Goal: Task Accomplishment & Management: Use online tool/utility

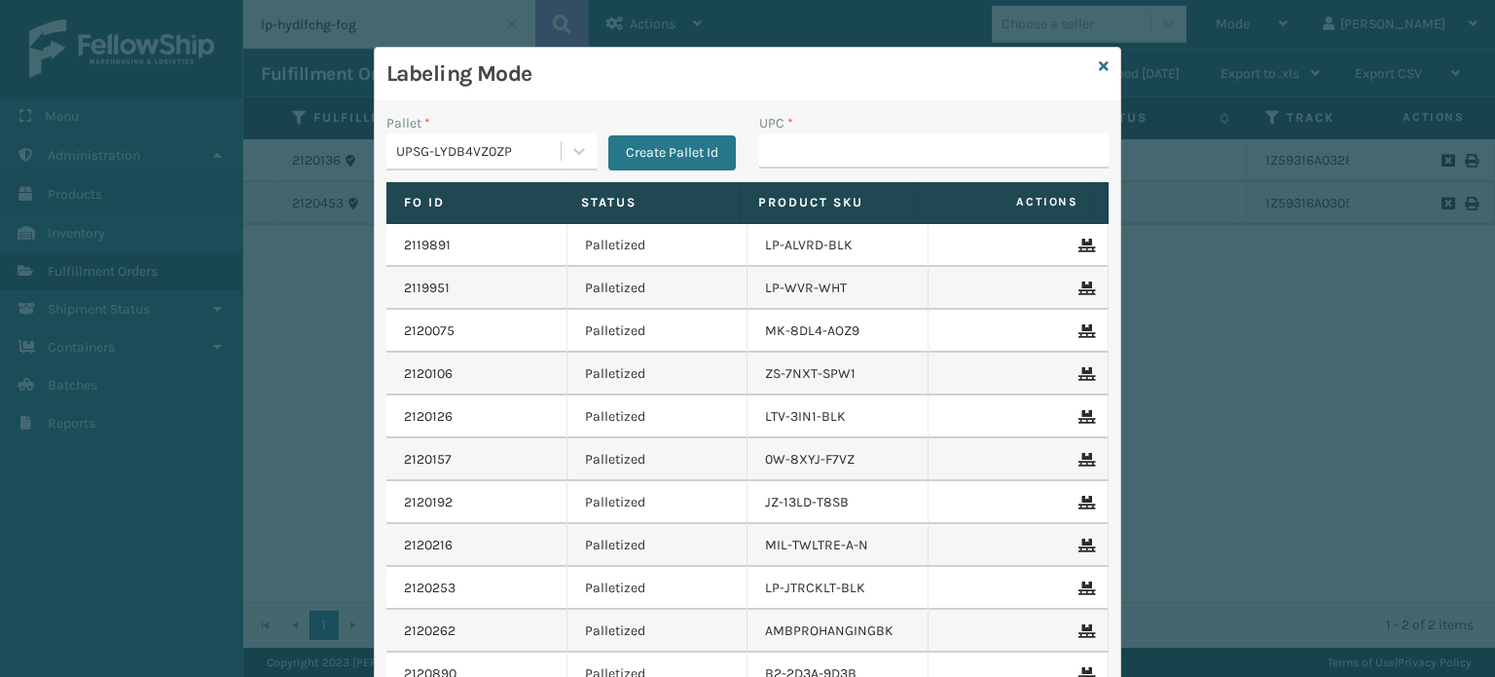
click at [767, 153] on input "UPC *" at bounding box center [934, 150] width 350 height 35
type input "84098511"
type input "8409851179"
type input "840"
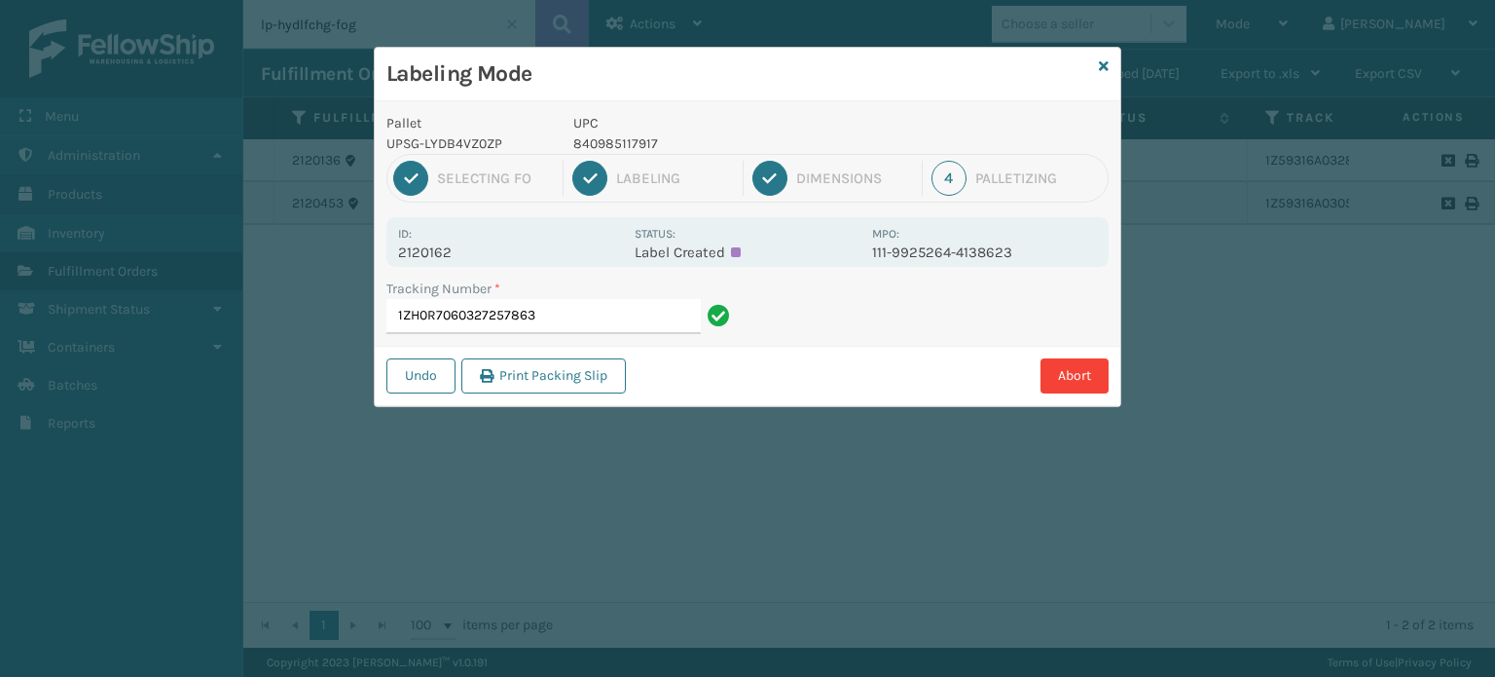
type input "1ZH0R7060327257863"
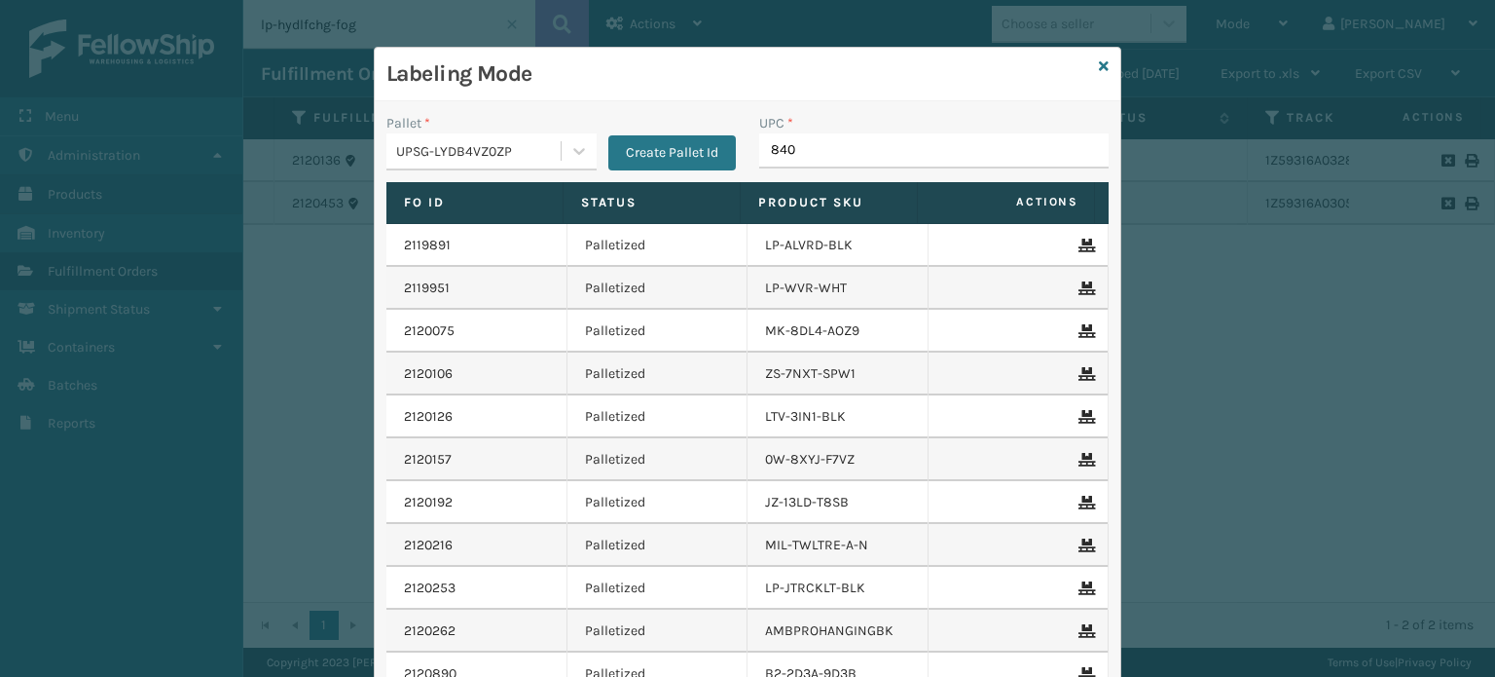
type input "8409"
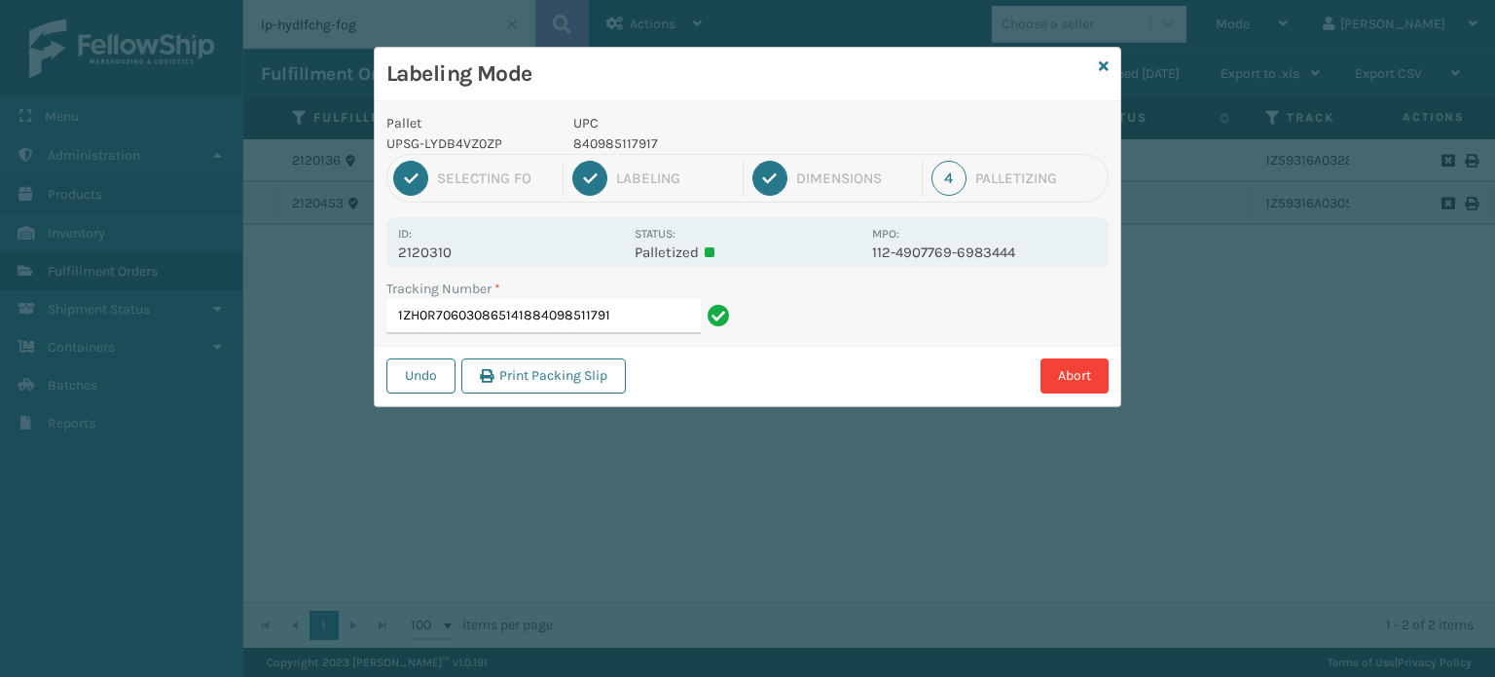
type input "1ZH0R7060308651418840985117917"
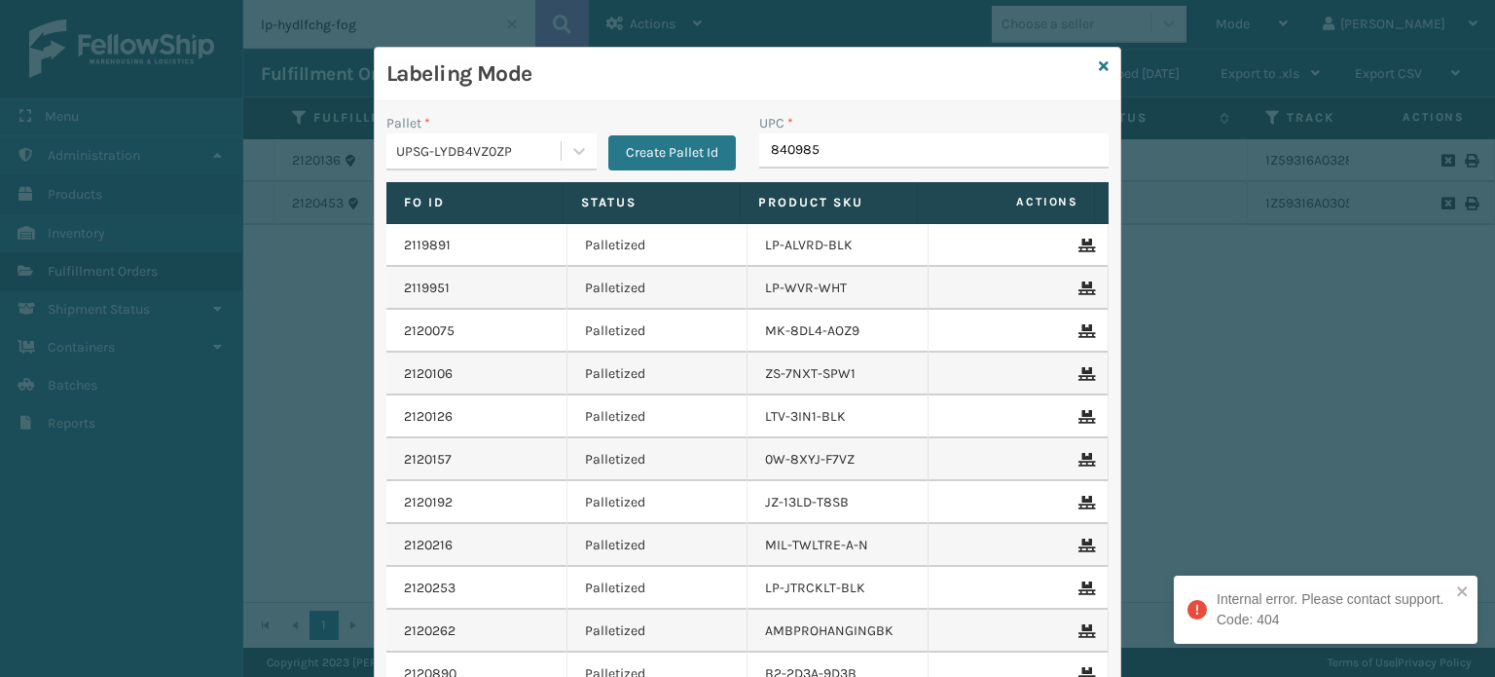
type input "8409851"
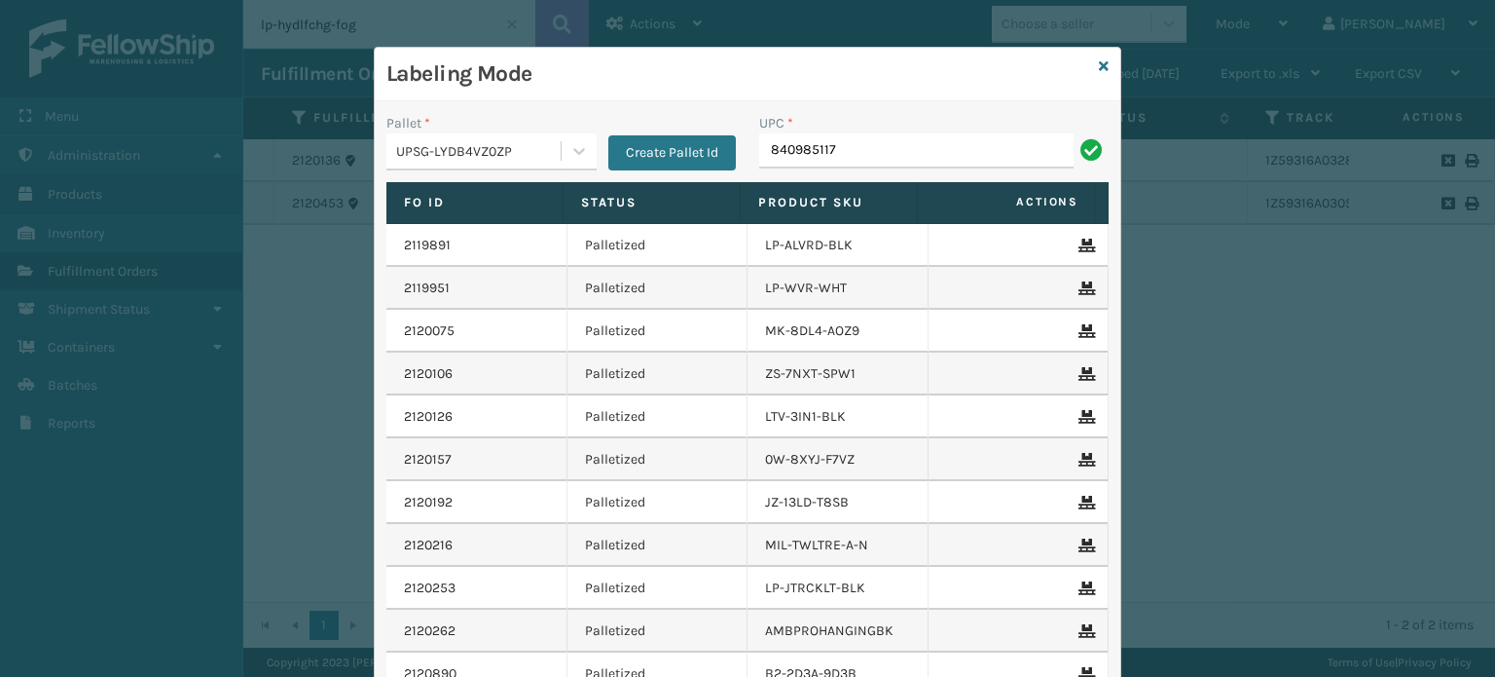
type input "8409851179"
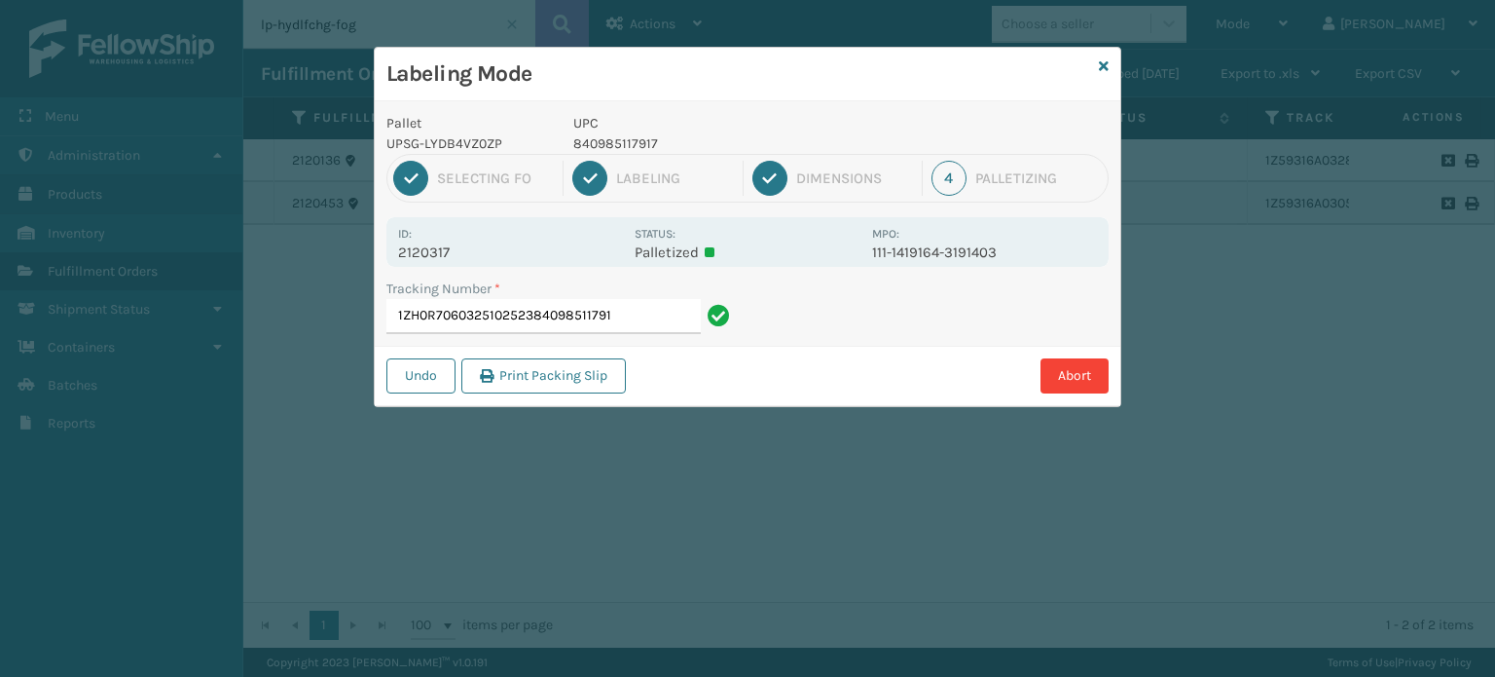
type input "1ZH0R7060325102523840985117917"
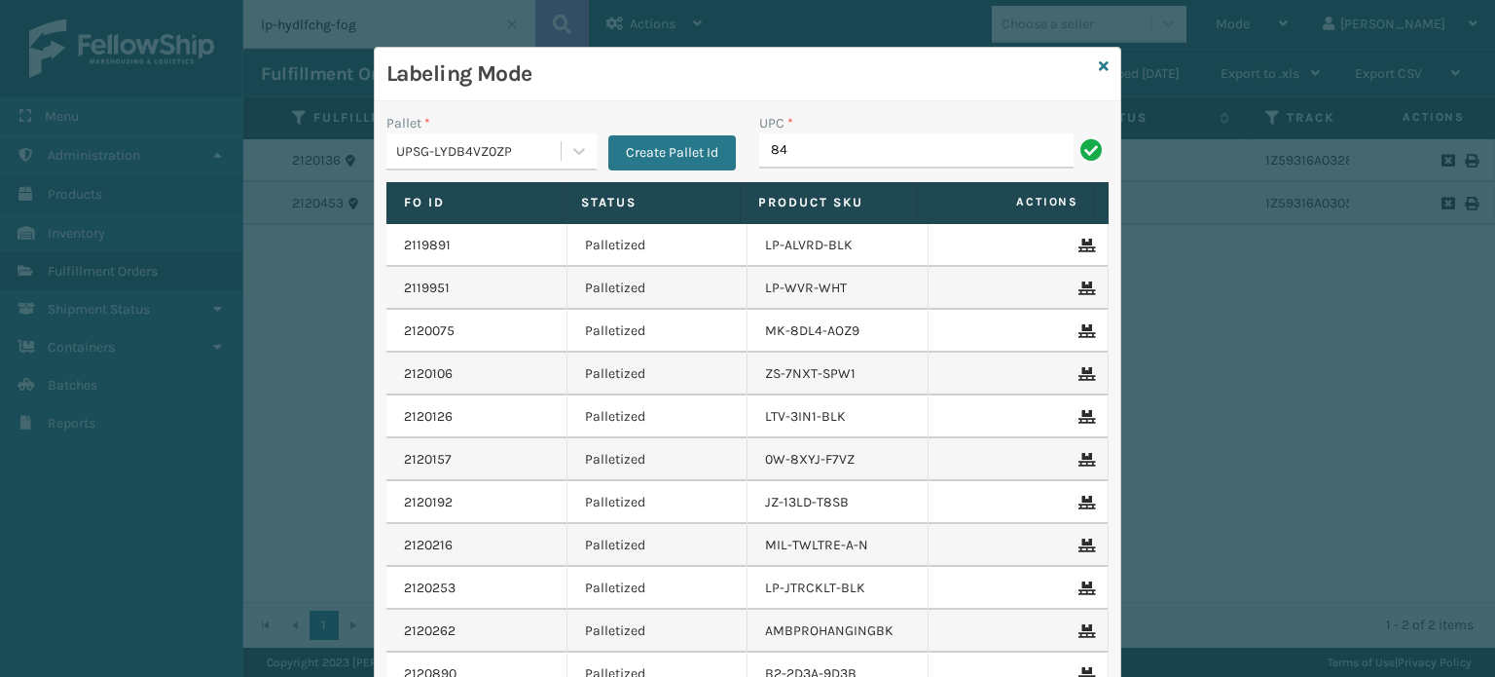
type input "840"
type input "84098"
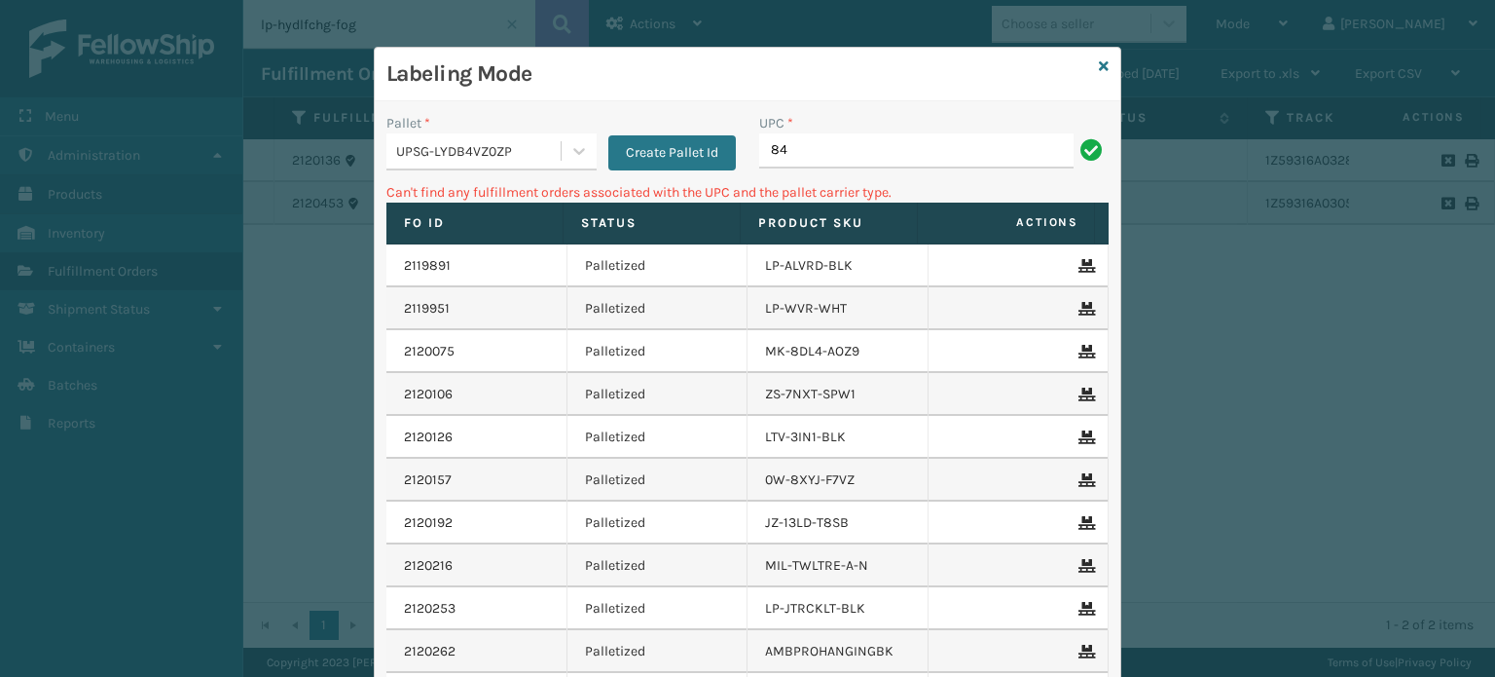
type input "8"
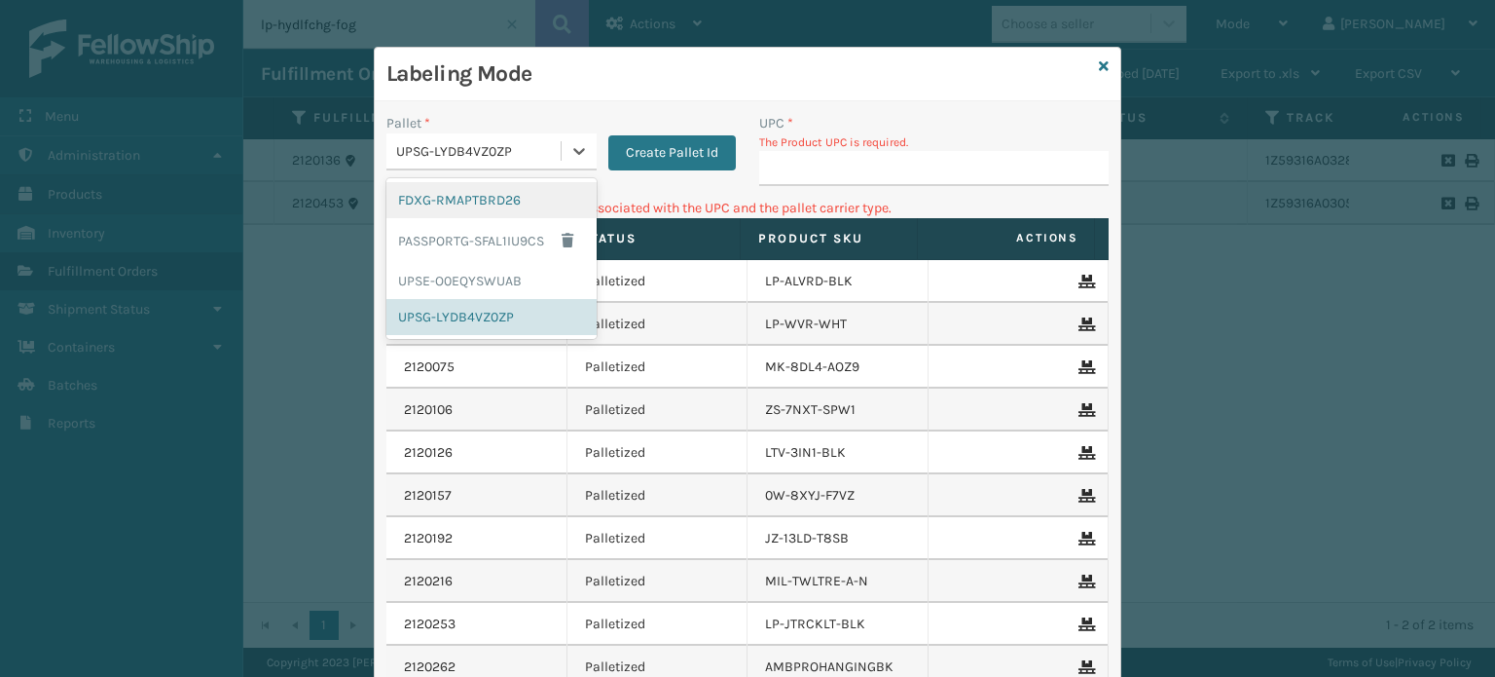
click at [545, 159] on div "UPSG-LYDB4VZ0ZP" at bounding box center [479, 151] width 166 height 20
click at [492, 202] on div "FDXG-RMAPTBRD26" at bounding box center [492, 200] width 210 height 36
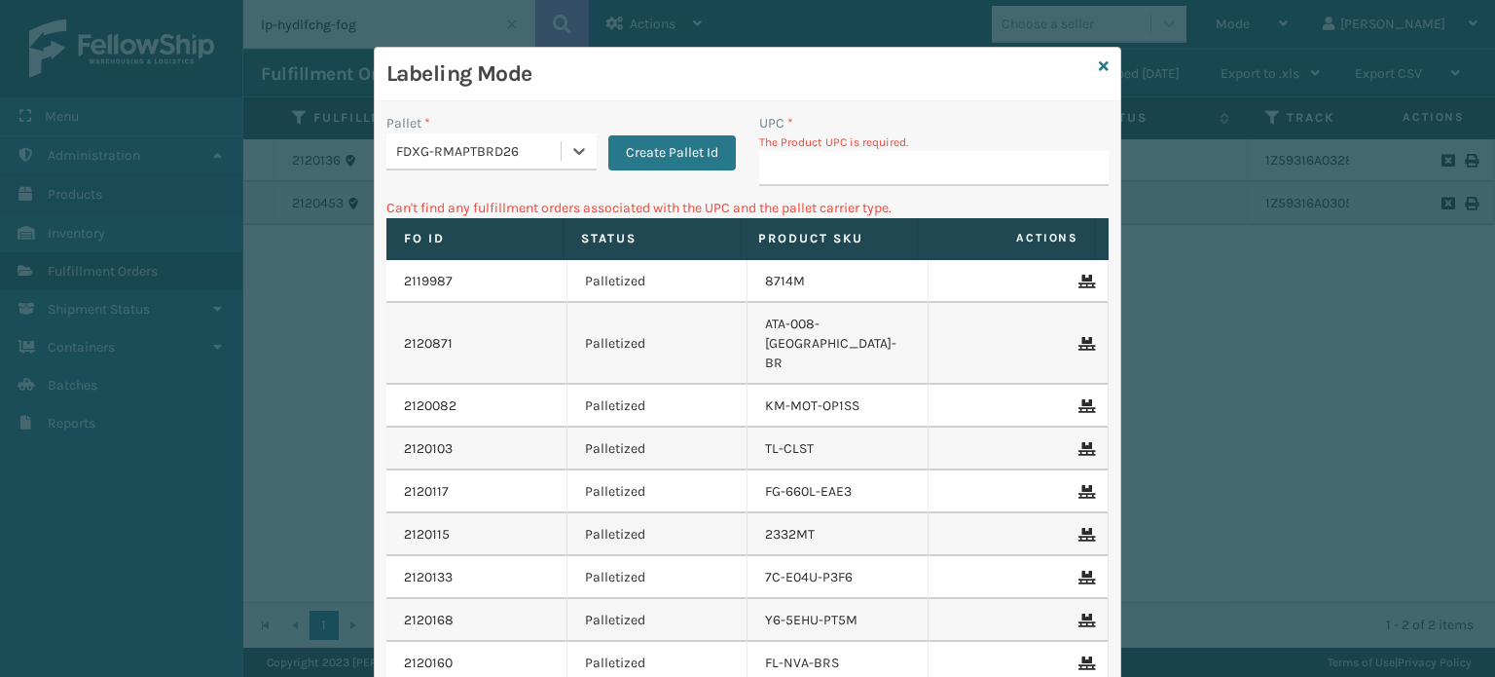
type input "840985117917"
click at [545, 102] on div "Pallet * option FDXG-RMAPTBRD26, selected. 0 results available for search term …" at bounding box center [748, 470] width 746 height 739
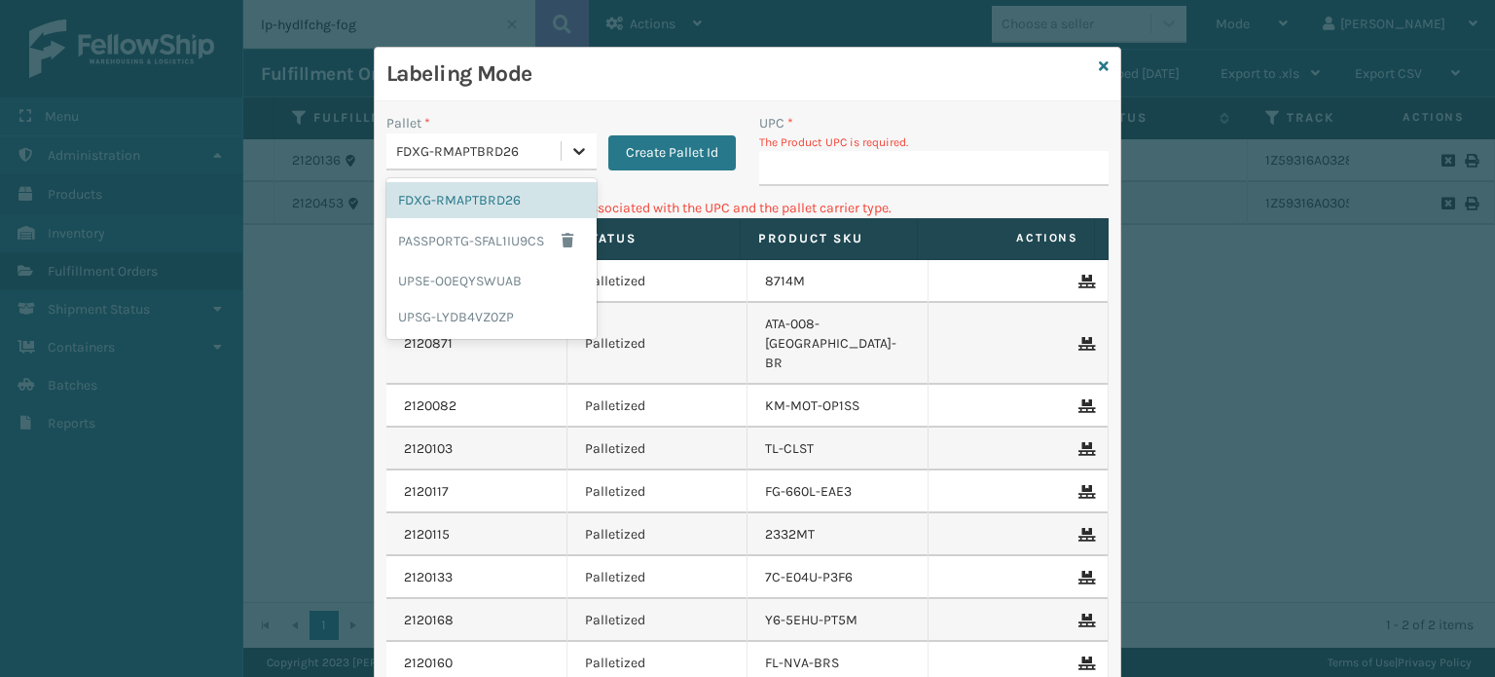
click at [578, 155] on icon at bounding box center [579, 150] width 19 height 19
click at [495, 190] on div "FDXG-RMAPTBRD26" at bounding box center [492, 200] width 210 height 36
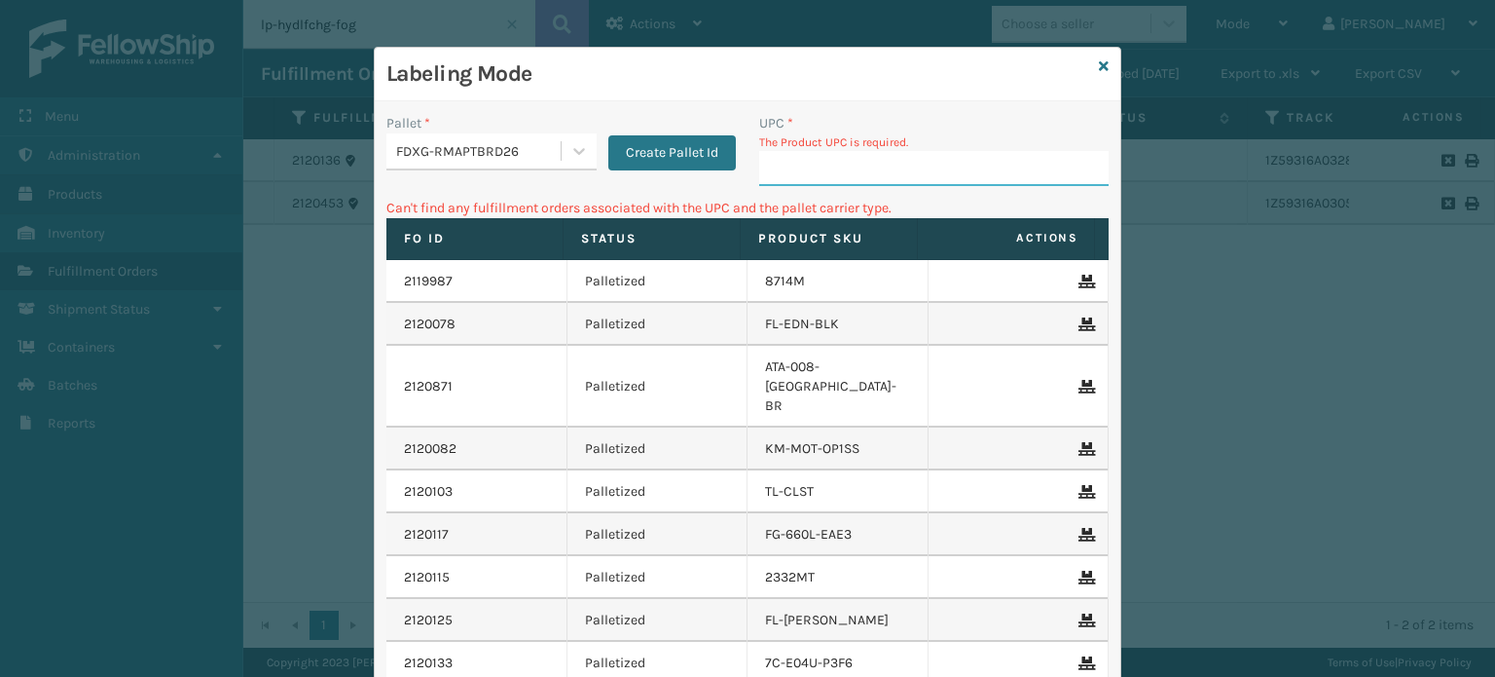
click at [837, 166] on input "UPC *" at bounding box center [934, 168] width 350 height 35
type input "84"
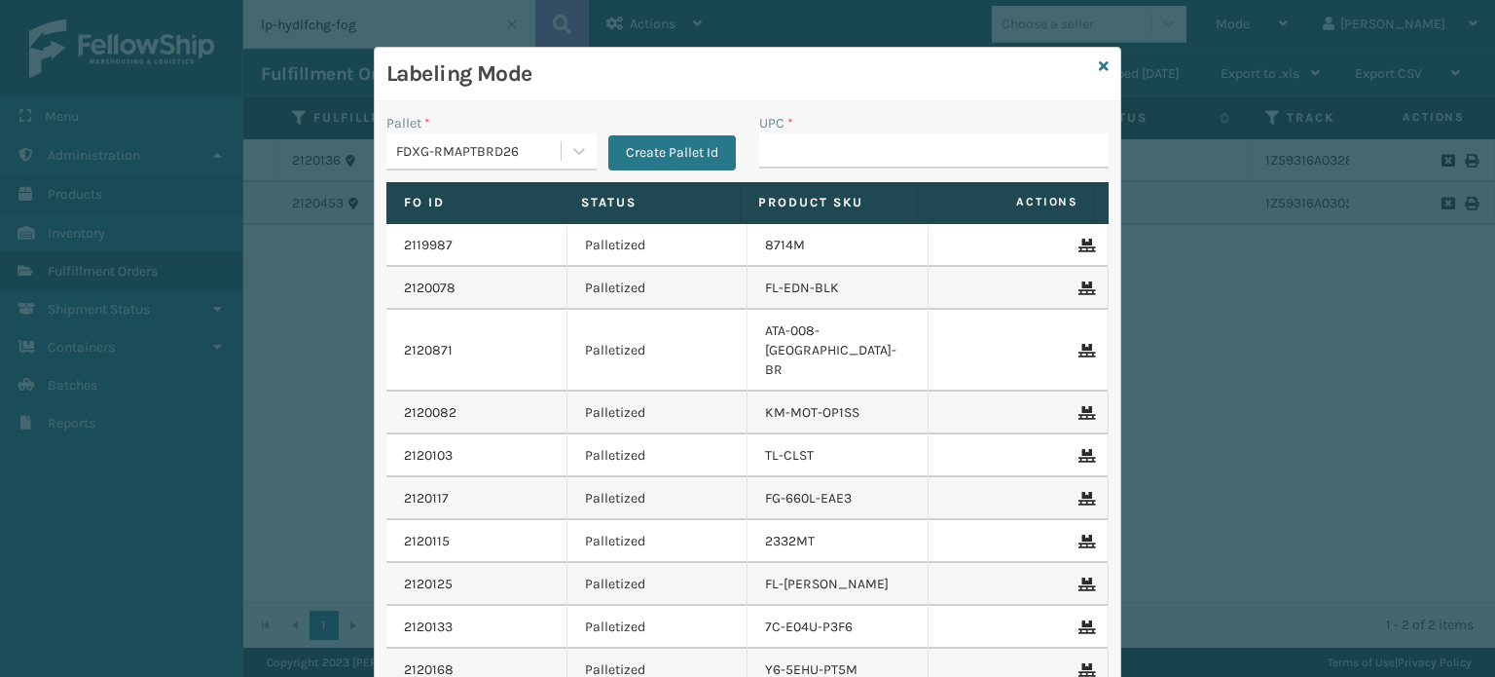
click at [514, 156] on div "FDXG-RMAPTBRD26" at bounding box center [479, 151] width 166 height 20
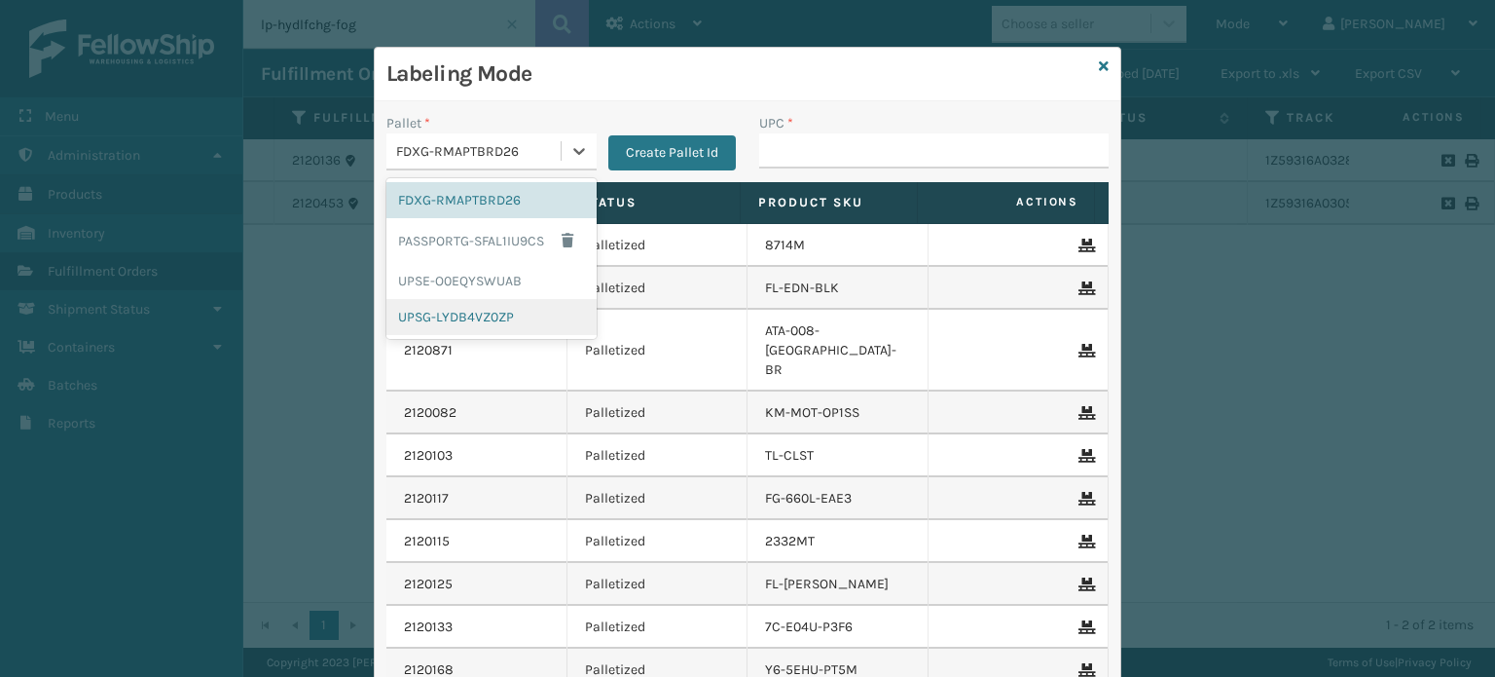
click at [470, 326] on div "UPSG-LYDB4VZ0ZP" at bounding box center [492, 317] width 210 height 36
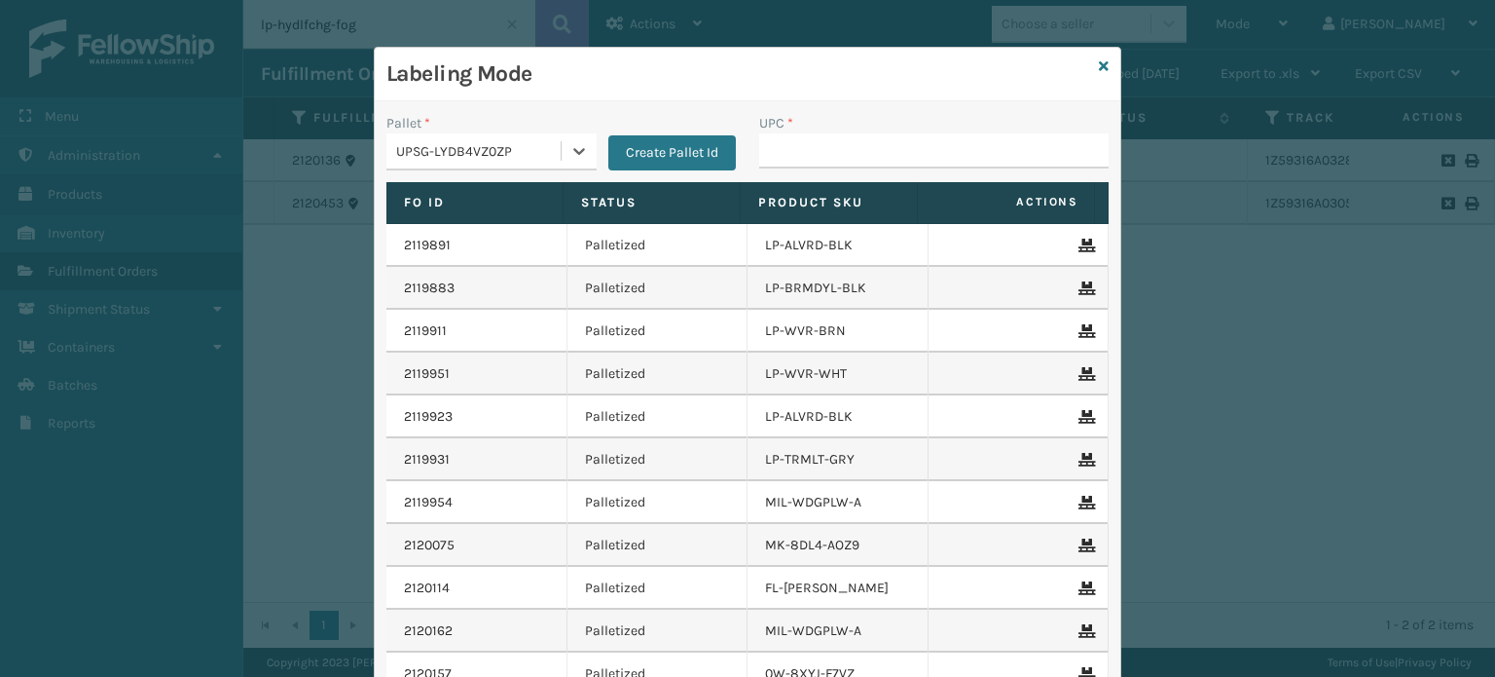
type input "810090931609"
click at [586, 59] on h3 "Labeling Mode" at bounding box center [739, 73] width 705 height 29
click at [845, 151] on input "UPC *" at bounding box center [934, 150] width 350 height 35
type input "81016"
type input "810161332"
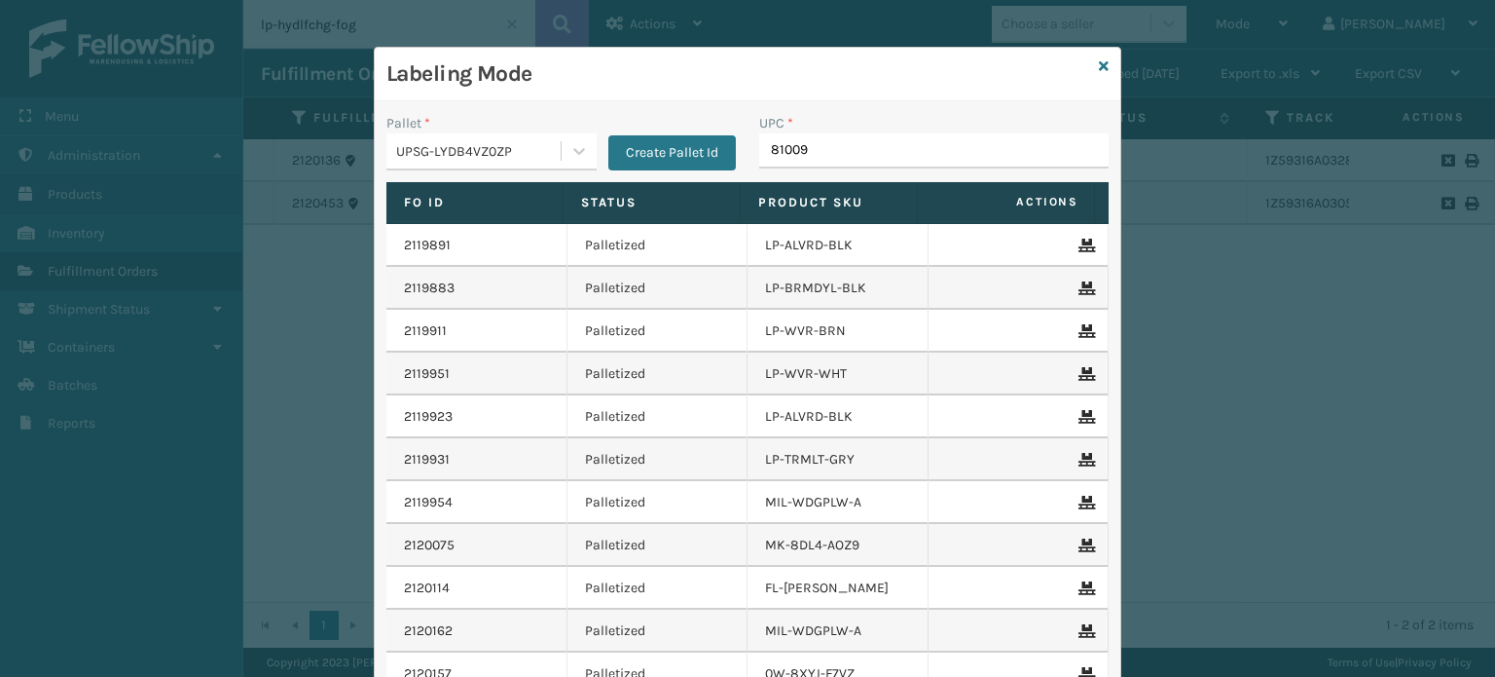
type input "810090"
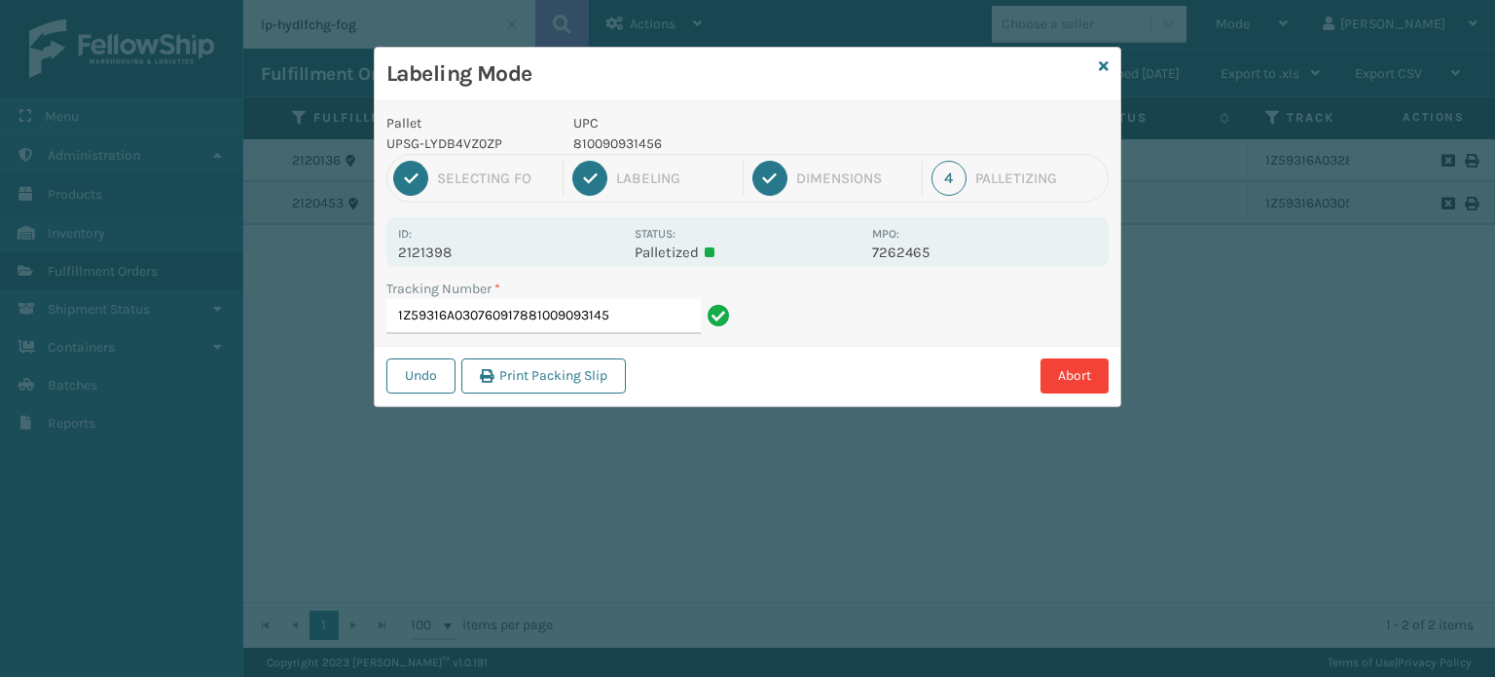
type input "1Z59316A0307609178810090931456"
type input "1Z59316A0316586686810090931456"
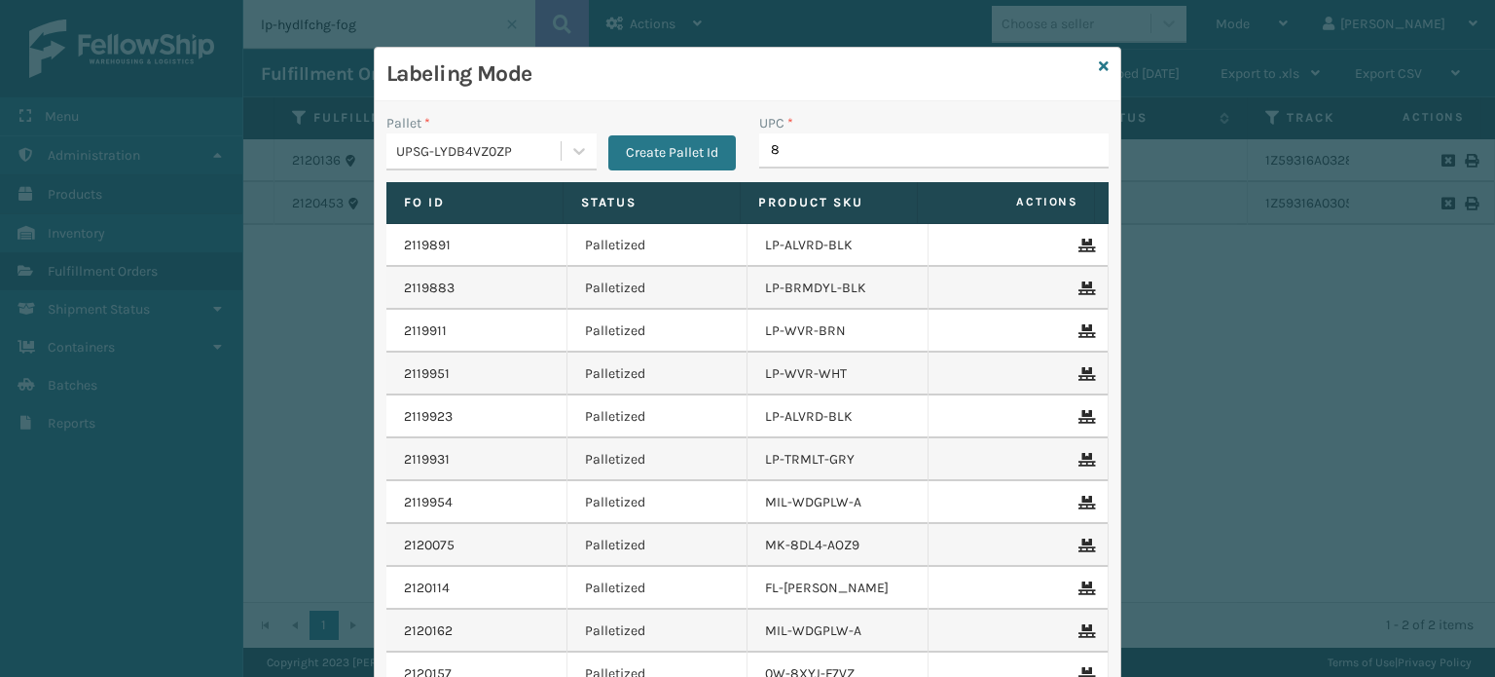
type input "81"
type input "81009"
type input "810158"
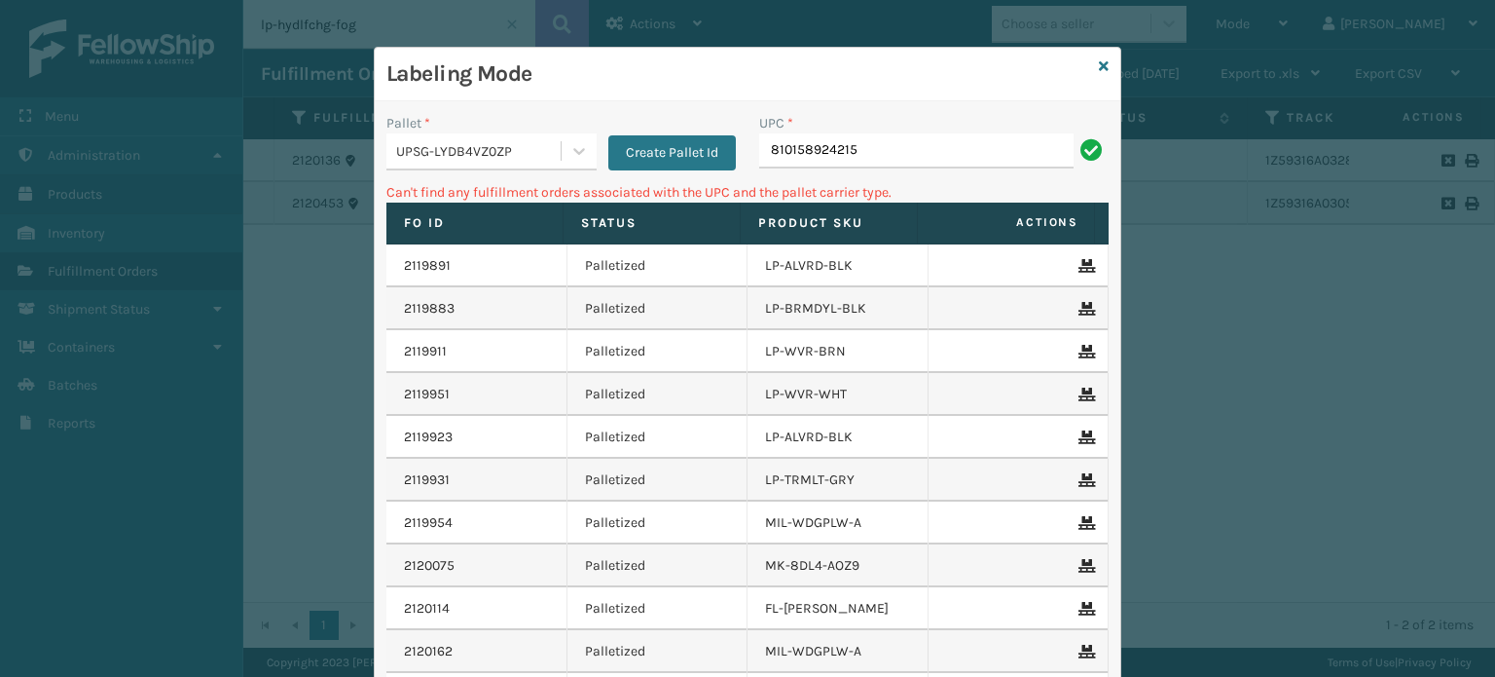
click at [499, 154] on div "UPSG-LYDB4VZ0ZP" at bounding box center [479, 151] width 166 height 20
click at [864, 137] on input "810158924215" at bounding box center [916, 150] width 314 height 35
type input "km-oks-rd2"
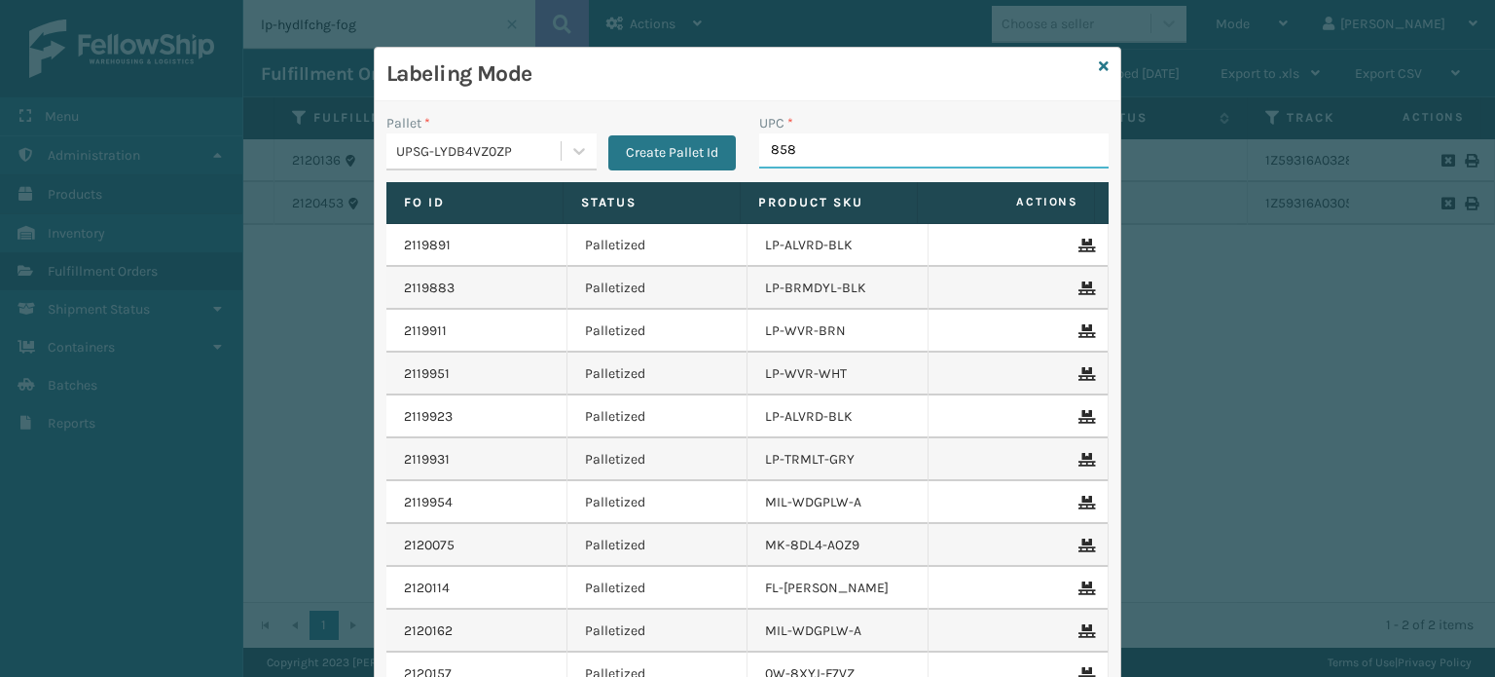
type input "8581"
type input "85000445688"
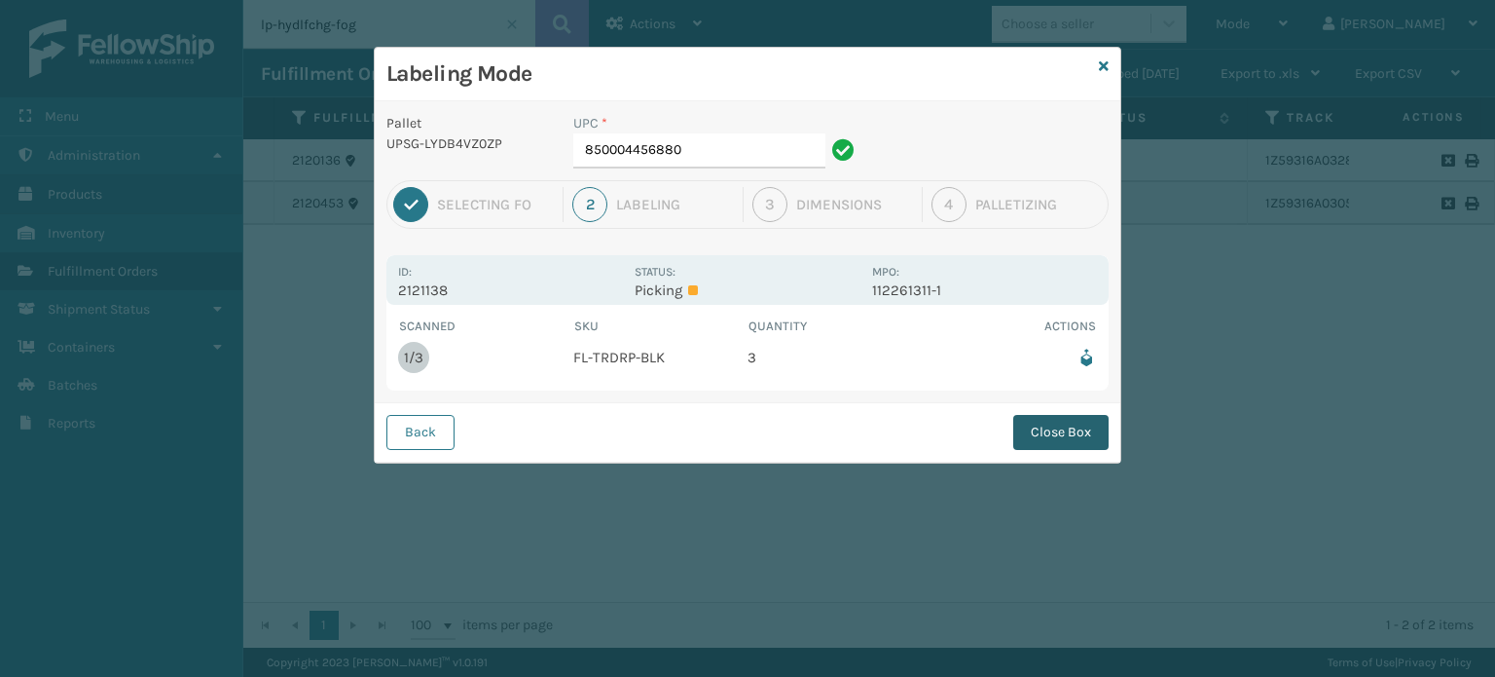
click at [1051, 424] on button "Close Box" at bounding box center [1061, 432] width 95 height 35
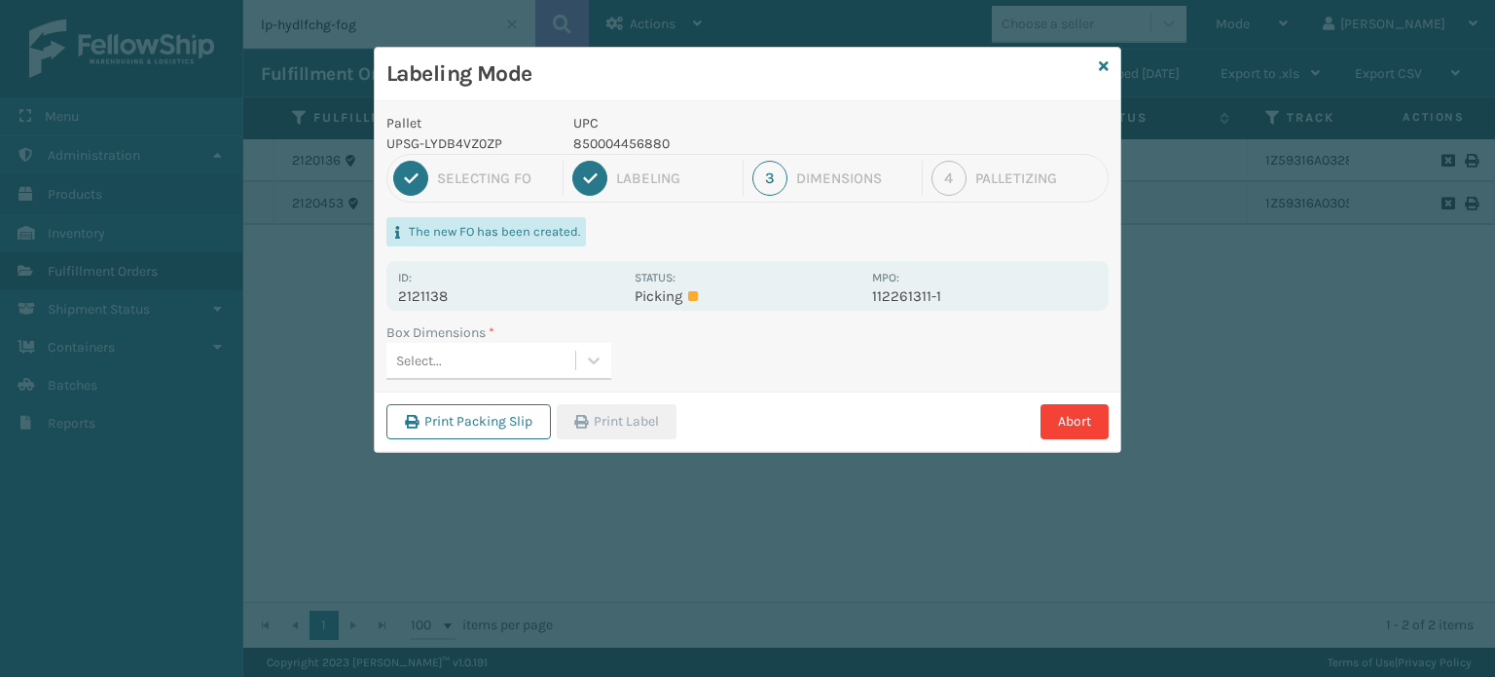
click at [572, 368] on div "Select..." at bounding box center [481, 361] width 189 height 32
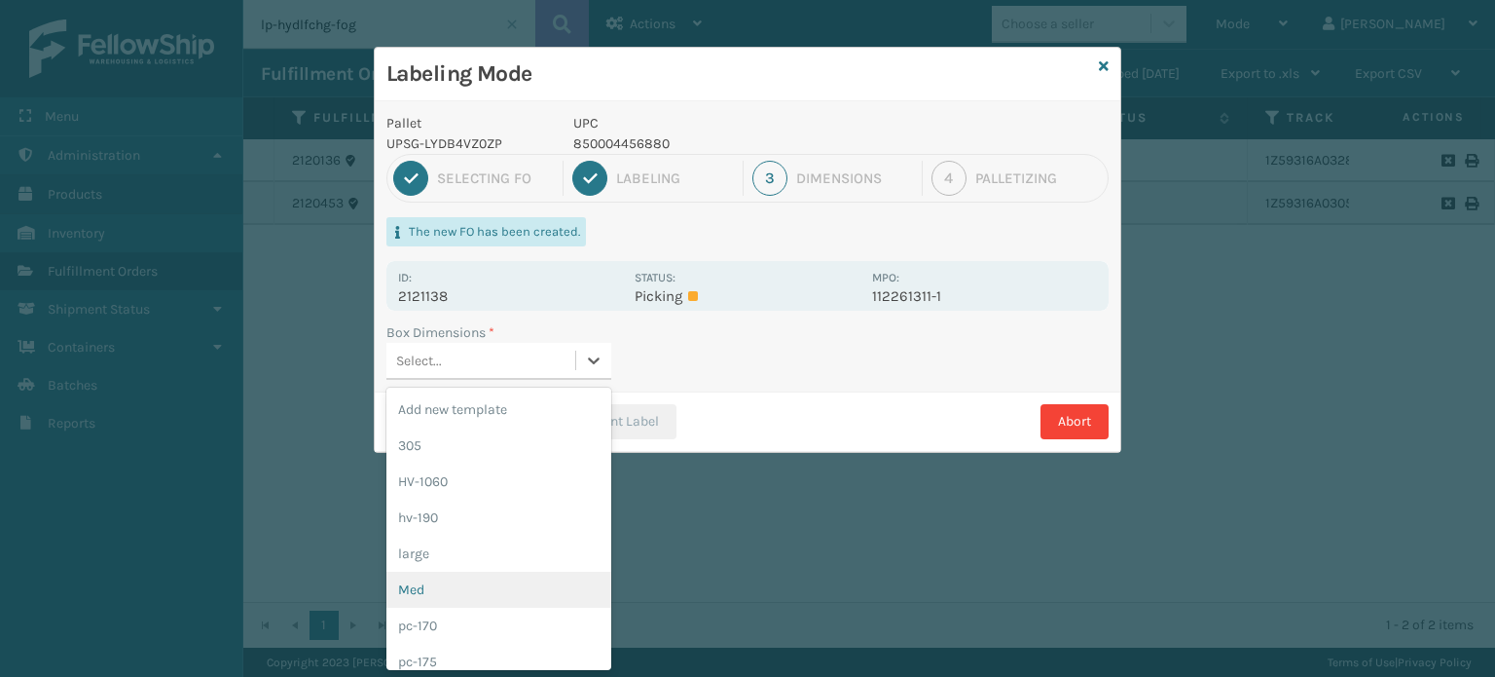
click at [488, 579] on div "Med" at bounding box center [499, 590] width 225 height 36
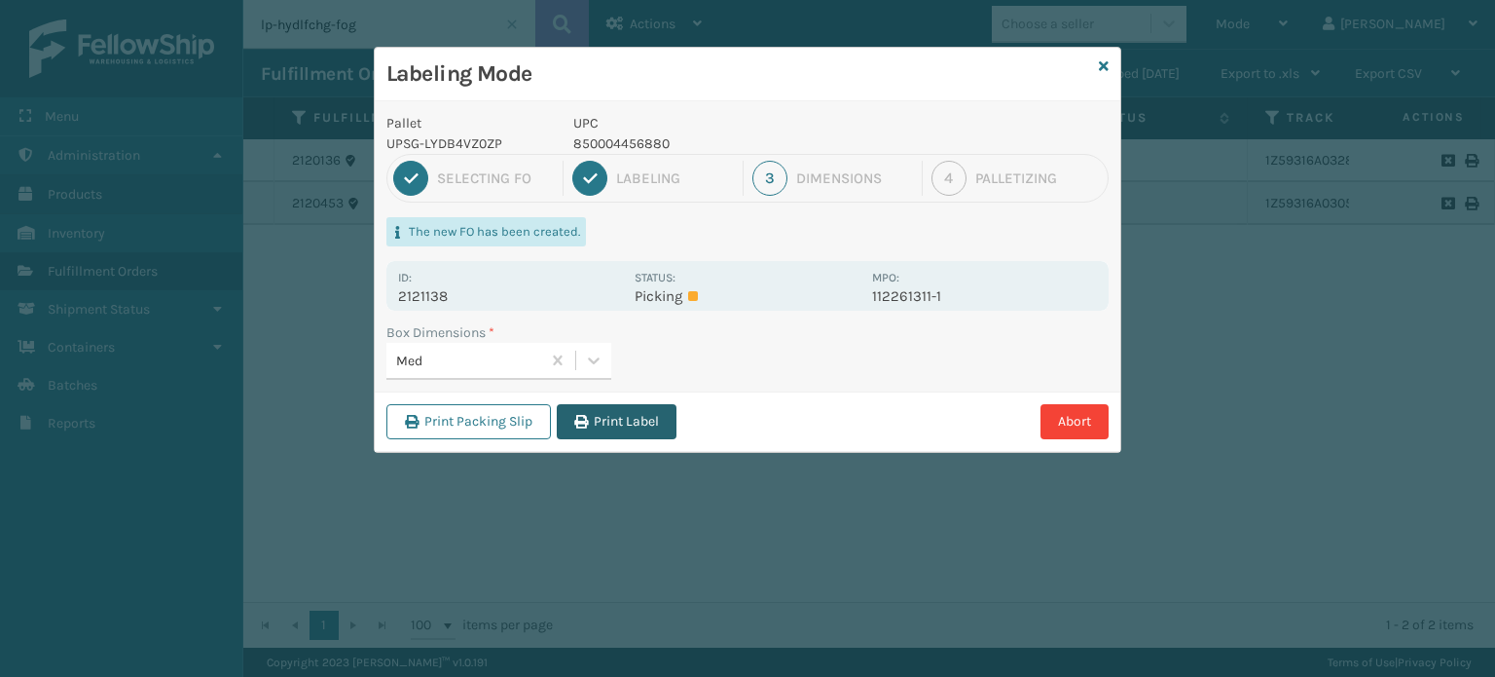
click at [631, 422] on button "Print Label" at bounding box center [617, 421] width 120 height 35
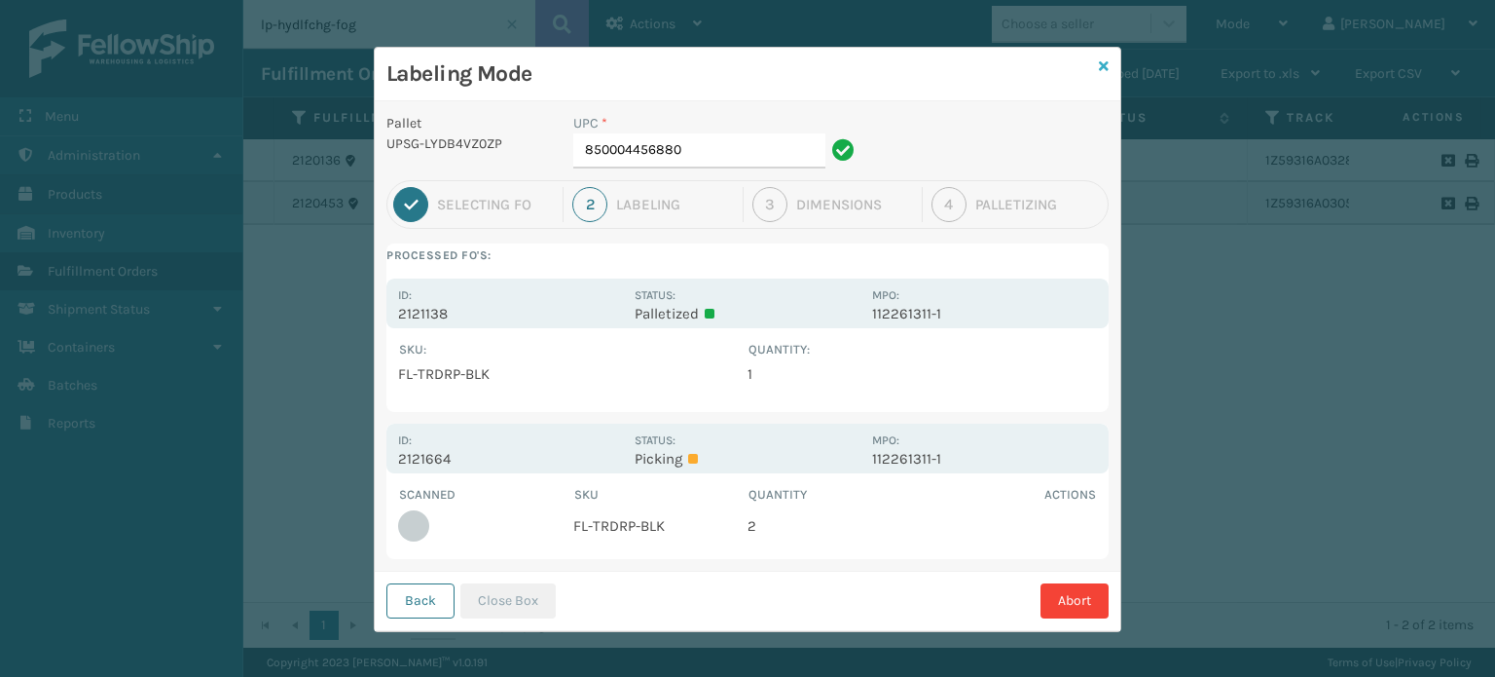
click at [1099, 61] on icon at bounding box center [1104, 66] width 10 height 14
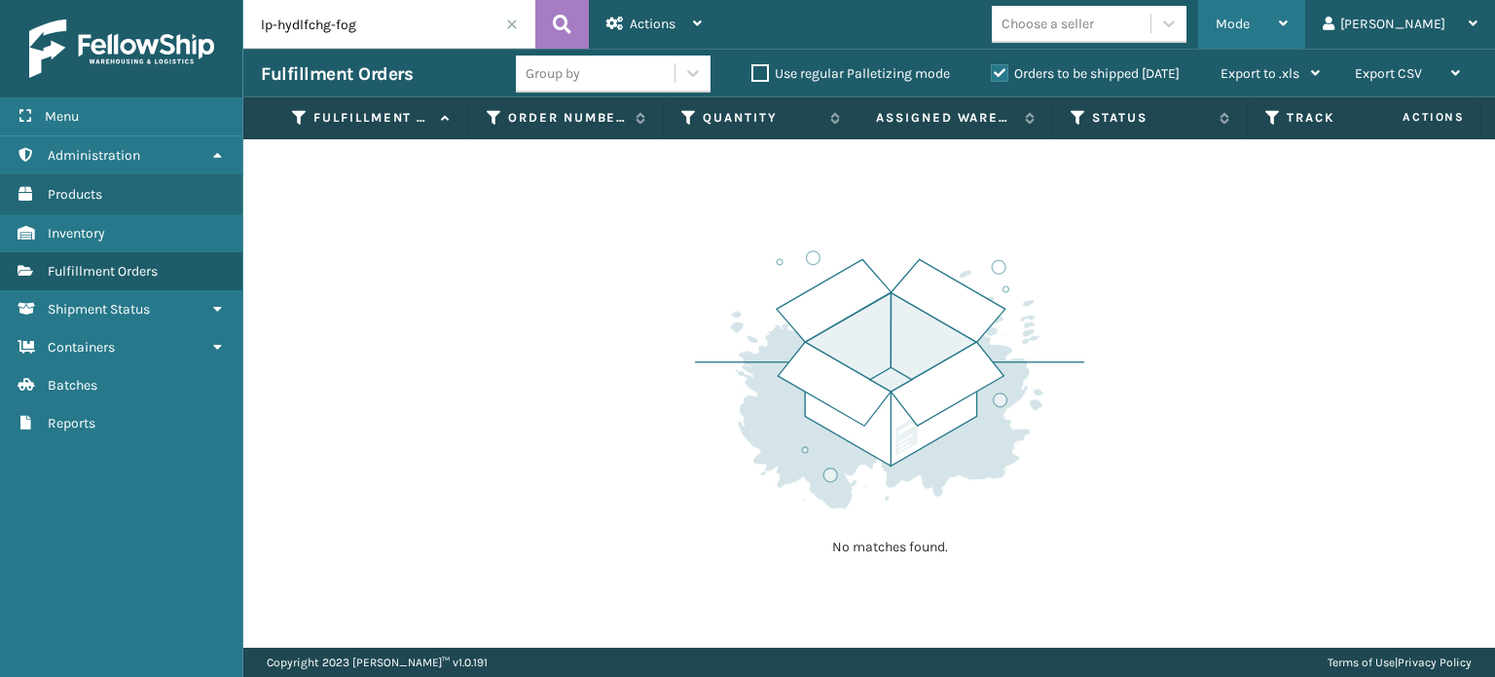
click at [1288, 22] on div "Mode" at bounding box center [1252, 24] width 72 height 49
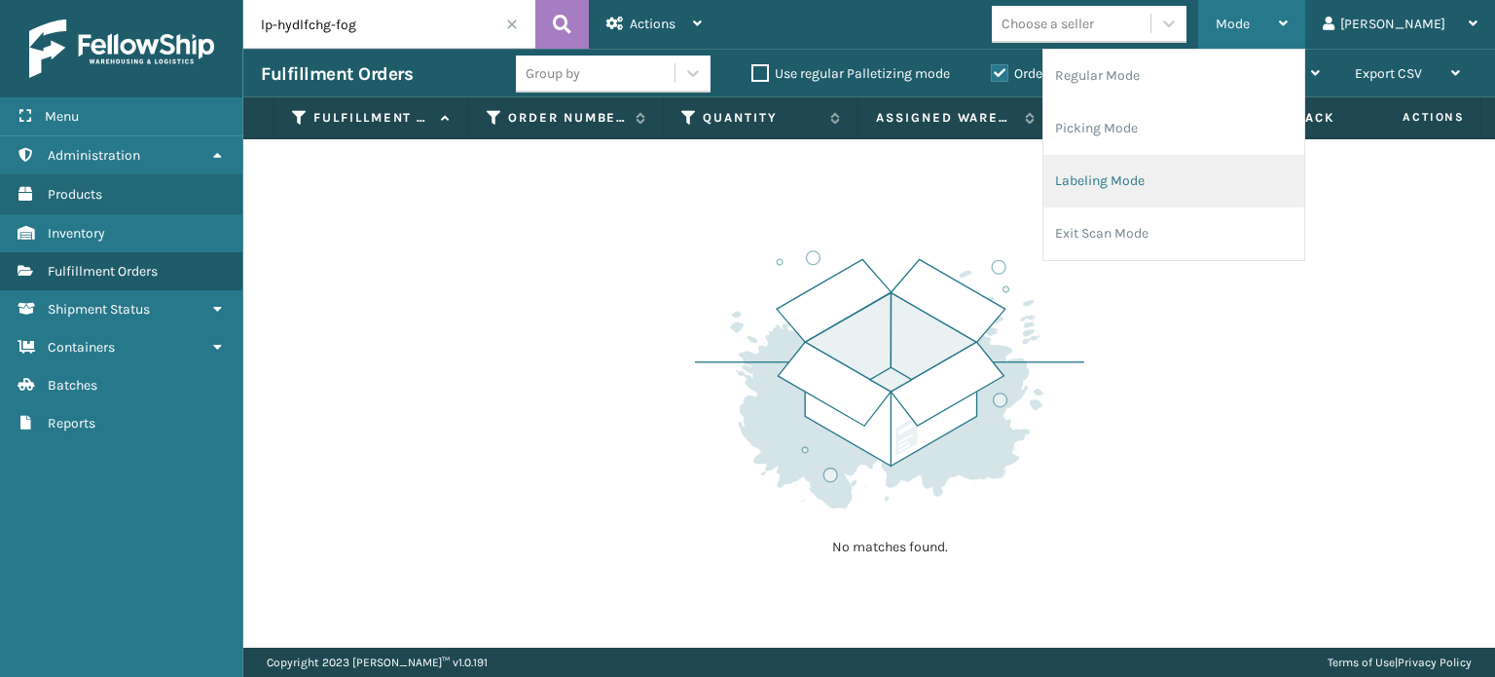
click at [1220, 181] on li "Labeling Mode" at bounding box center [1174, 181] width 261 height 53
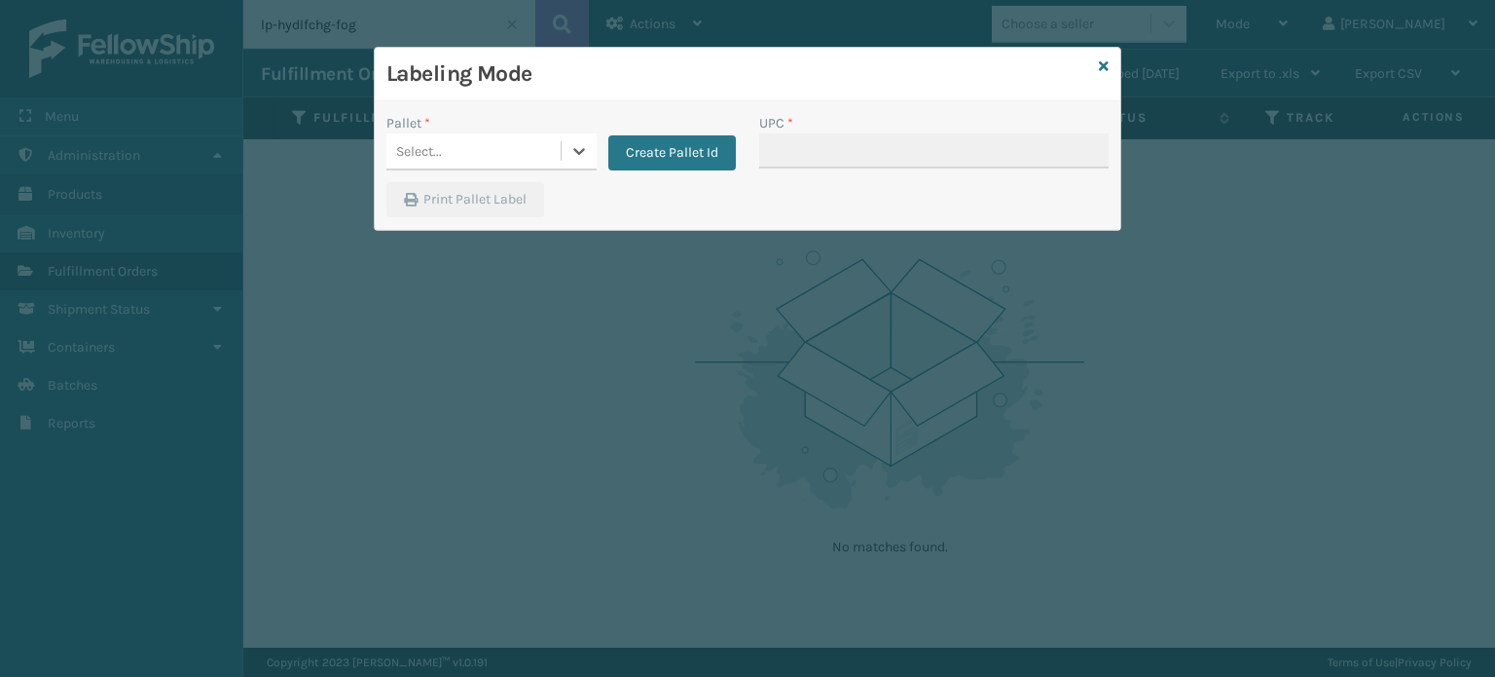
click at [518, 166] on div "Select..." at bounding box center [474, 151] width 174 height 32
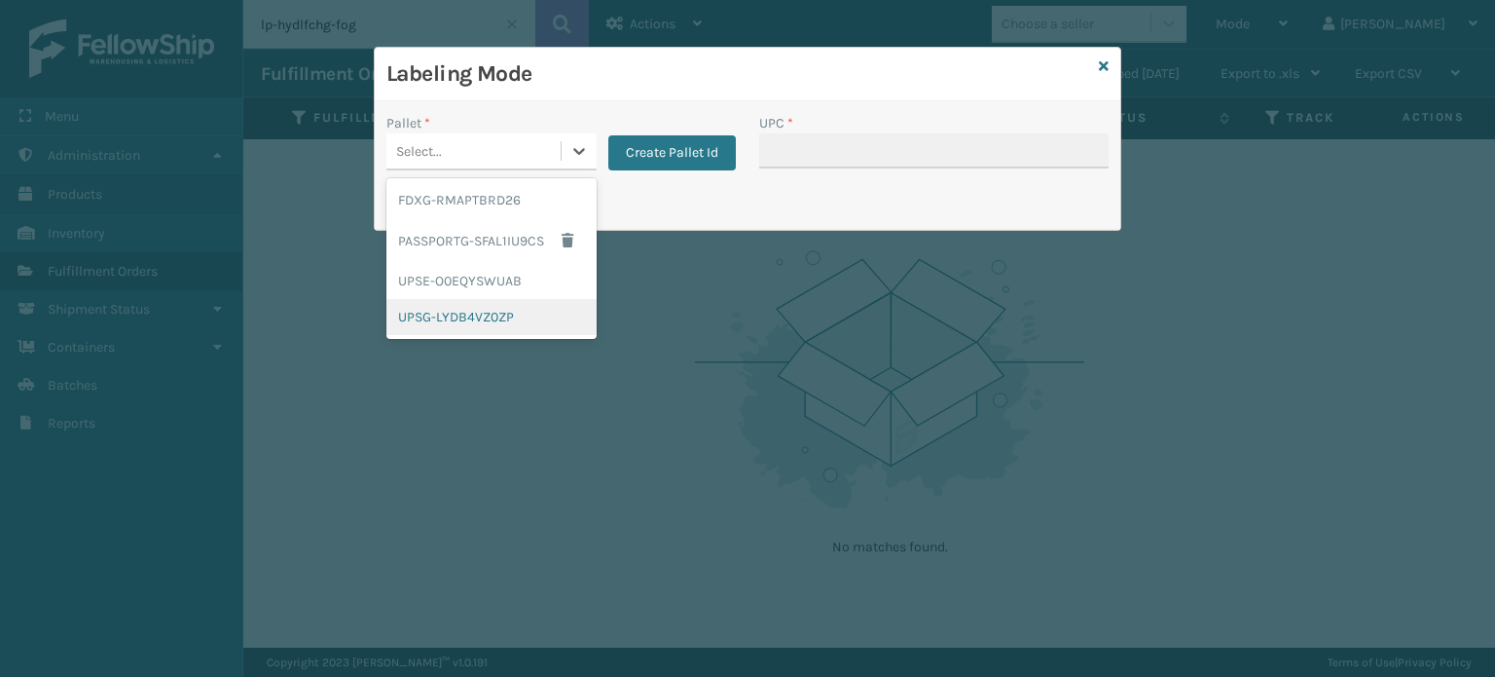
click at [481, 318] on div "UPSG-LYDB4VZ0ZP" at bounding box center [492, 317] width 210 height 36
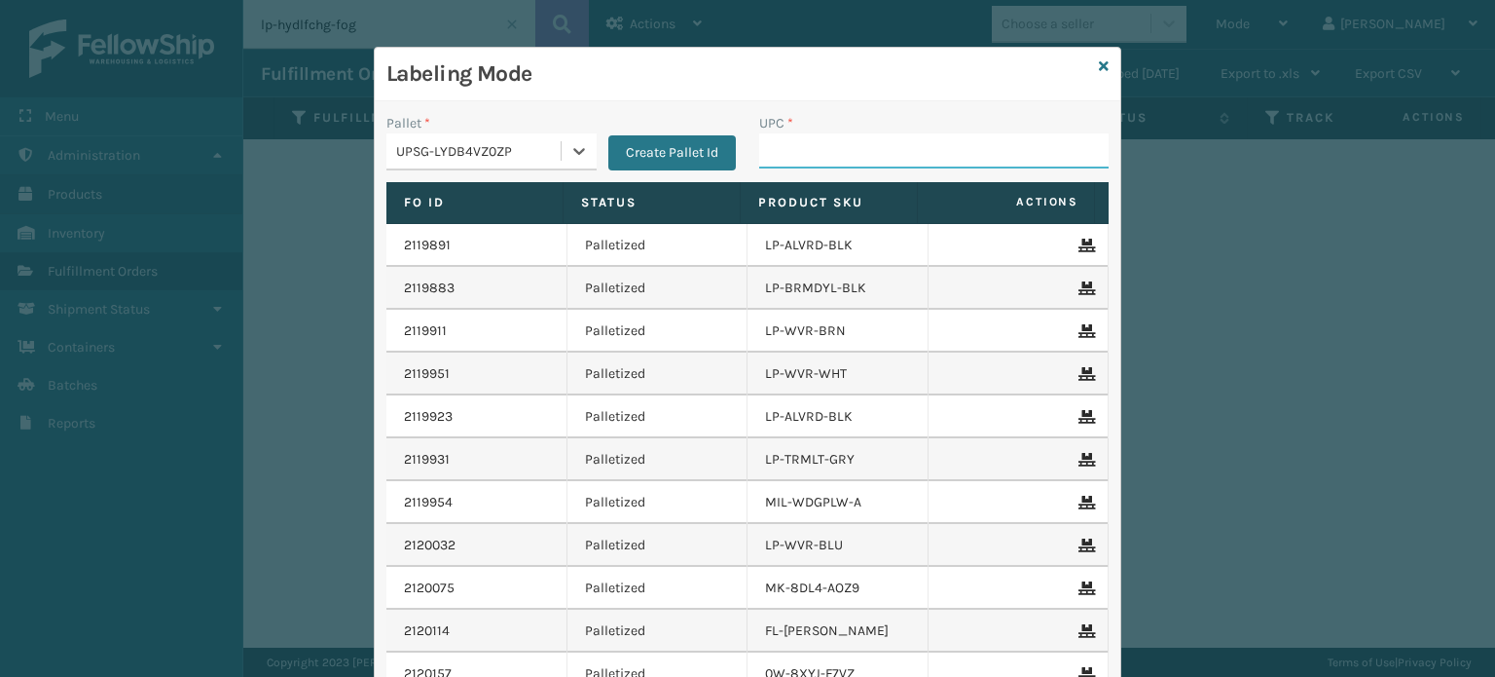
click at [812, 160] on input "UPC *" at bounding box center [934, 150] width 350 height 35
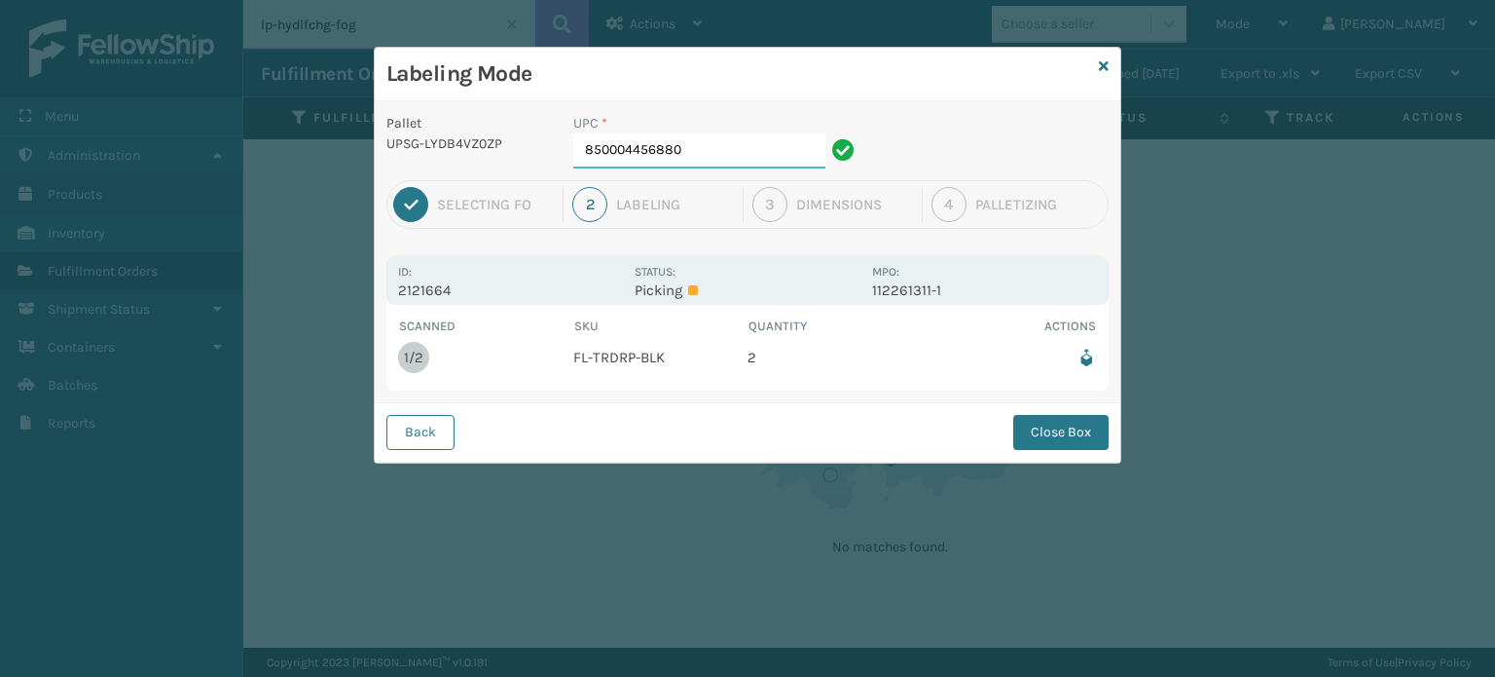
click at [756, 151] on input "850004456880" at bounding box center [699, 150] width 252 height 35
click at [1062, 437] on button "Close Box" at bounding box center [1061, 432] width 95 height 35
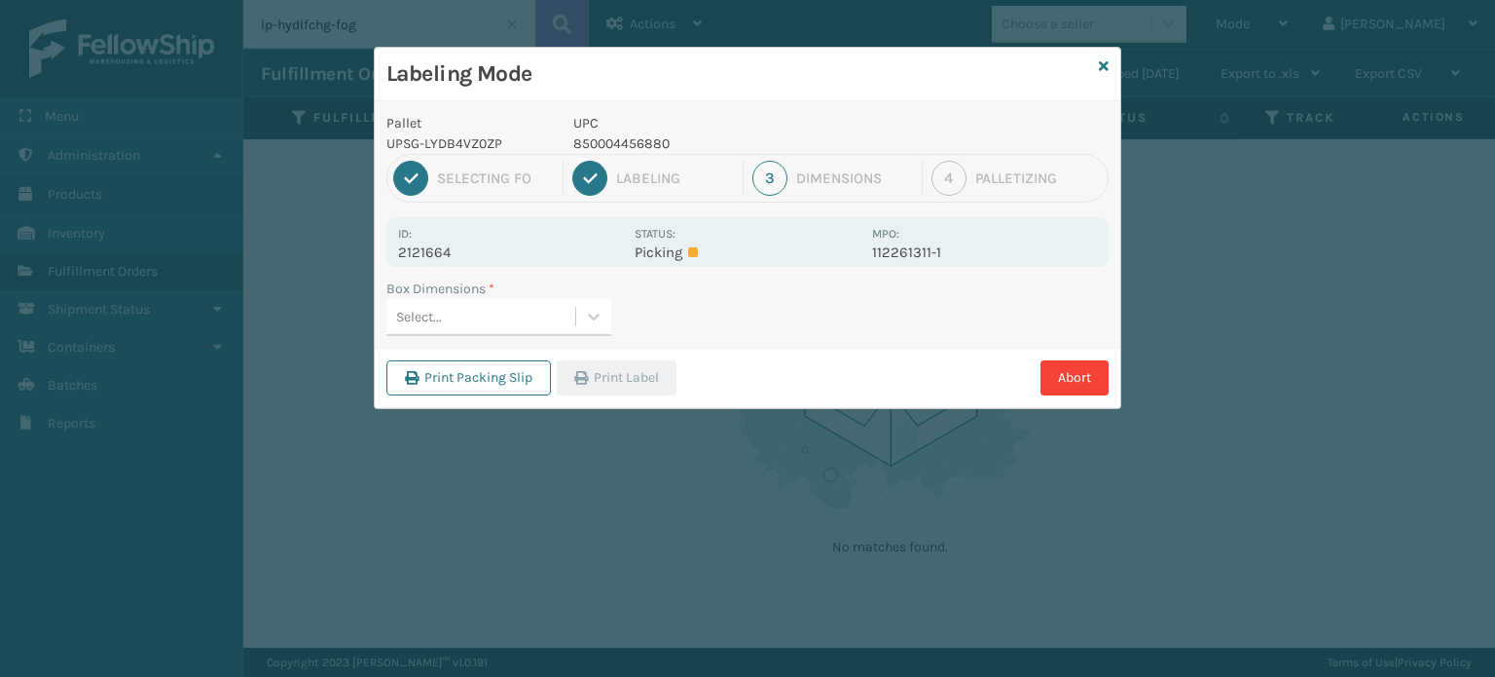
click at [493, 313] on div "Select..." at bounding box center [481, 317] width 189 height 32
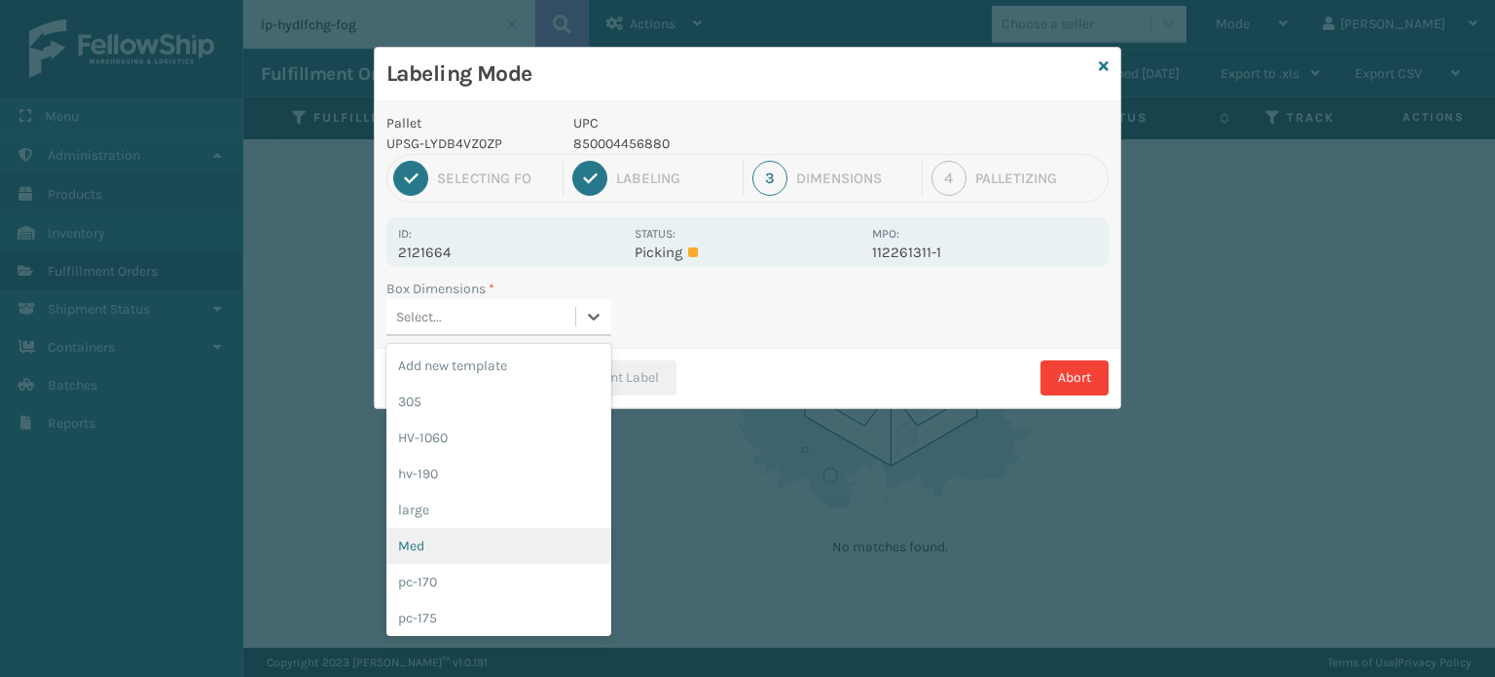
click at [493, 536] on div "Med" at bounding box center [499, 546] width 225 height 36
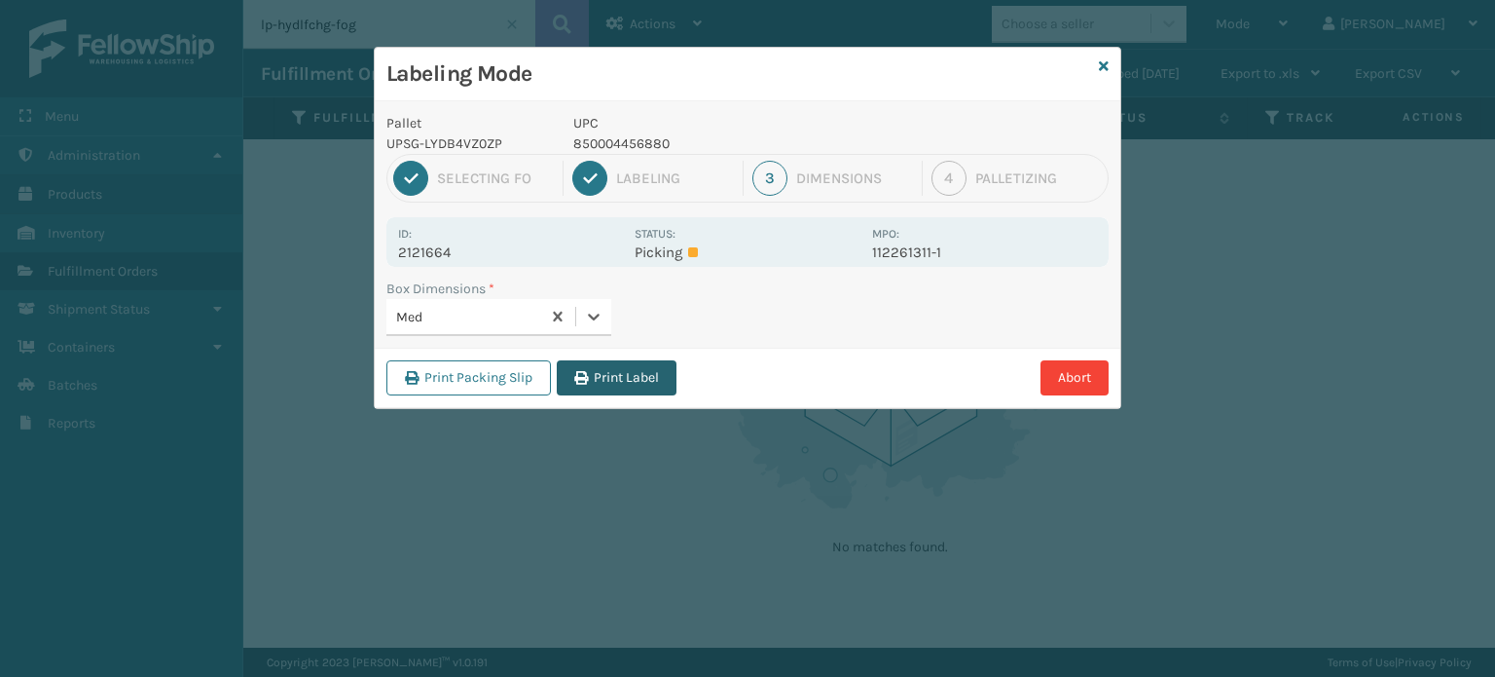
click at [636, 375] on button "Print Label" at bounding box center [617, 377] width 120 height 35
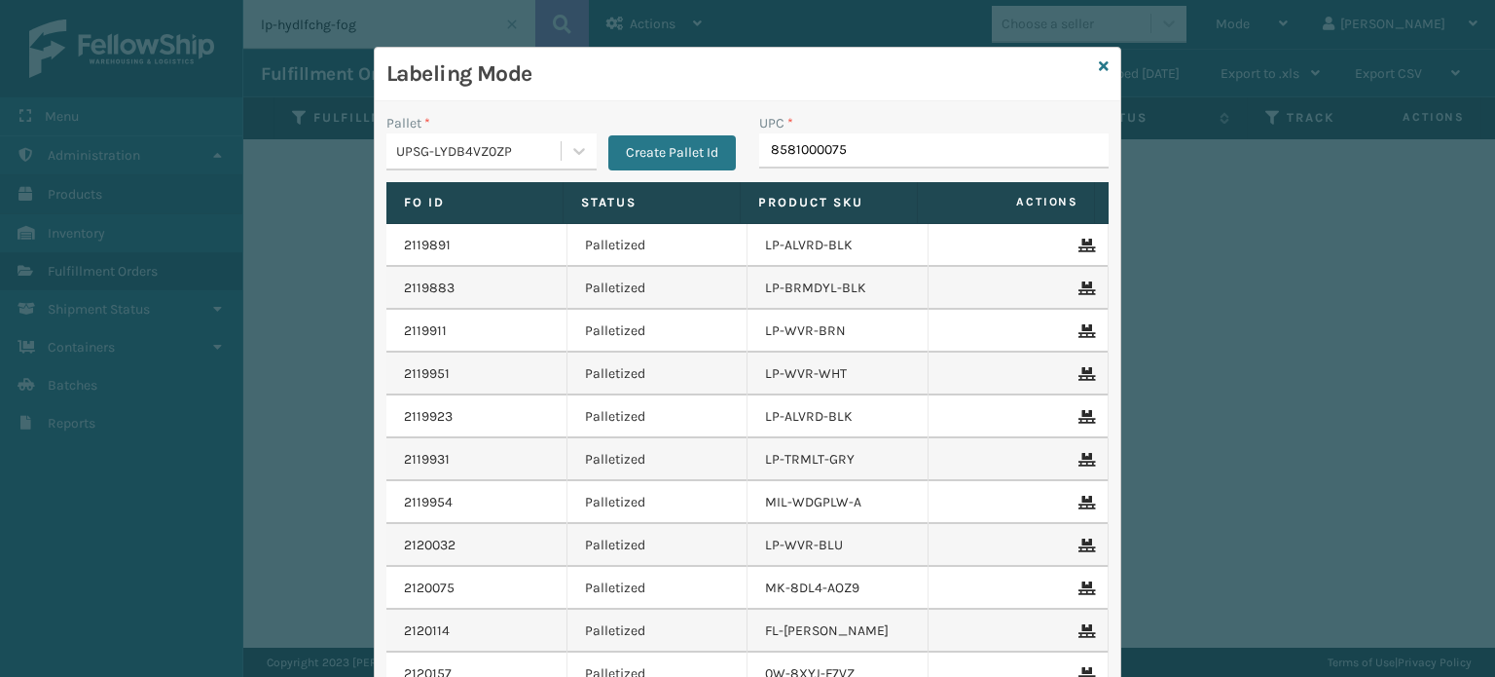
type input "85810000755"
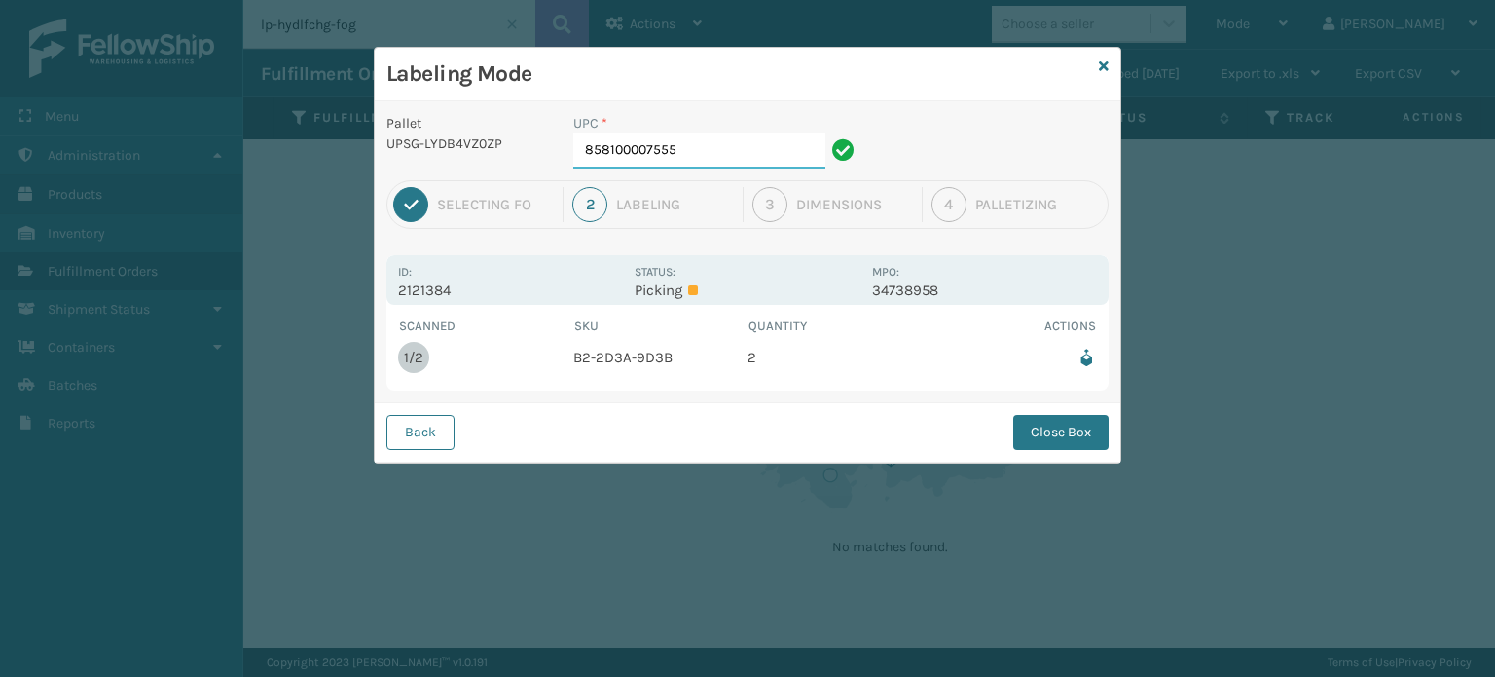
click at [705, 156] on input "858100007555" at bounding box center [699, 150] width 252 height 35
click at [1083, 430] on button "Close Box" at bounding box center [1061, 432] width 95 height 35
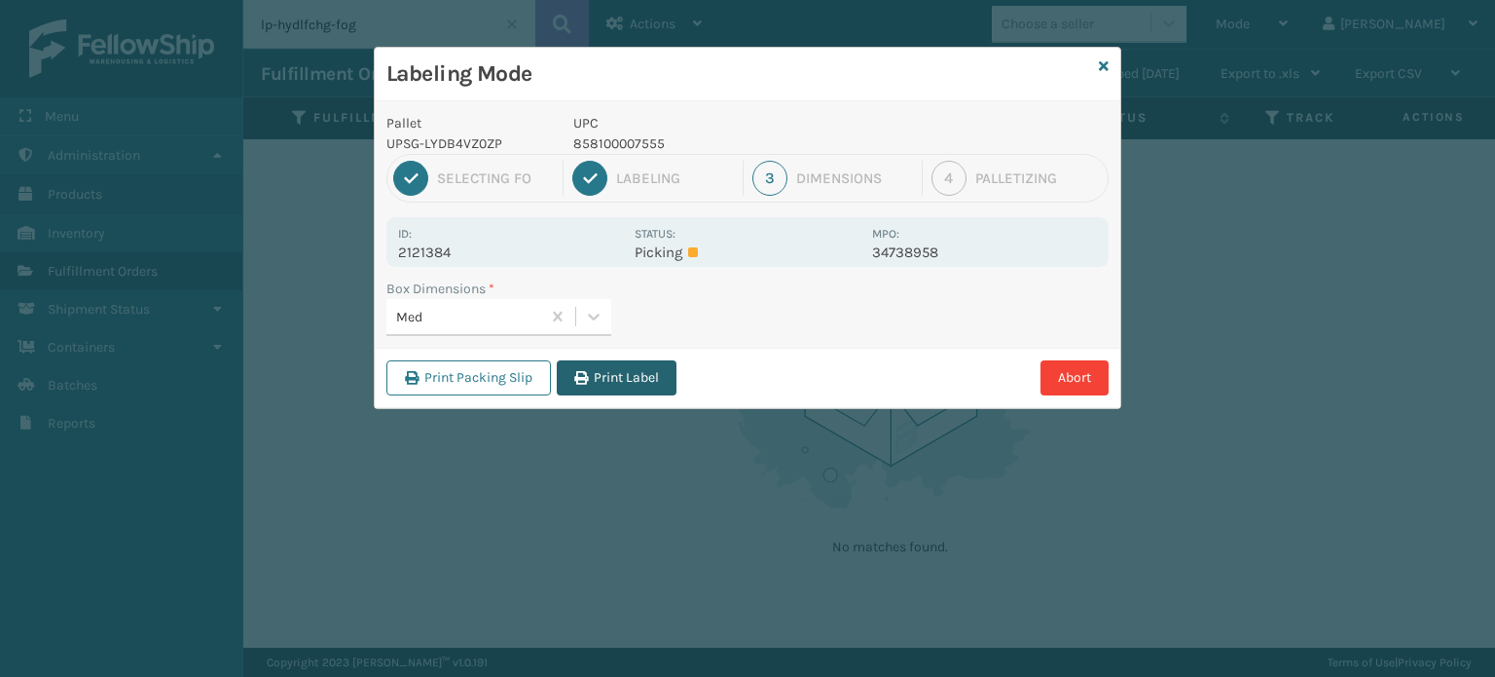
click at [608, 381] on button "Print Label" at bounding box center [617, 377] width 120 height 35
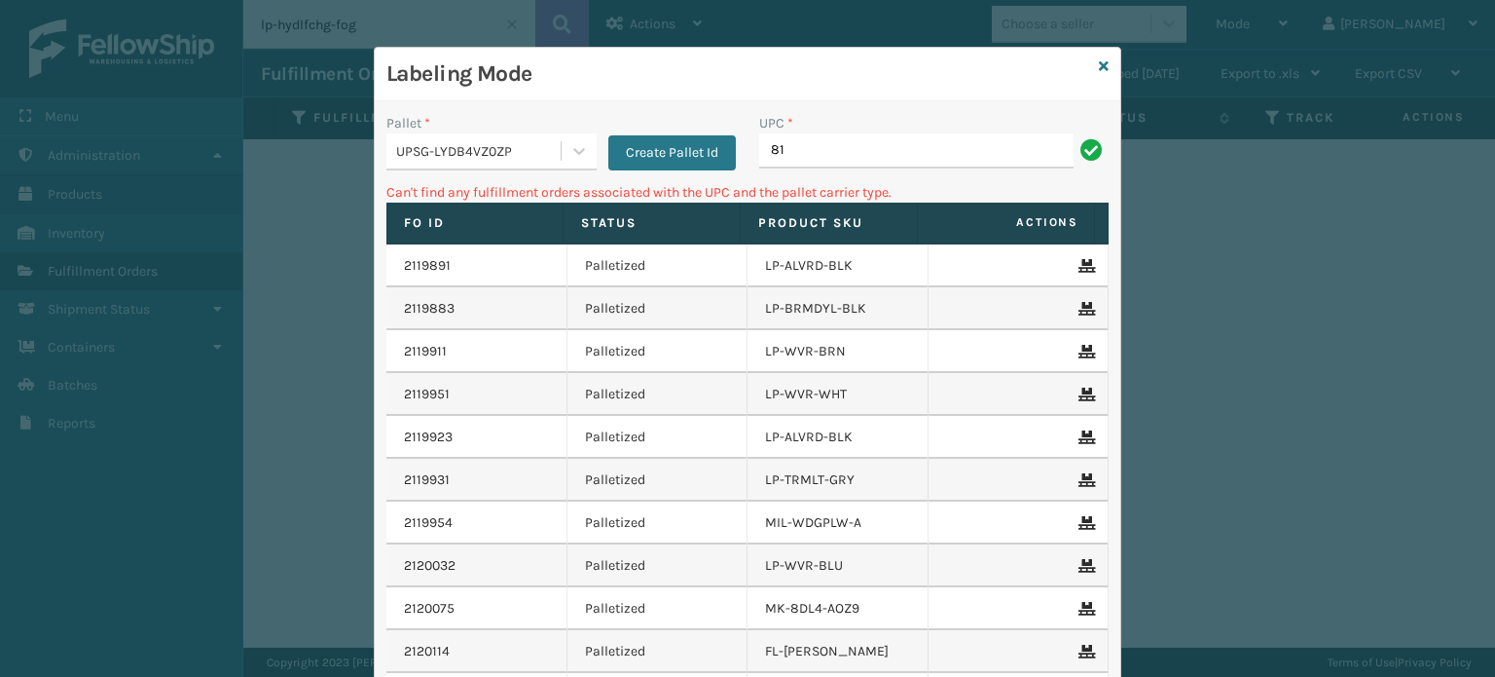
type input "8"
type input "lp-bwrbkn-blk"
click at [789, 158] on input "lp-bwrbkn-blk" at bounding box center [916, 150] width 314 height 35
type input "lp-p+wrbkn-blk"
type input "lp-p+wrbkn-bl"
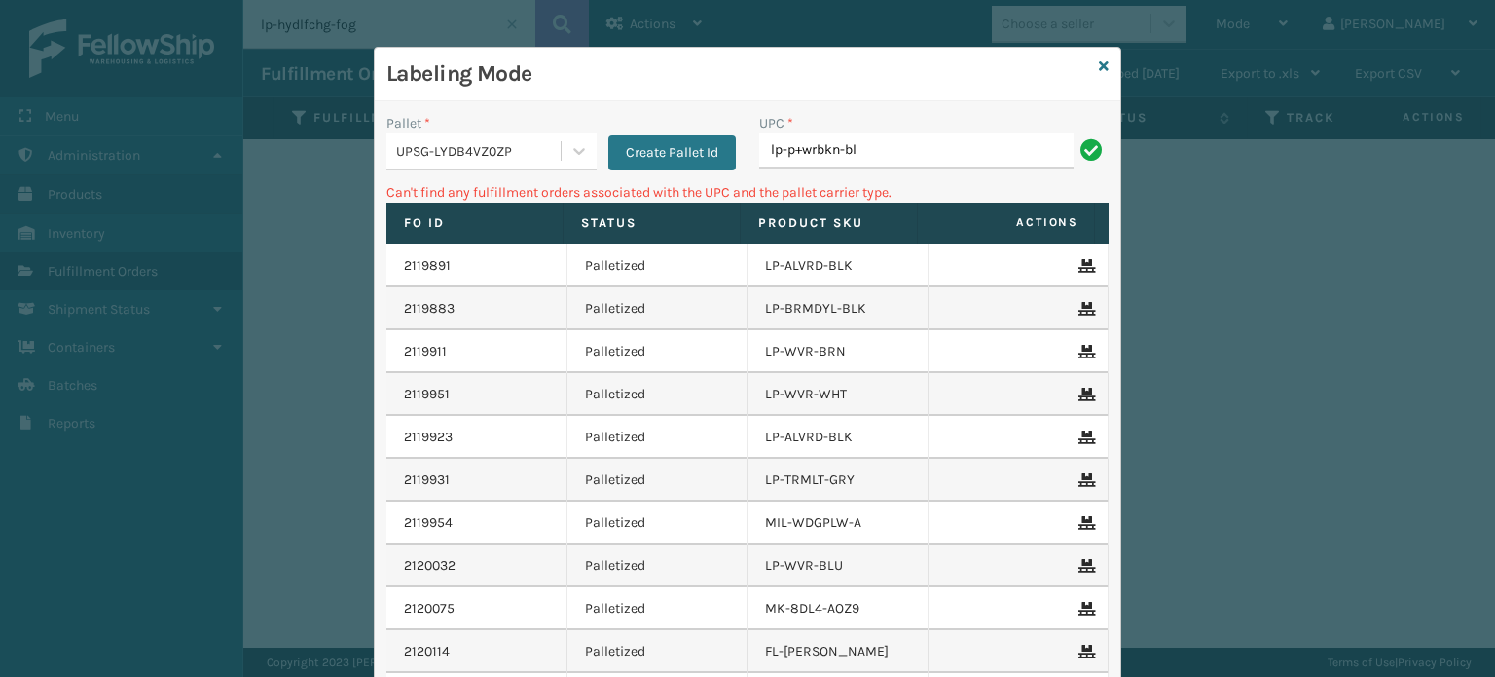
click at [790, 144] on input "lp-p+wrbkn-bl" at bounding box center [916, 150] width 314 height 35
type input "lp-pwrbkn-bl"
click at [822, 151] on input "lp-pwrbkn-bl" at bounding box center [916, 150] width 314 height 35
type input "lp-pwrbnk-bl"
type input "lp-pwrbnk-blk"
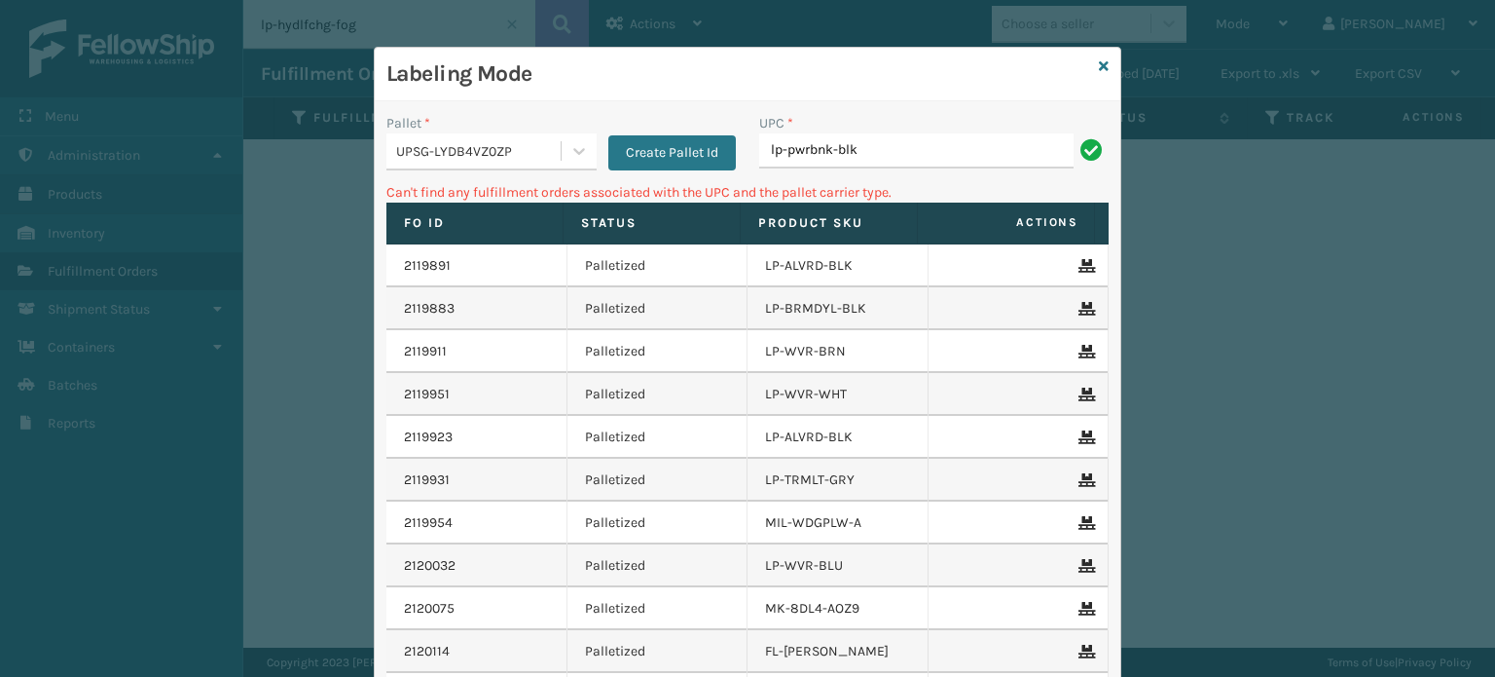
click at [819, 159] on input "lp-pwrbnk-blk" at bounding box center [916, 150] width 314 height 35
click at [1090, 63] on div "Labeling Mode" at bounding box center [748, 75] width 746 height 54
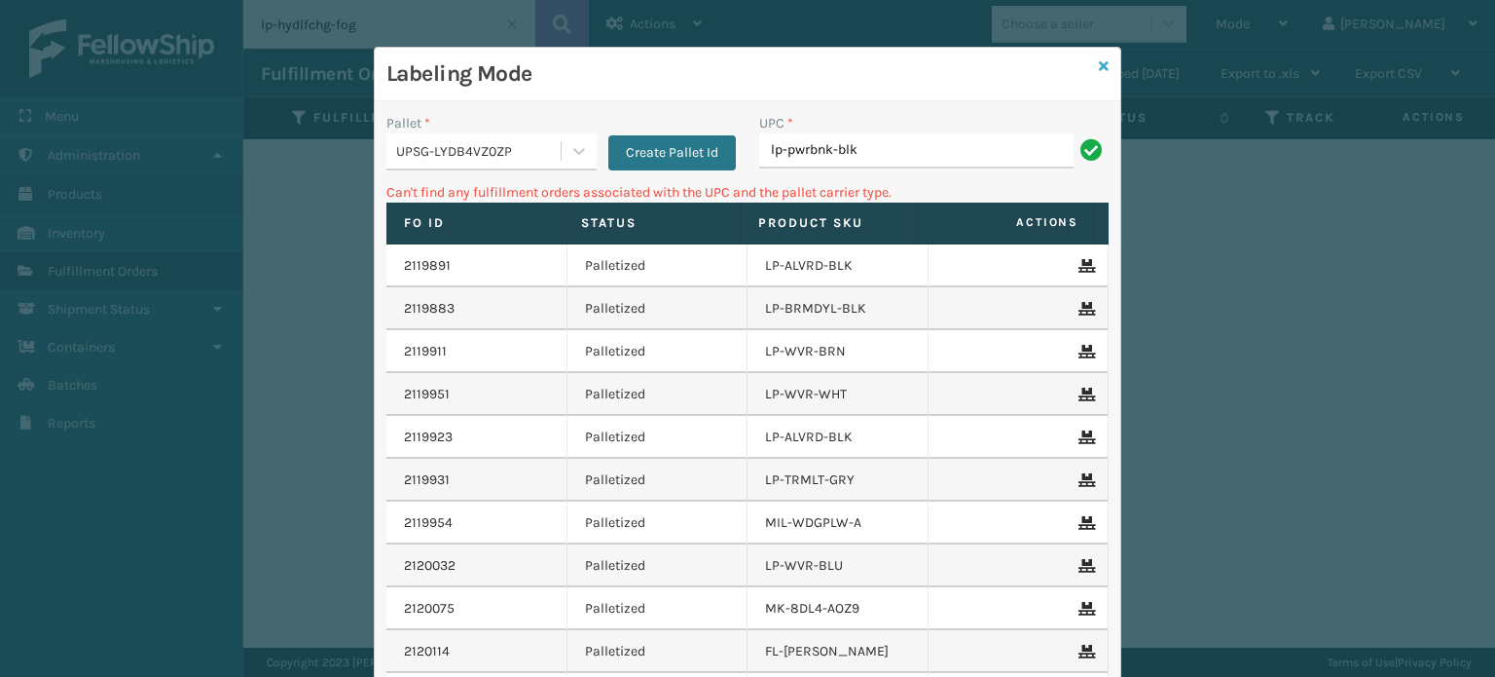
click at [1099, 59] on icon at bounding box center [1104, 66] width 10 height 14
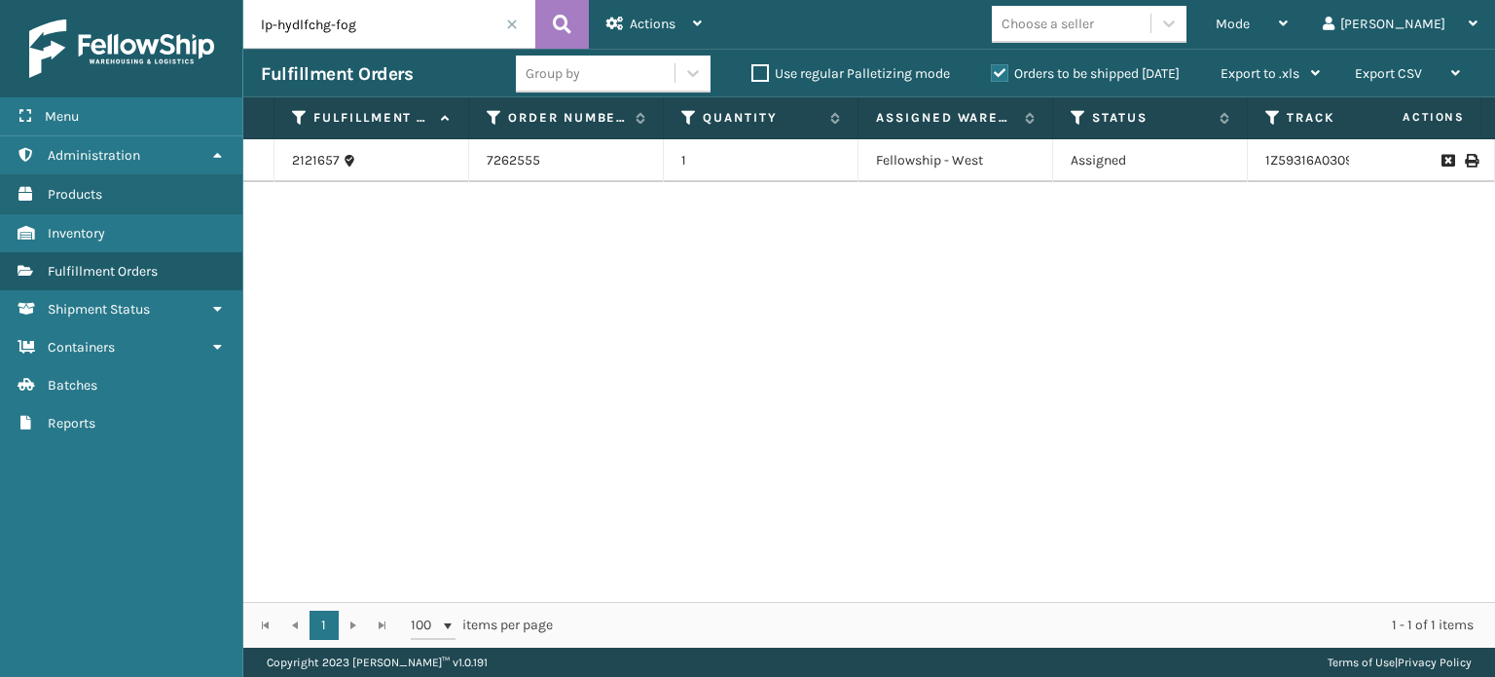
click at [508, 25] on span at bounding box center [512, 24] width 12 height 12
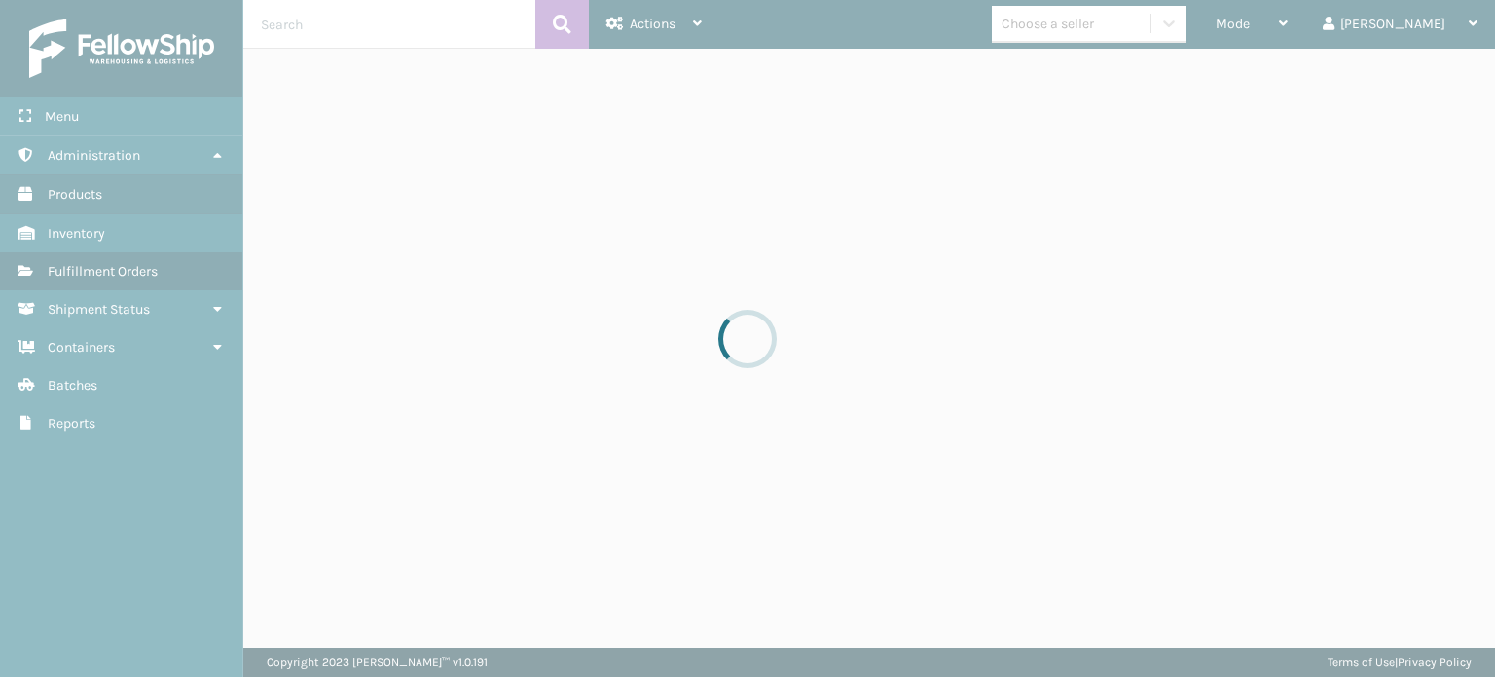
click at [467, 15] on div at bounding box center [747, 338] width 1495 height 677
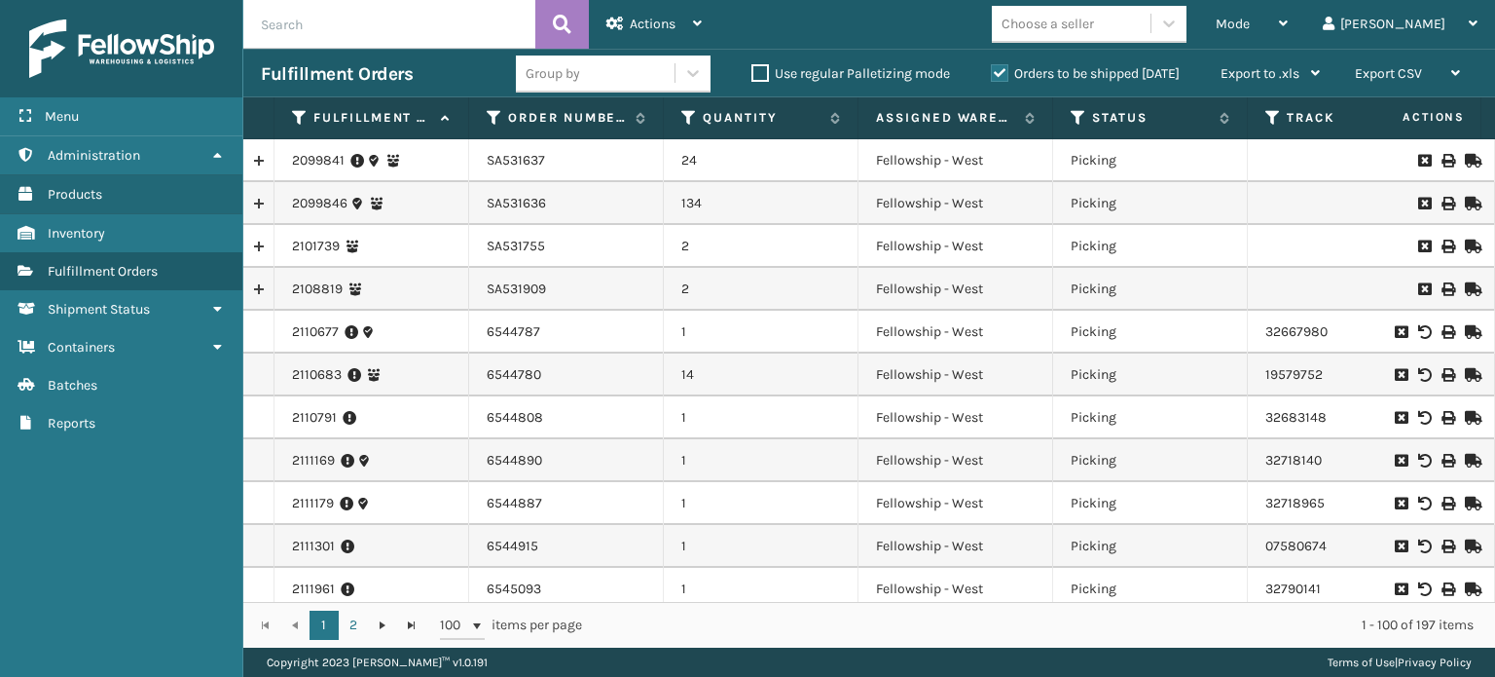
click at [467, 15] on input "text" at bounding box center [389, 24] width 292 height 49
paste input "lp-pwrbnk-blk"
type input "lp-pwrbnk-blk"
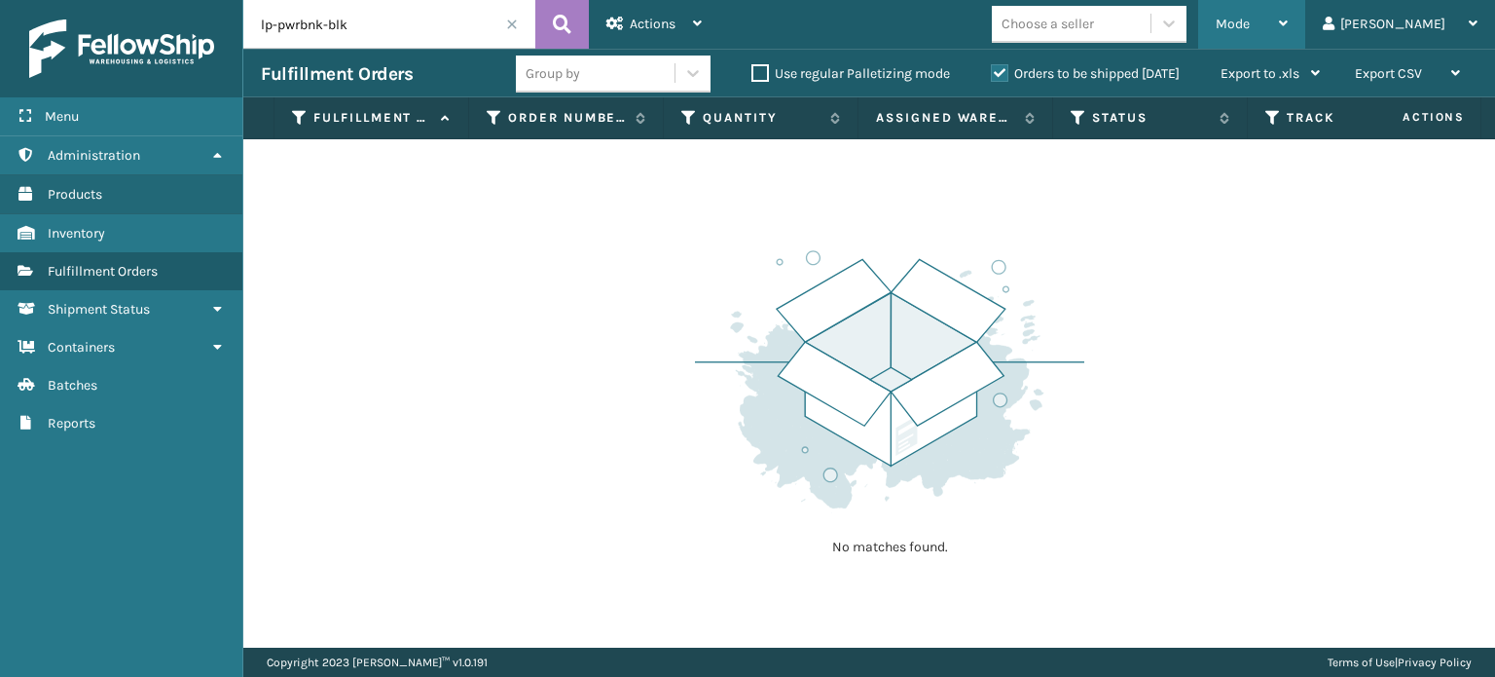
click at [1288, 22] on div "Mode" at bounding box center [1252, 24] width 72 height 49
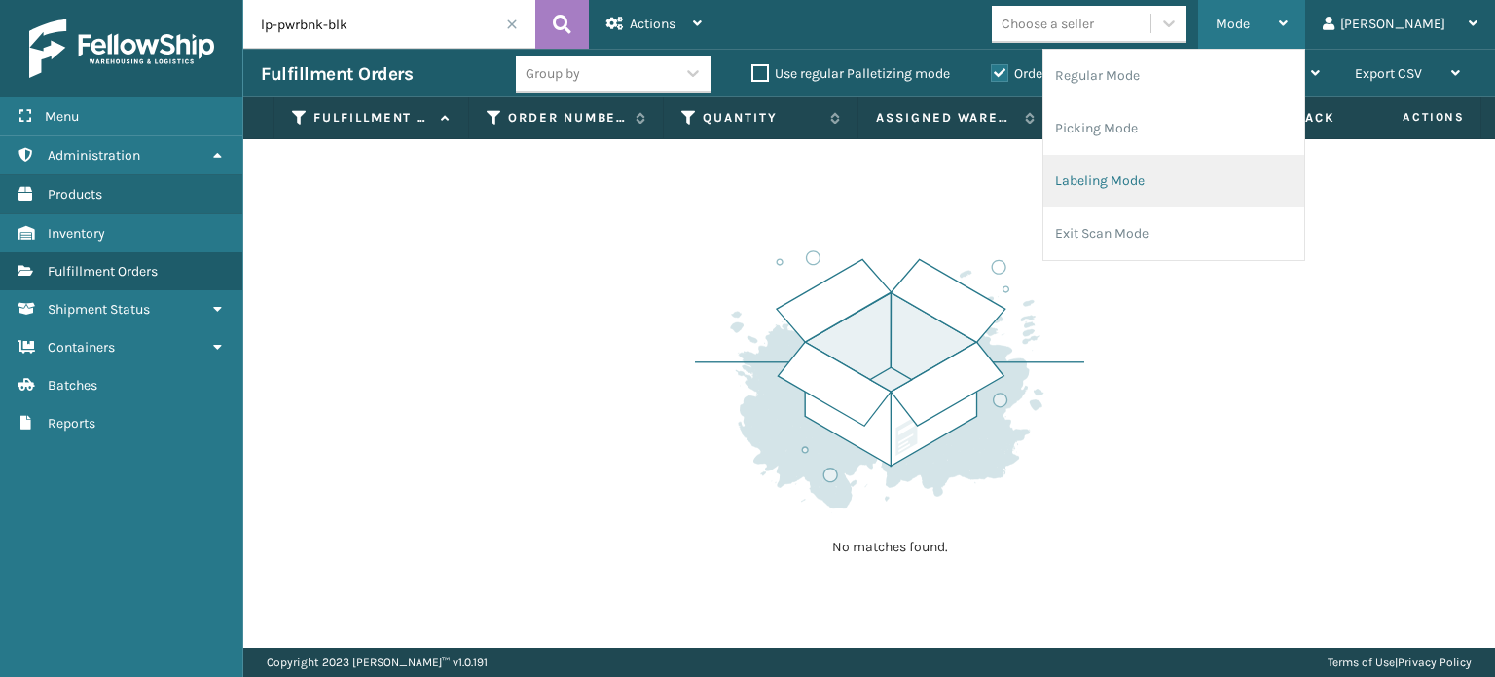
click at [1247, 203] on li "Labeling Mode" at bounding box center [1174, 181] width 261 height 53
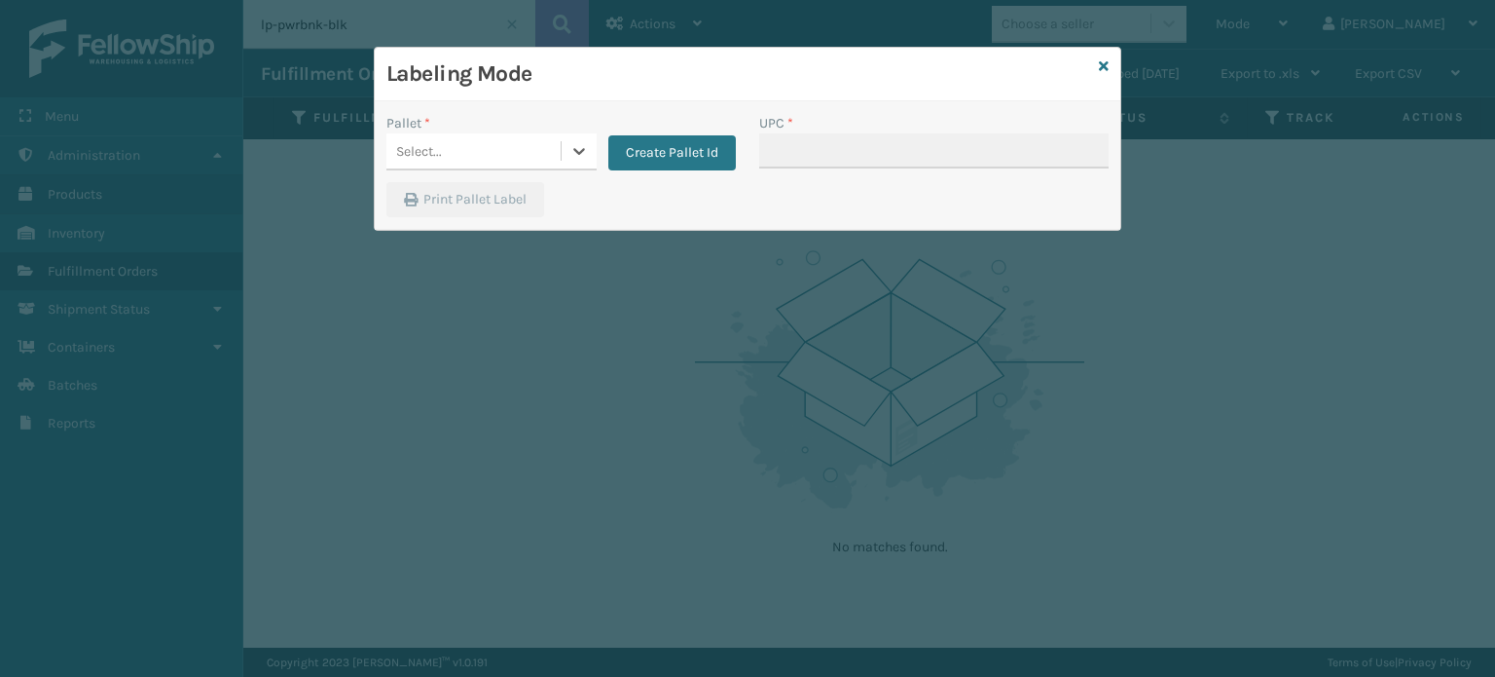
click at [495, 155] on div "Select..." at bounding box center [474, 151] width 174 height 32
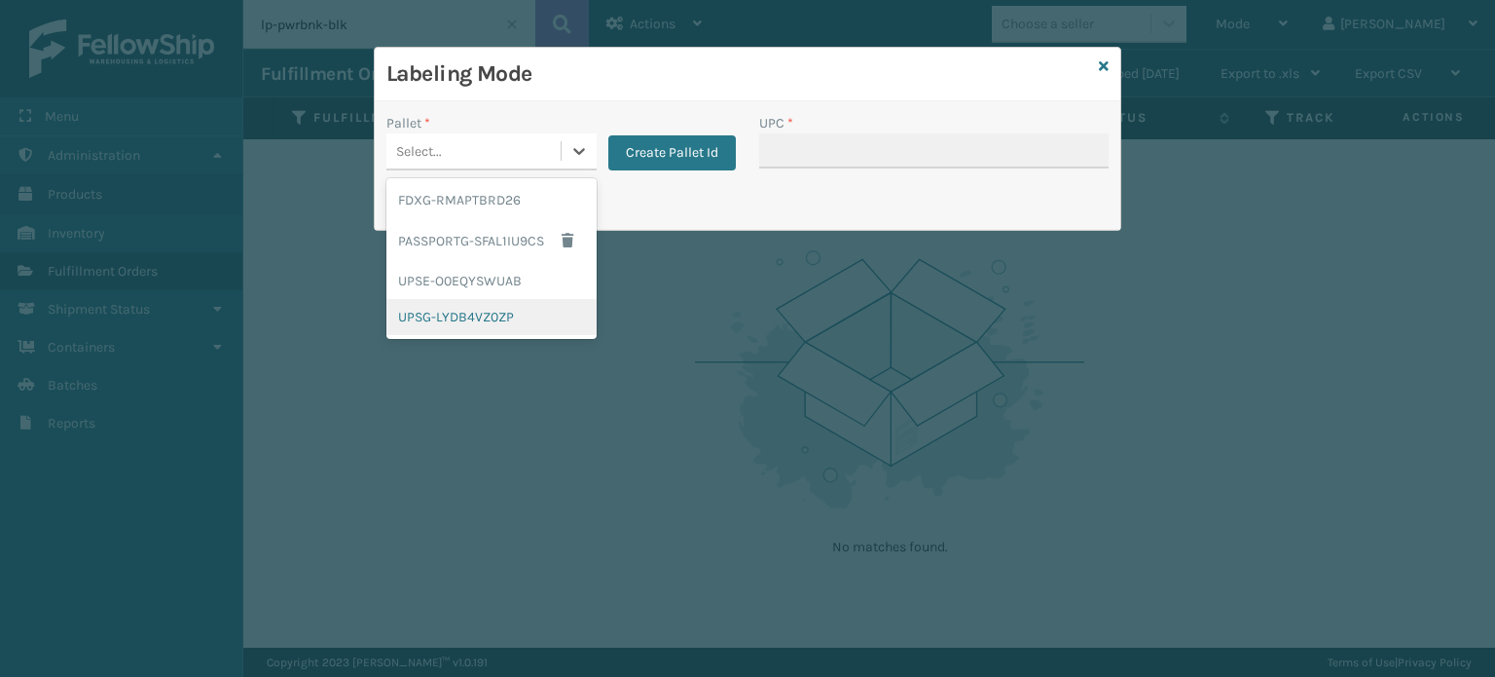
click at [479, 311] on div "UPSG-LYDB4VZ0ZP" at bounding box center [492, 317] width 210 height 36
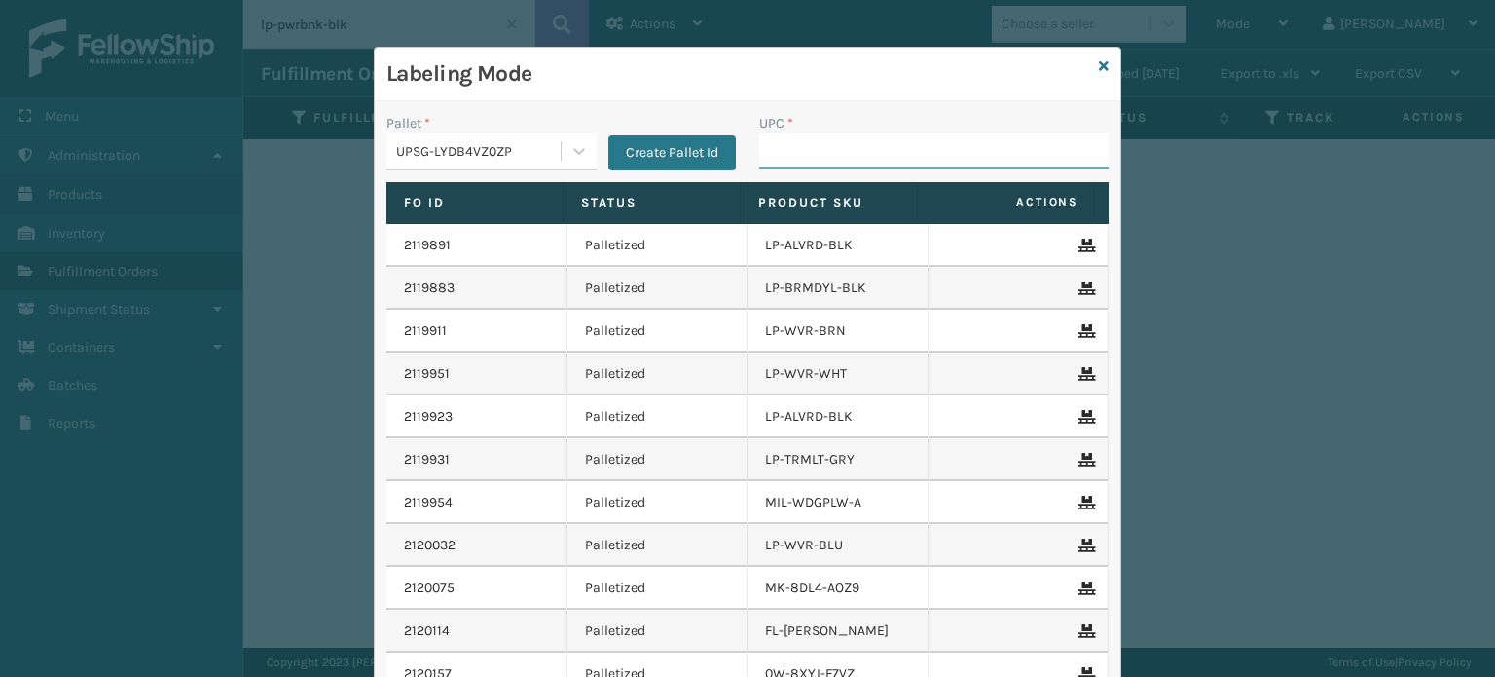
click at [795, 157] on input "UPC *" at bounding box center [934, 150] width 350 height 35
type input "810090931"
type input "84098511791"
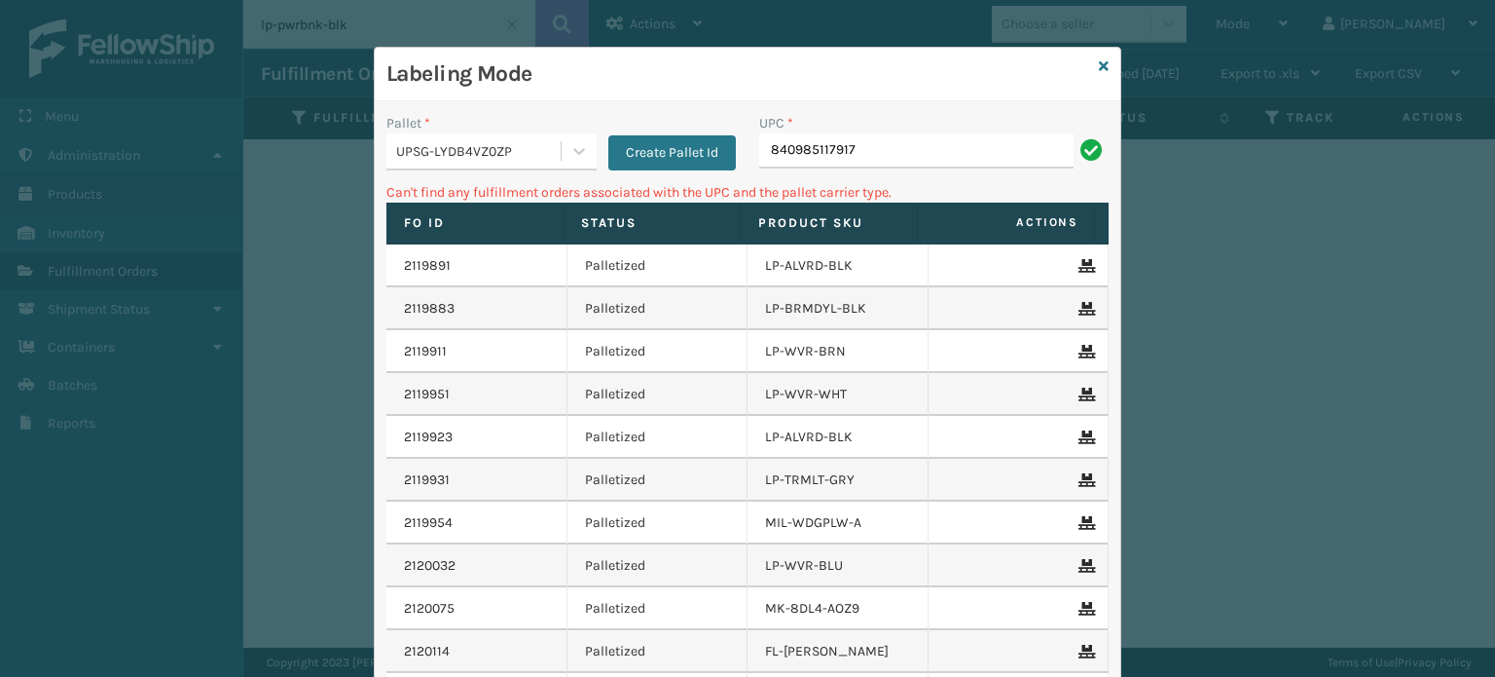
click at [499, 152] on div "UPSG-LYDB4VZ0ZP" at bounding box center [479, 151] width 166 height 20
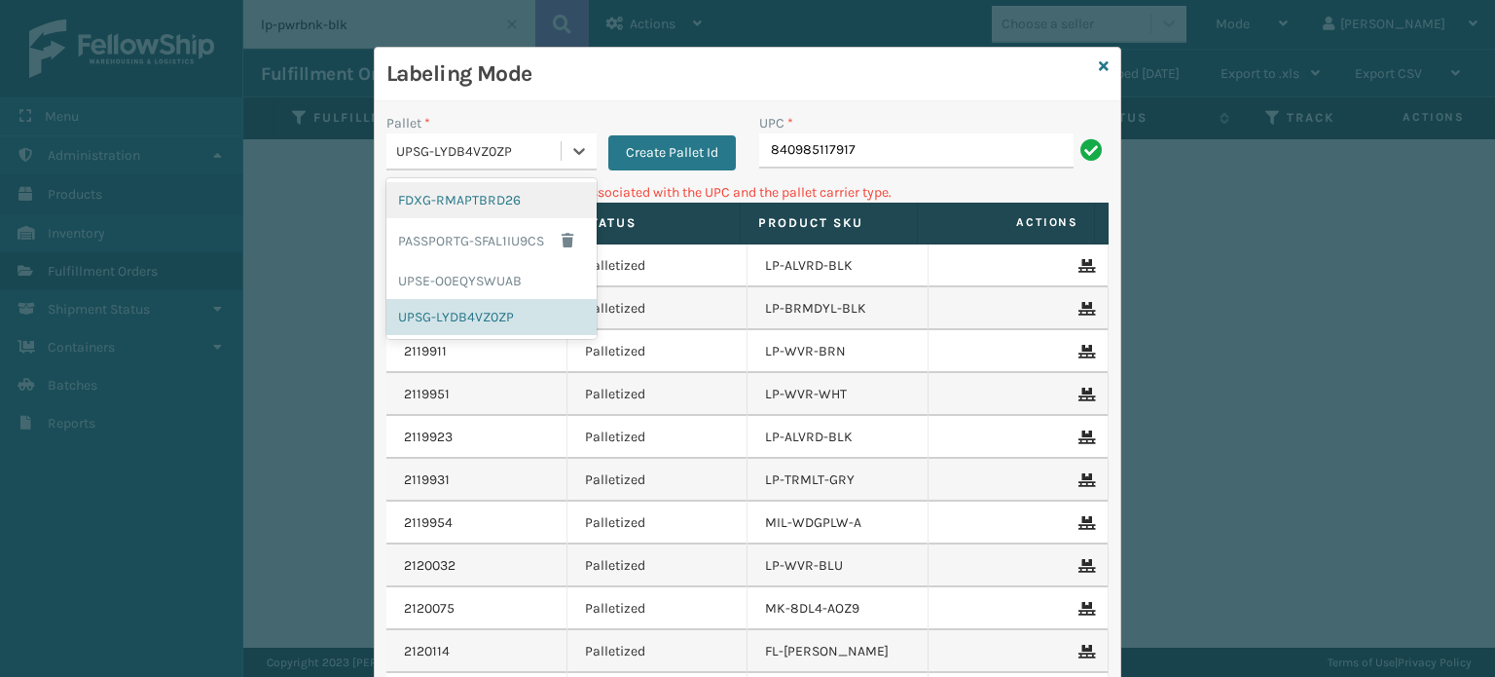
click at [490, 194] on div "FDXG-RMAPTBRD26" at bounding box center [492, 200] width 210 height 36
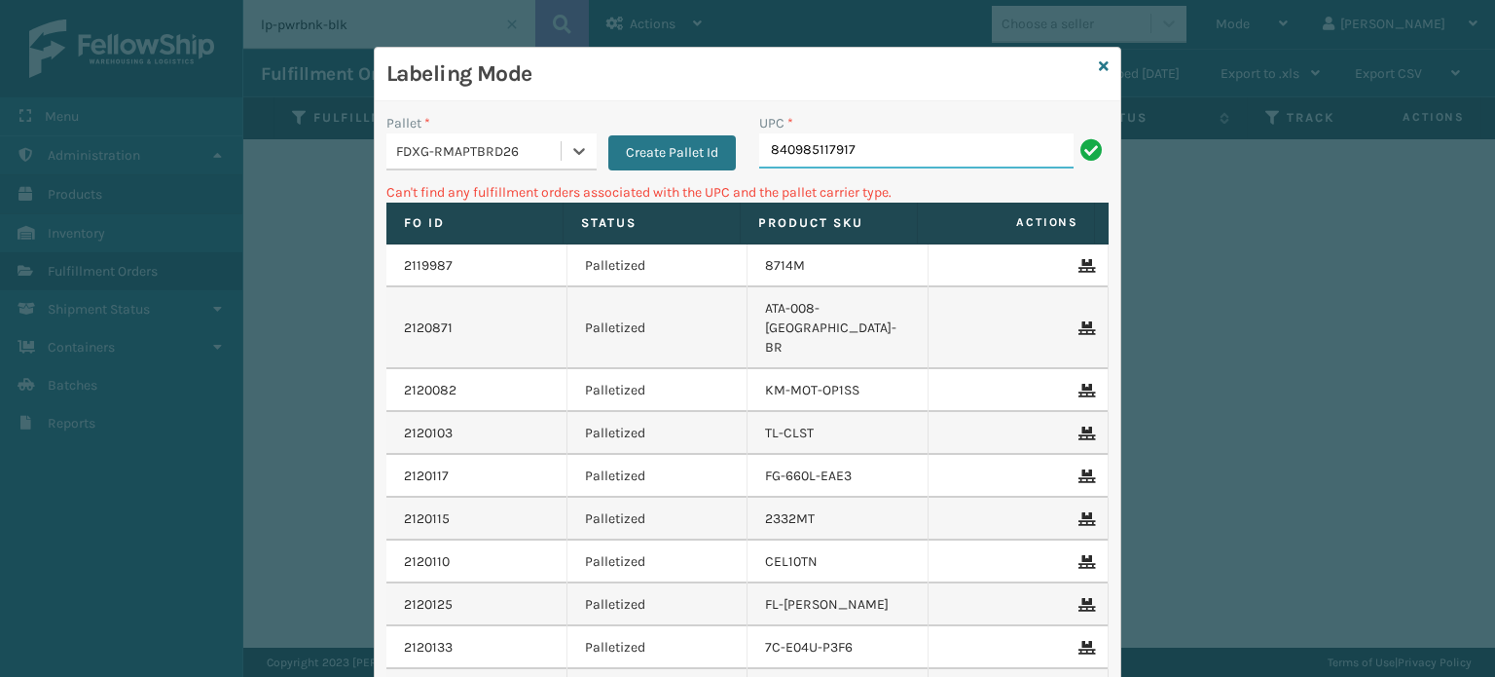
click at [966, 153] on input "840985117917" at bounding box center [916, 150] width 314 height 35
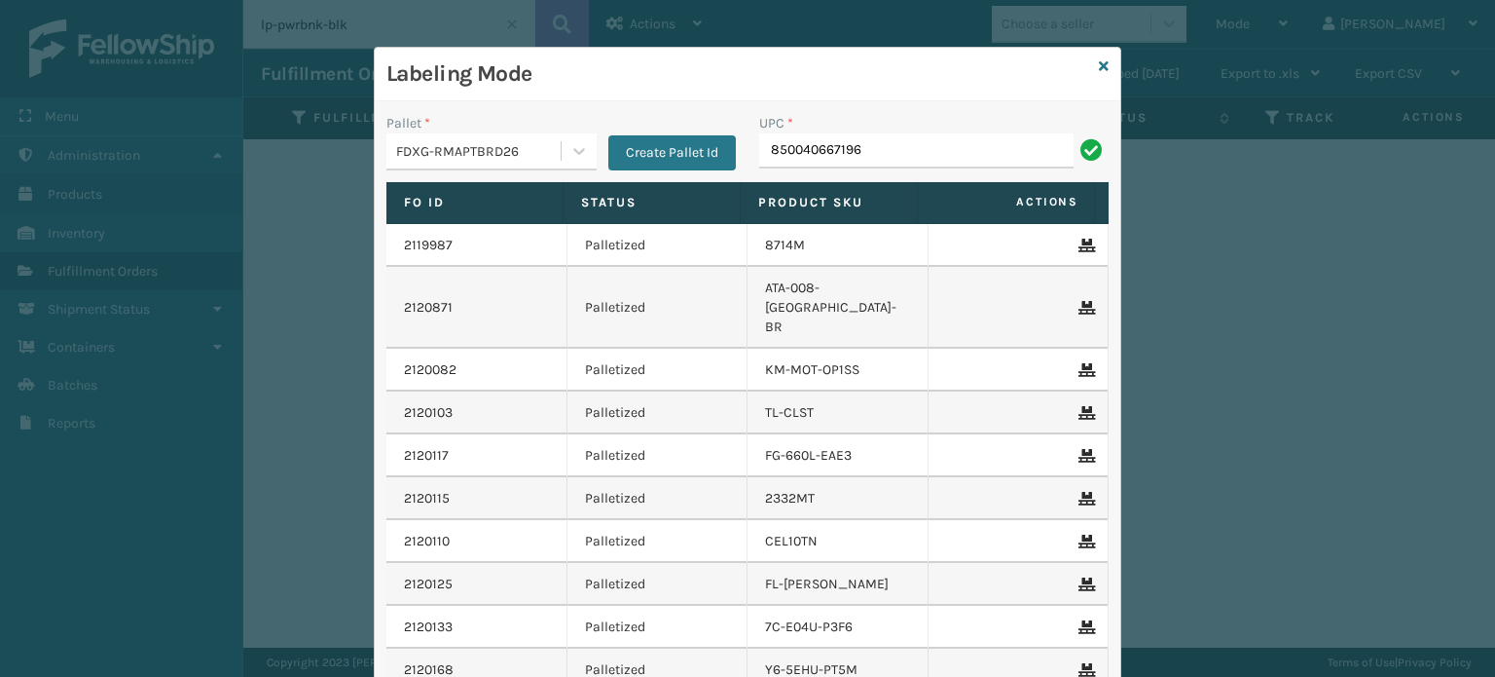
click at [985, 155] on input "850040667196" at bounding box center [916, 150] width 314 height 35
type input "850040667196"
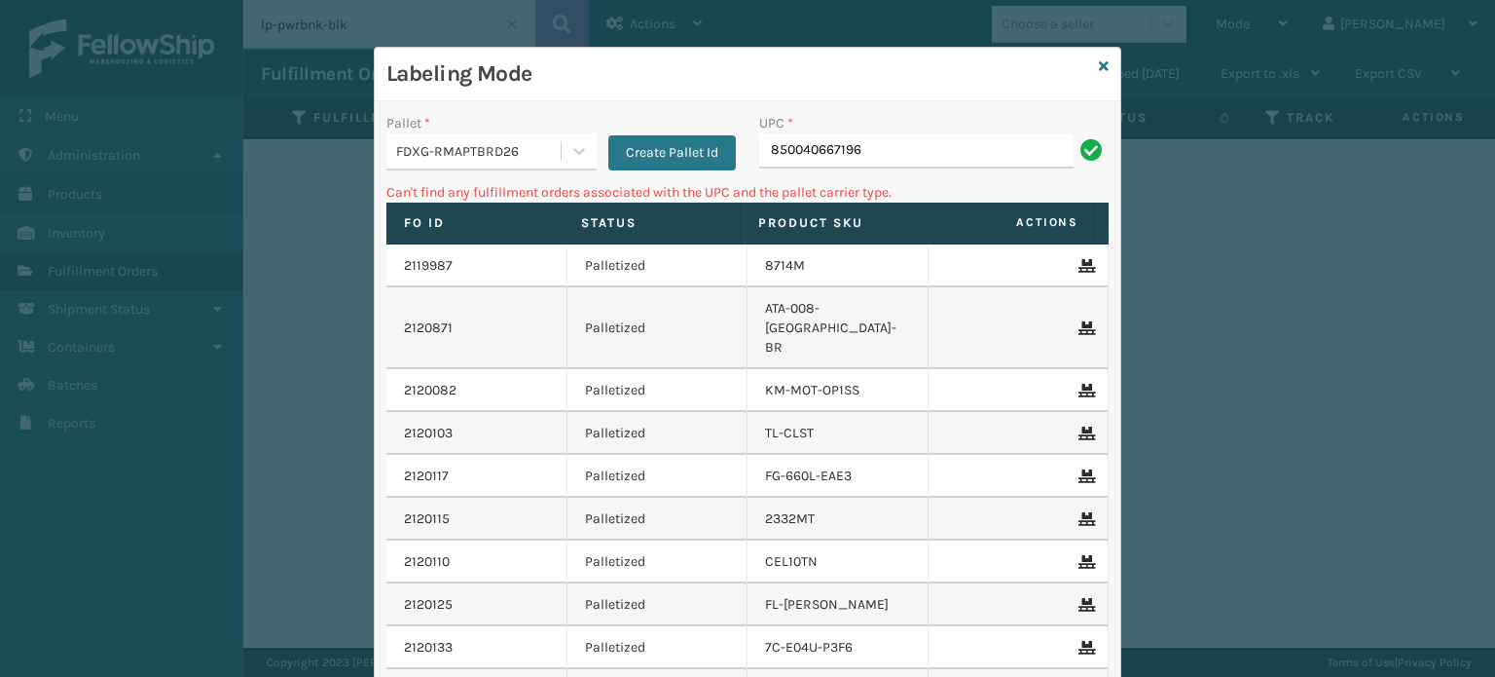
click at [892, 152] on input "850040667196" at bounding box center [916, 150] width 314 height 35
type input "850040667196"
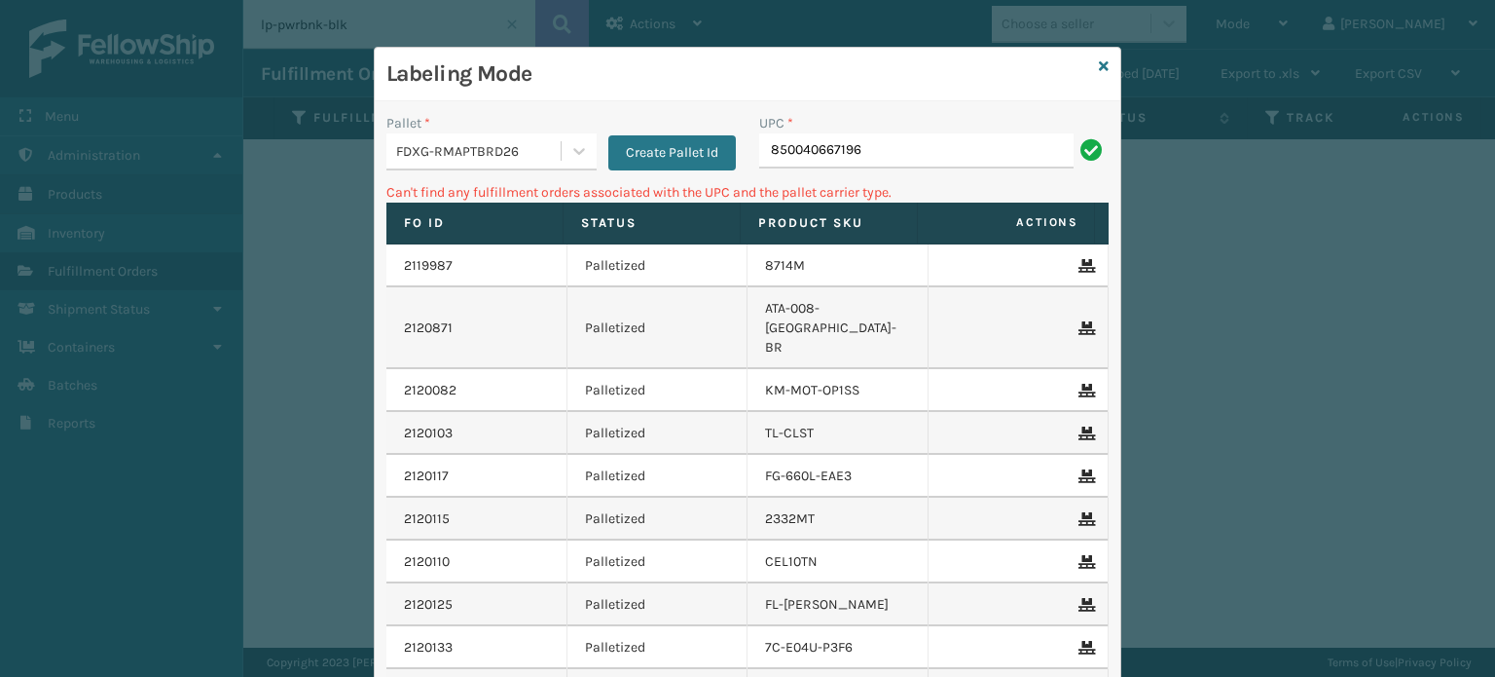
click at [525, 163] on div "FDXG-RMAPTBRD26" at bounding box center [474, 151] width 174 height 32
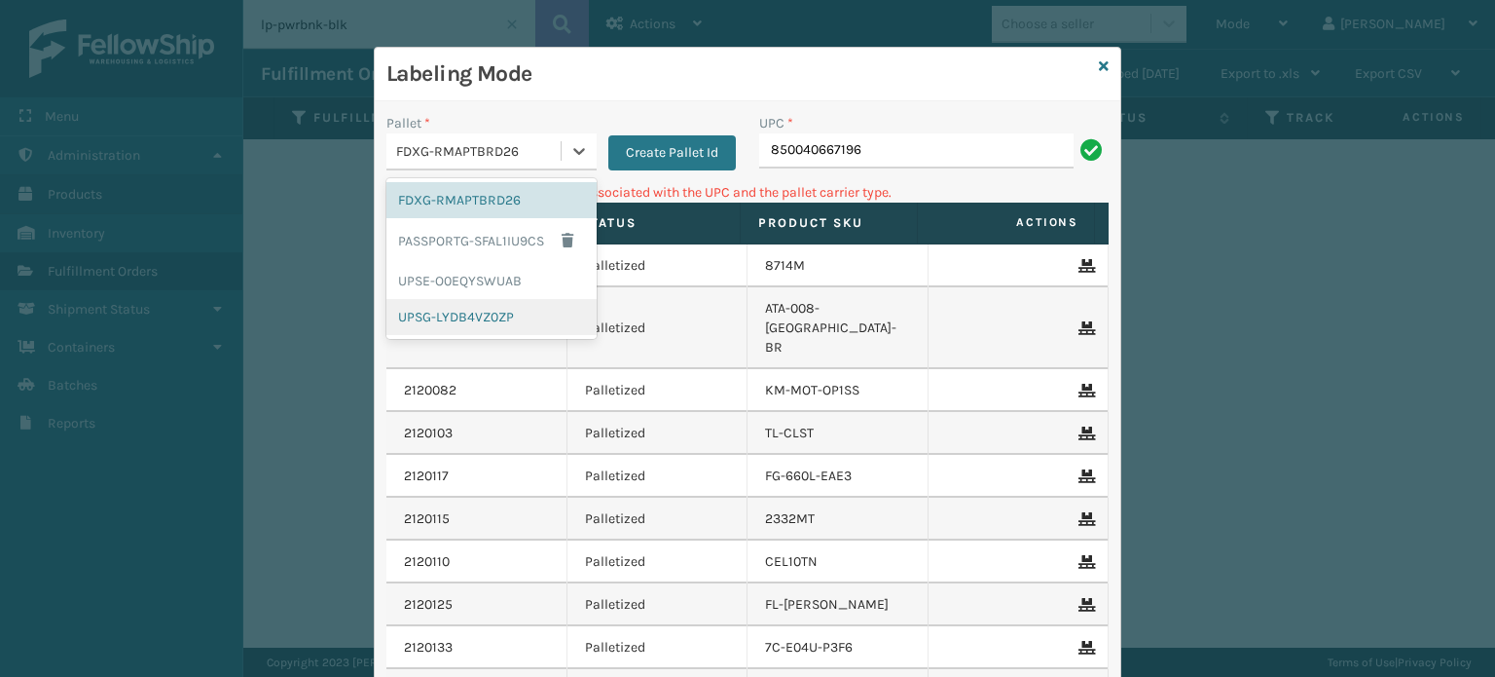
click at [502, 309] on div "UPSG-LYDB4VZ0ZP" at bounding box center [492, 317] width 210 height 36
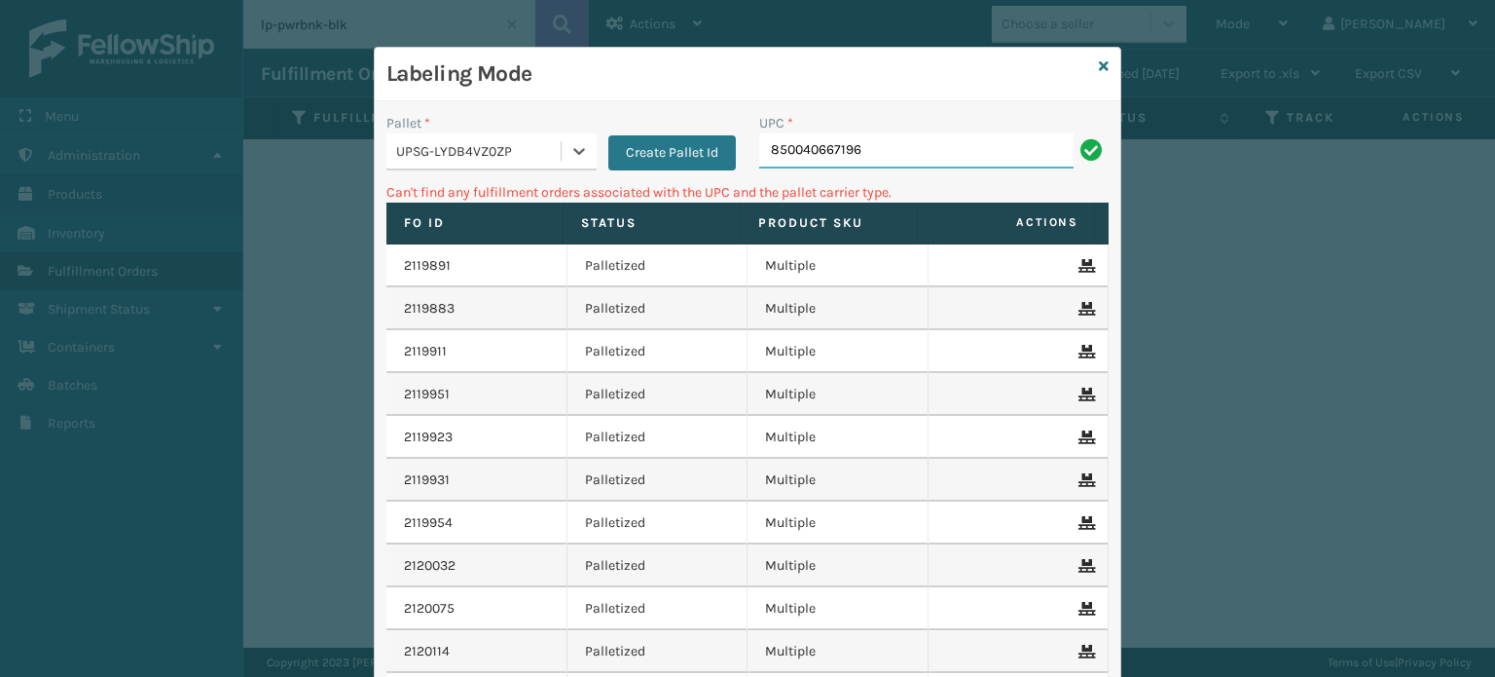
click at [921, 147] on input "850040667196" at bounding box center [916, 150] width 314 height 35
click at [907, 158] on input "850040667196" at bounding box center [916, 150] width 314 height 35
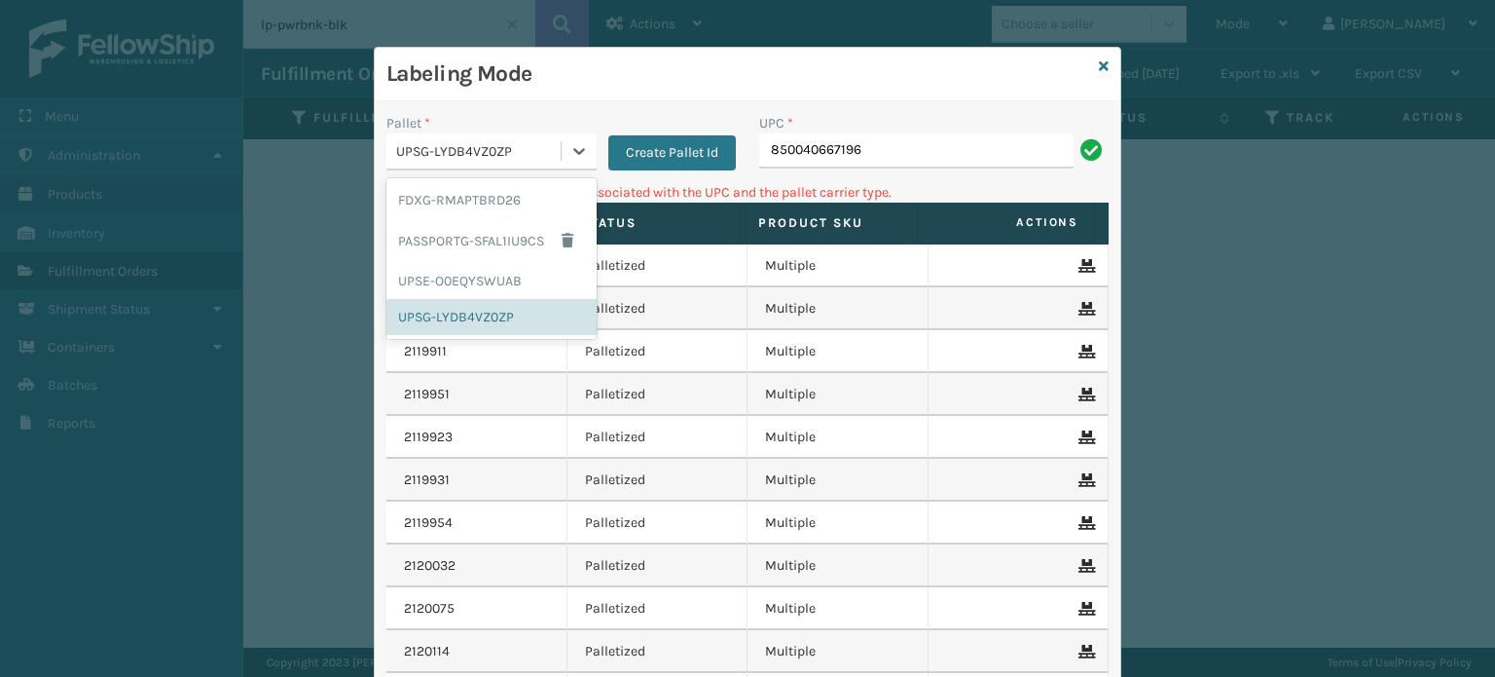
click at [522, 151] on div "UPSG-LYDB4VZ0ZP" at bounding box center [479, 151] width 166 height 20
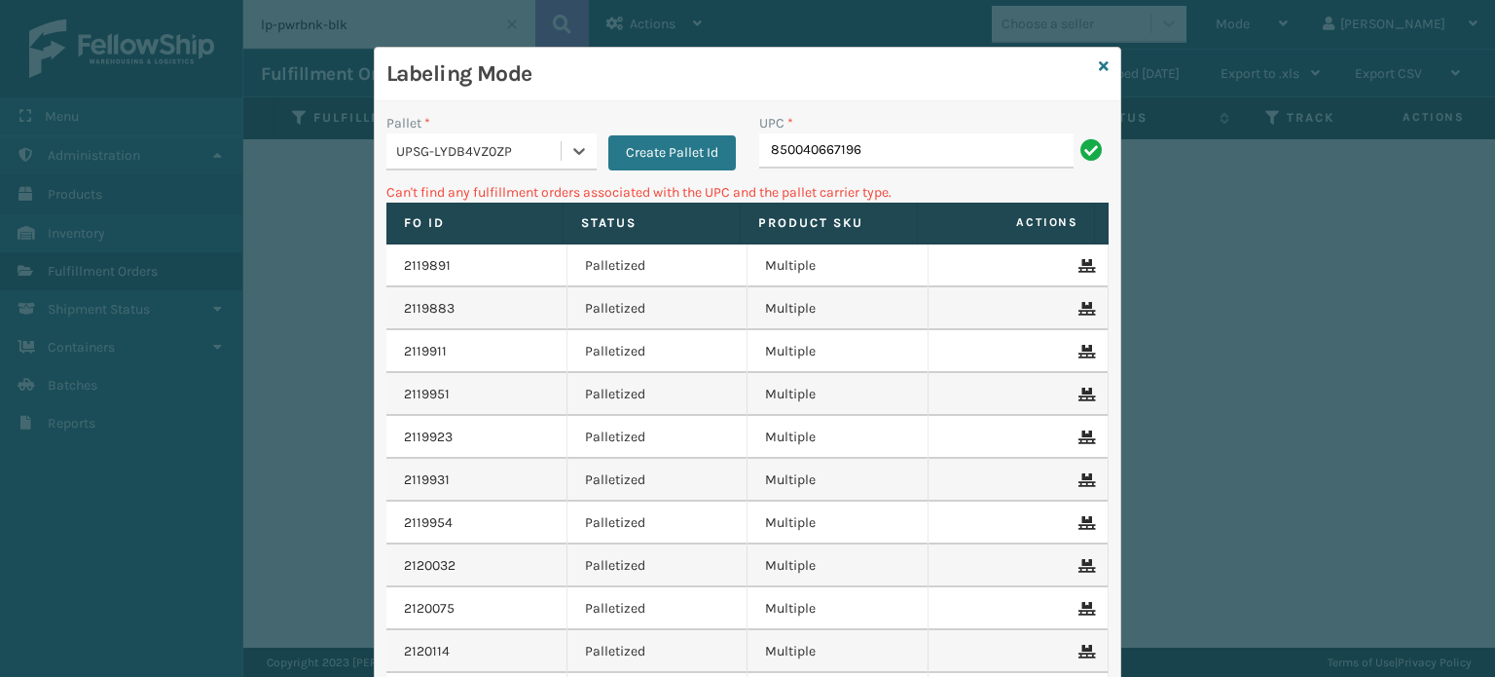
click at [522, 151] on div "UPSG-LYDB4VZ0ZP" at bounding box center [479, 151] width 166 height 20
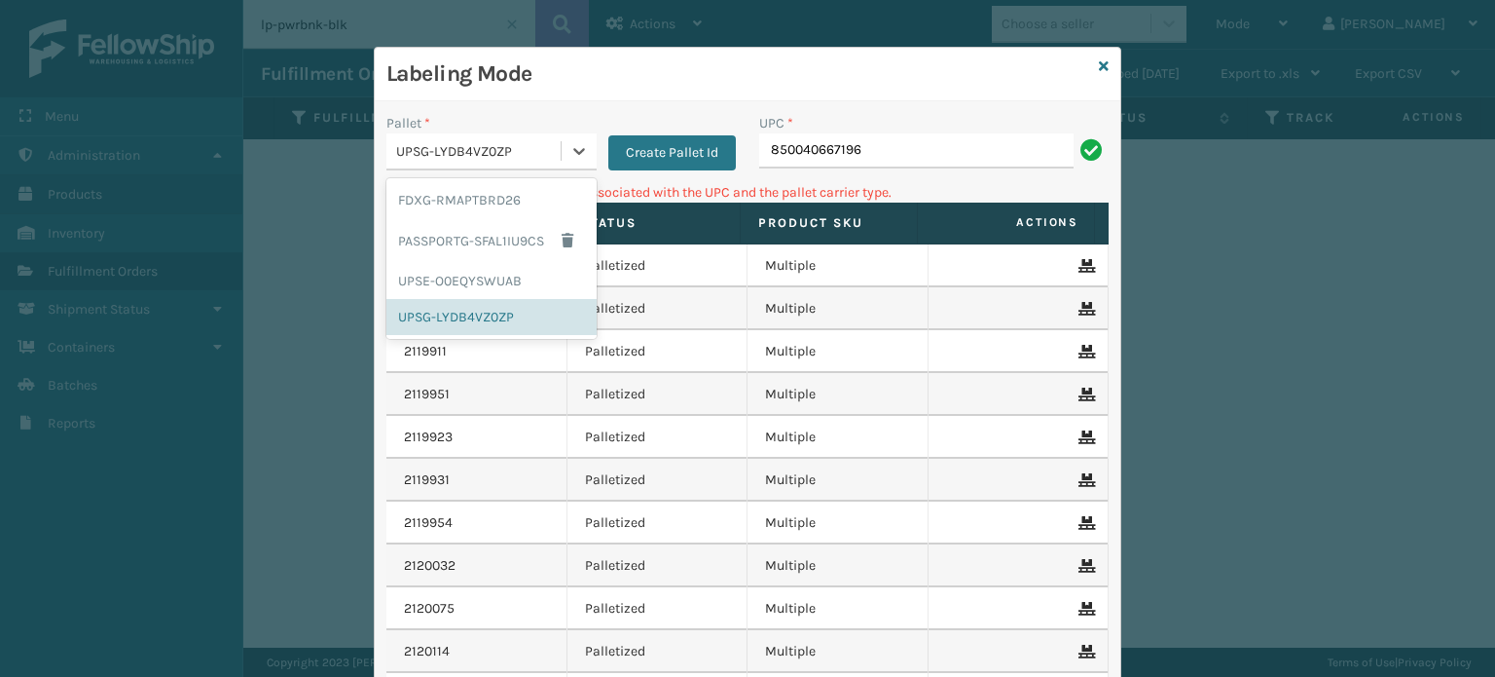
click at [522, 151] on div "UPSG-LYDB4VZ0ZP" at bounding box center [479, 151] width 166 height 20
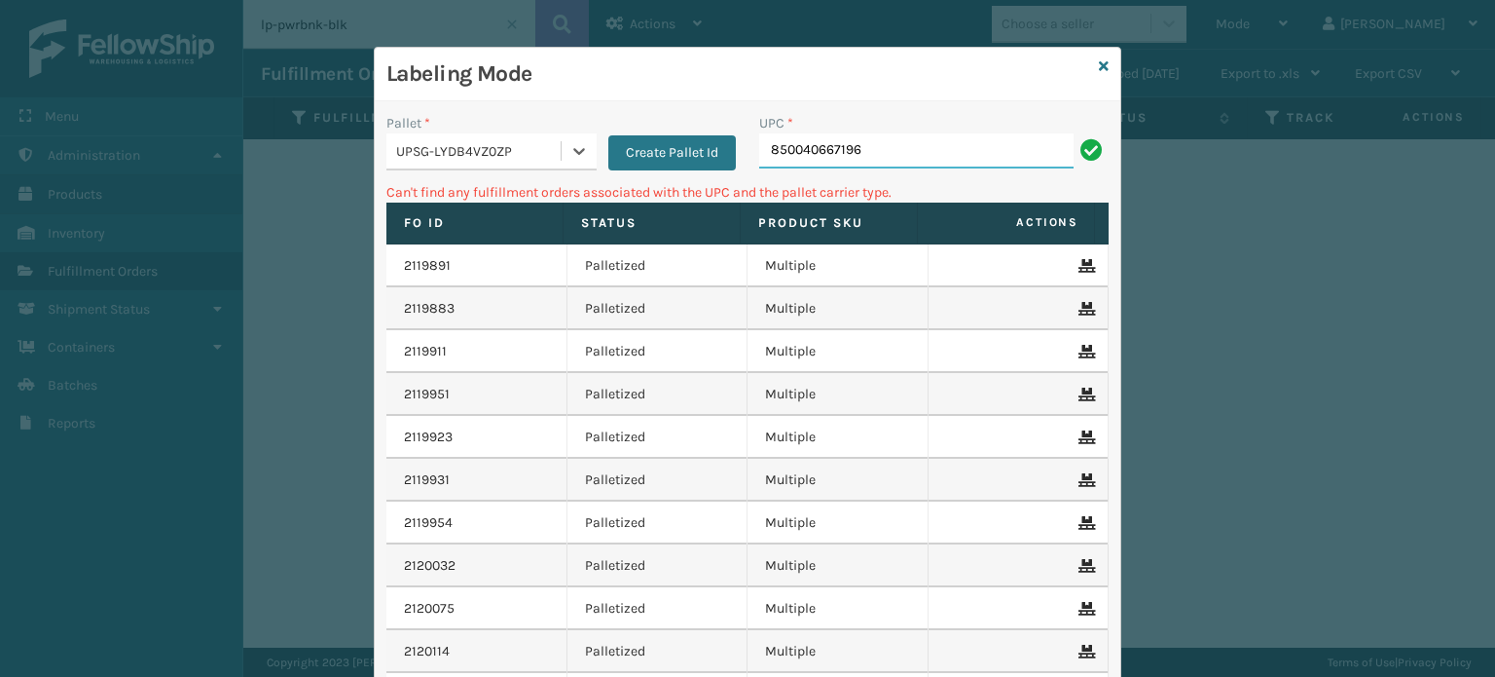
click at [841, 143] on input "850040667196" at bounding box center [916, 150] width 314 height 35
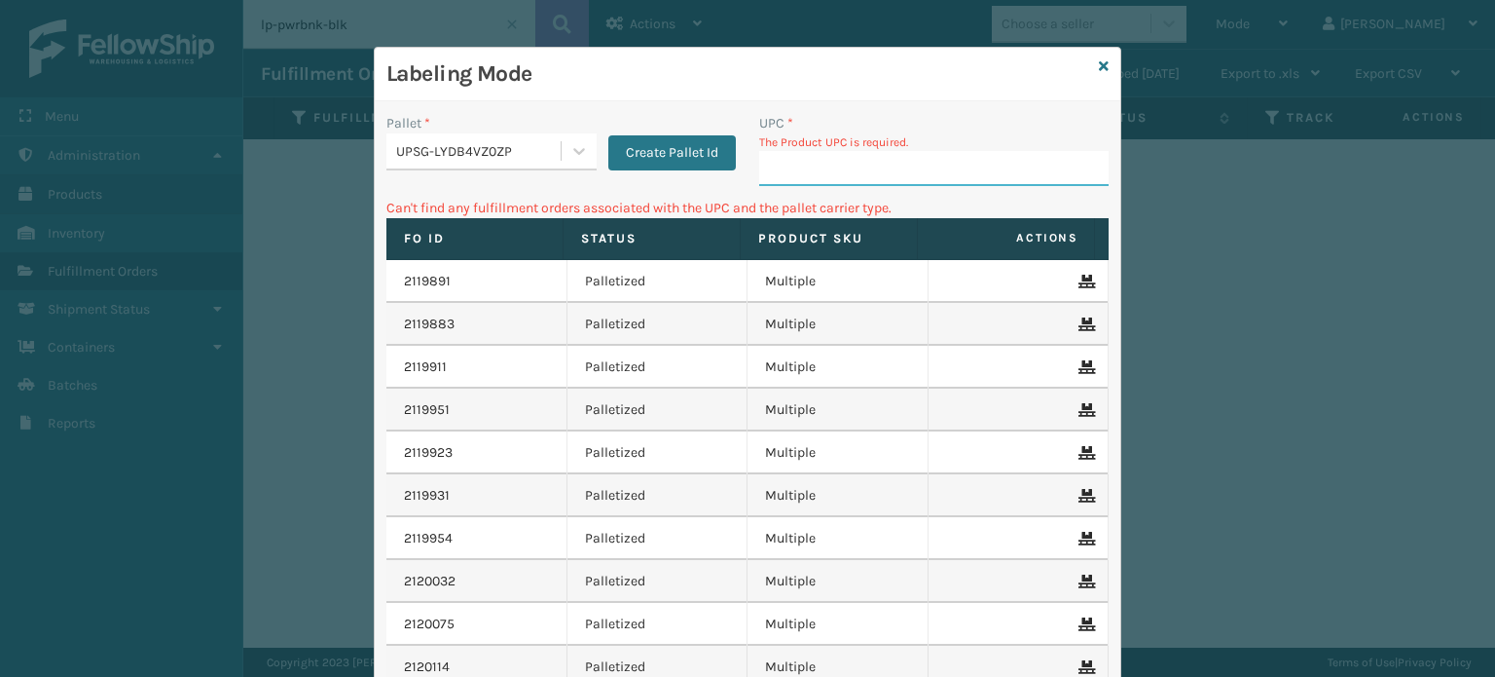
click at [863, 159] on input "UPC *" at bounding box center [934, 168] width 350 height 35
click at [830, 164] on input "UPC *" at bounding box center [934, 168] width 350 height 35
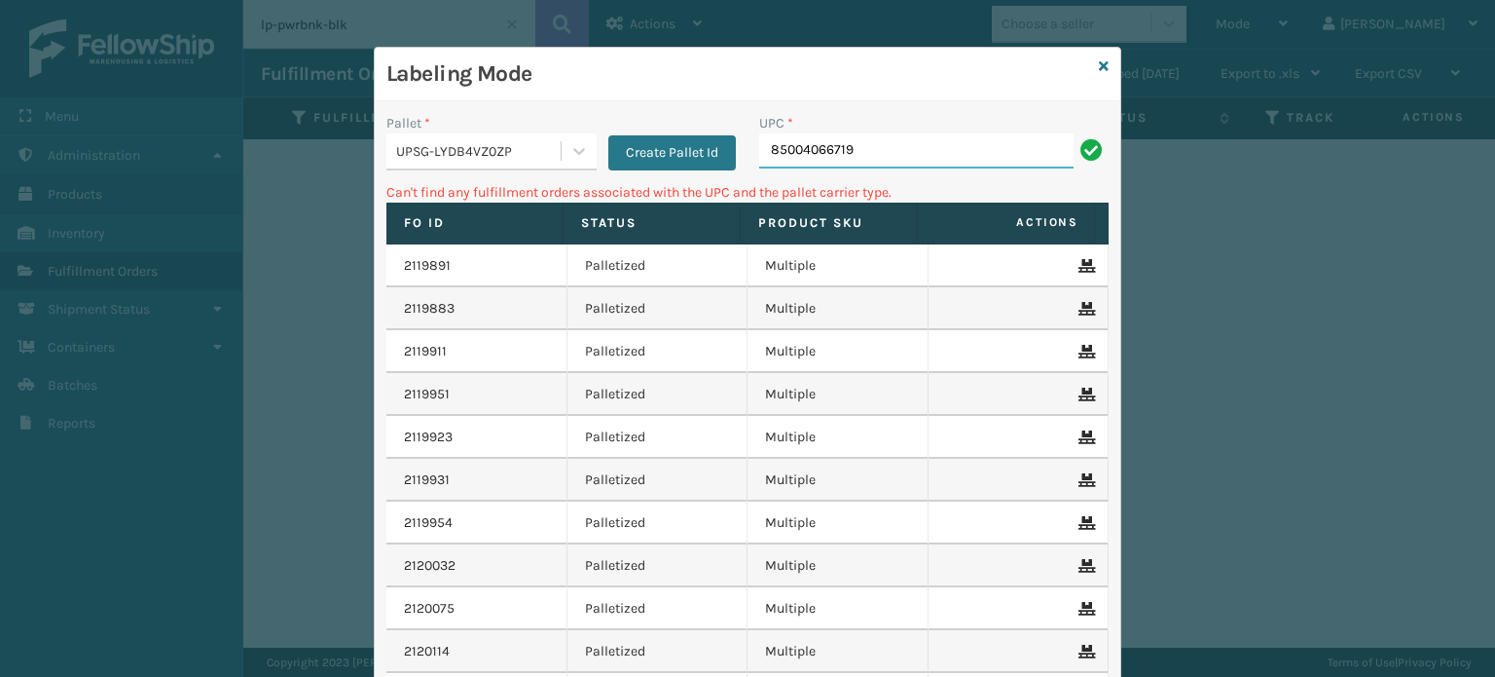
type input "850040667196"
type input "8"
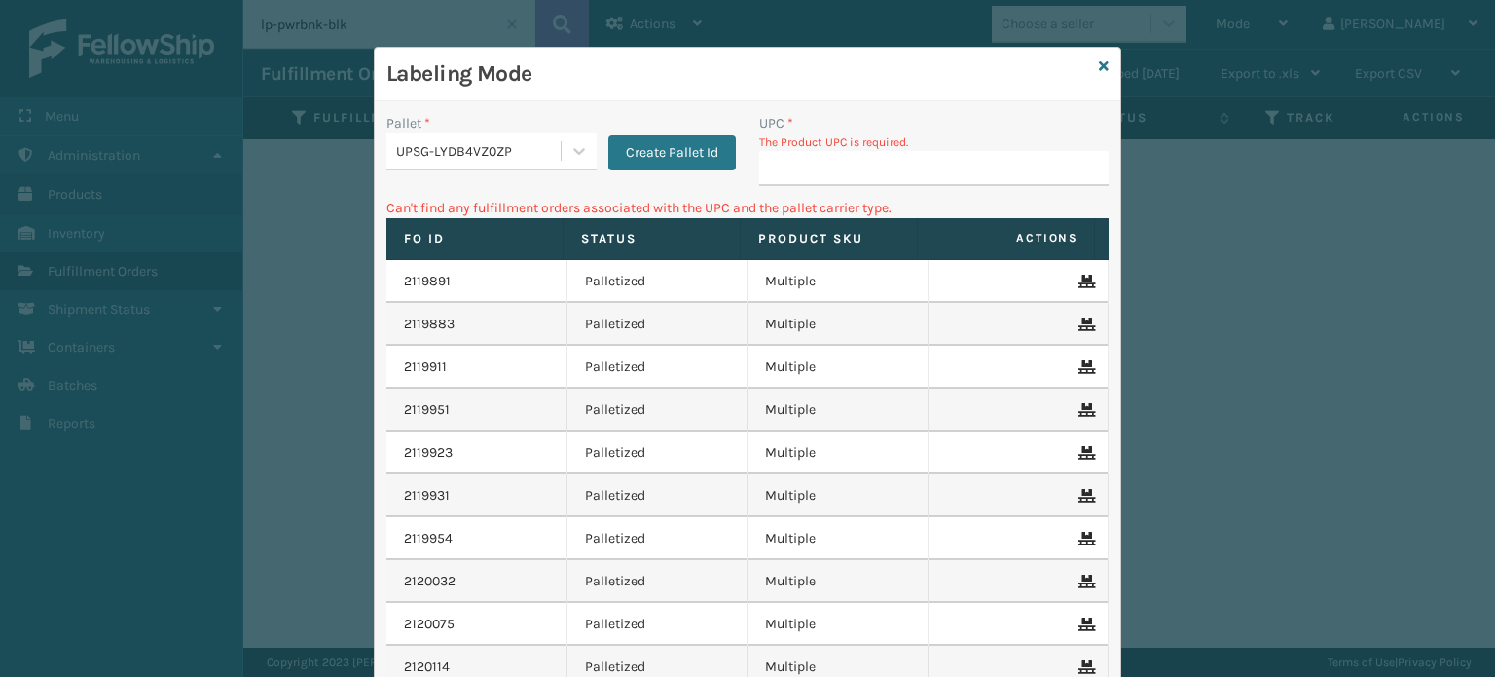
click at [487, 161] on div "UPSG-LYDB4VZ0ZP" at bounding box center [474, 151] width 174 height 32
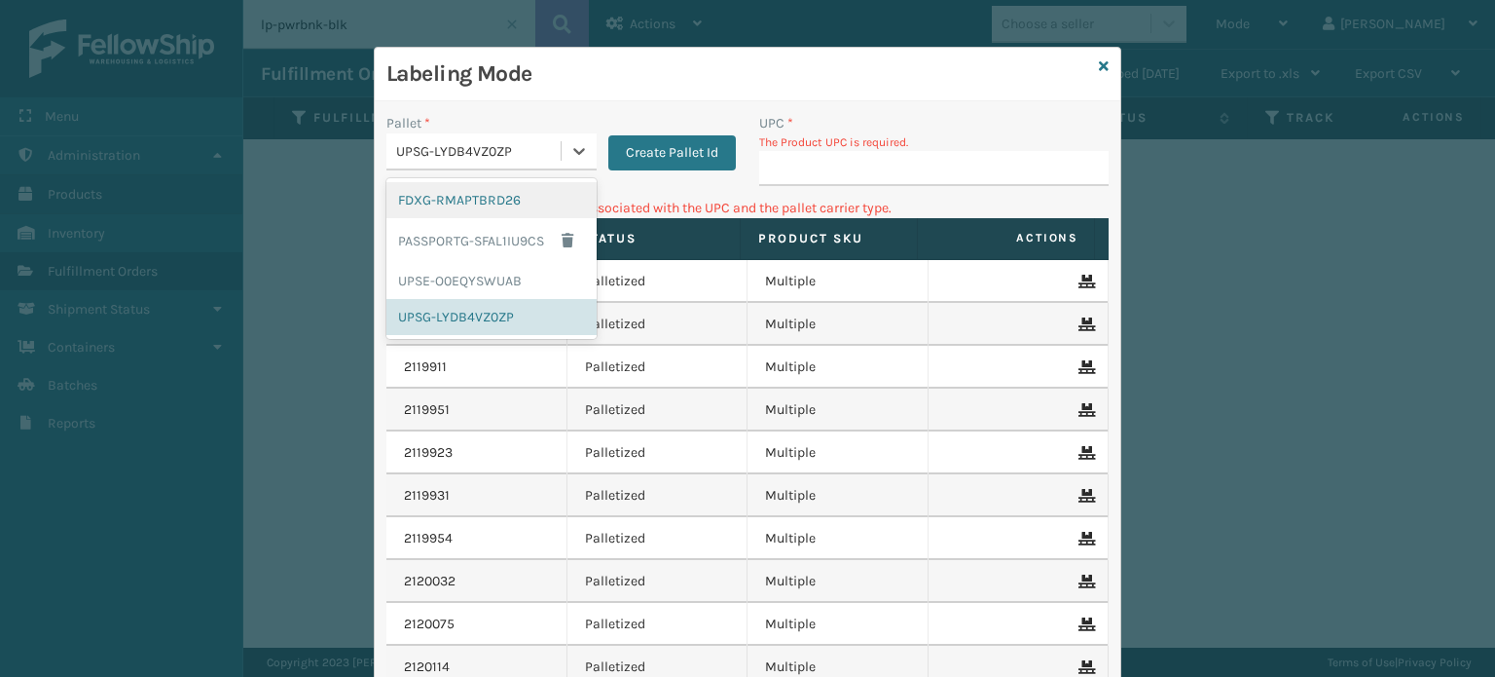
click at [489, 190] on div "FDXG-RMAPTBRD26" at bounding box center [492, 200] width 210 height 36
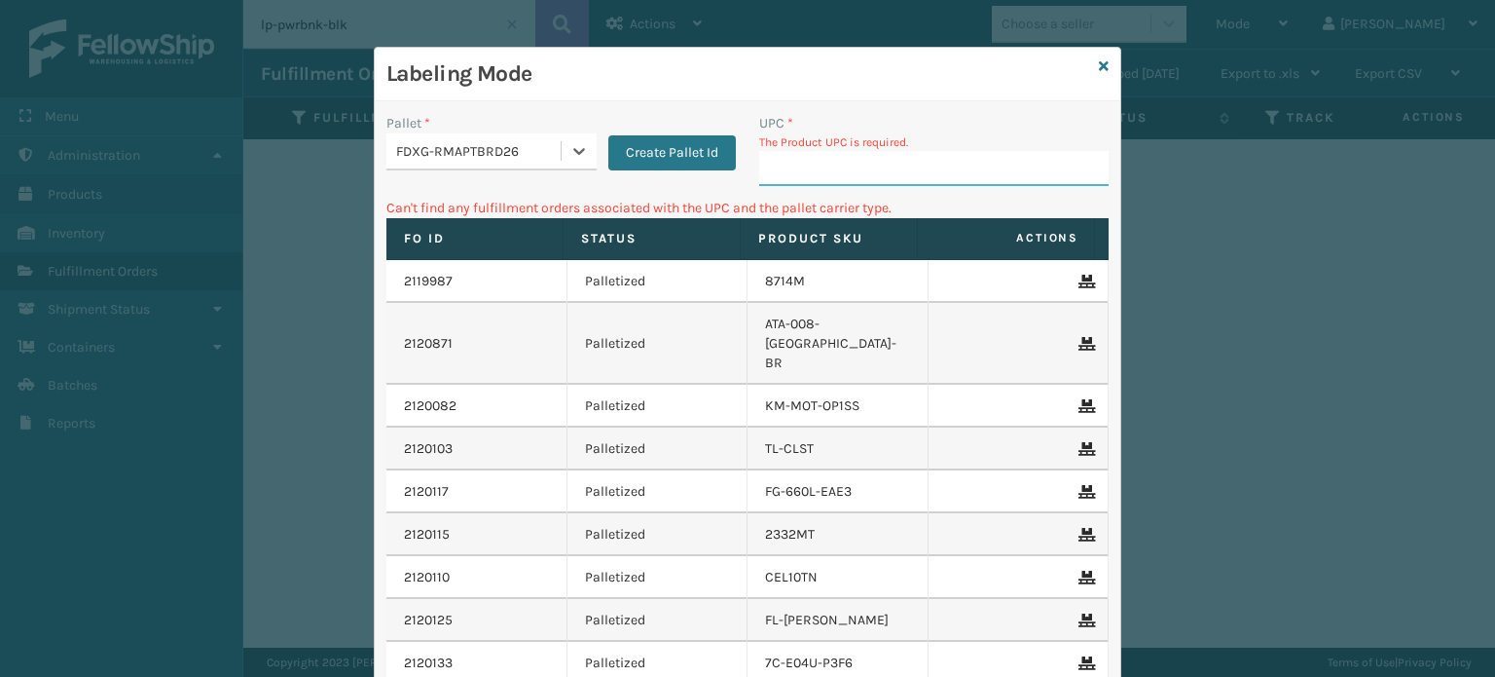
click at [834, 177] on input "UPC *" at bounding box center [934, 168] width 350 height 35
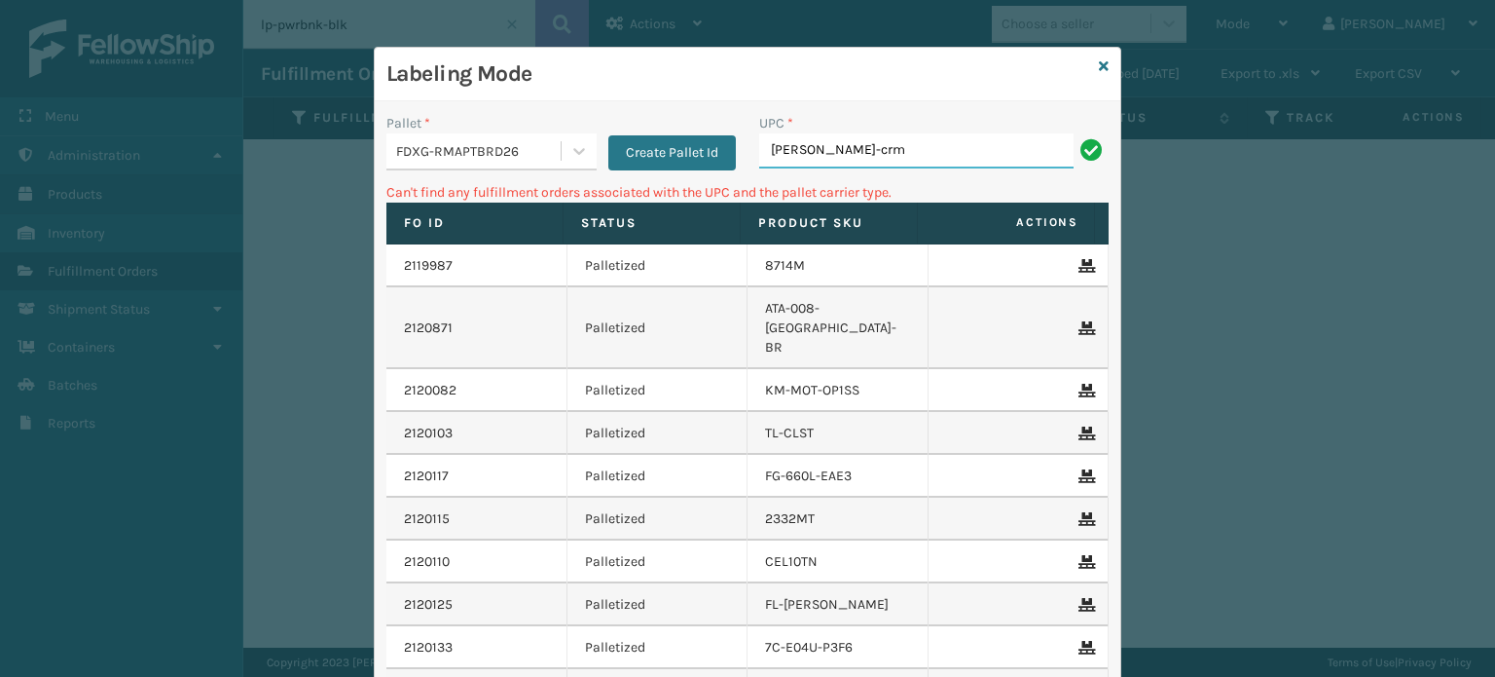
type input "[PERSON_NAME]-crm"
click at [772, 154] on input "[PERSON_NAME]-crm" at bounding box center [916, 150] width 314 height 35
type input "fl-olva-crm"
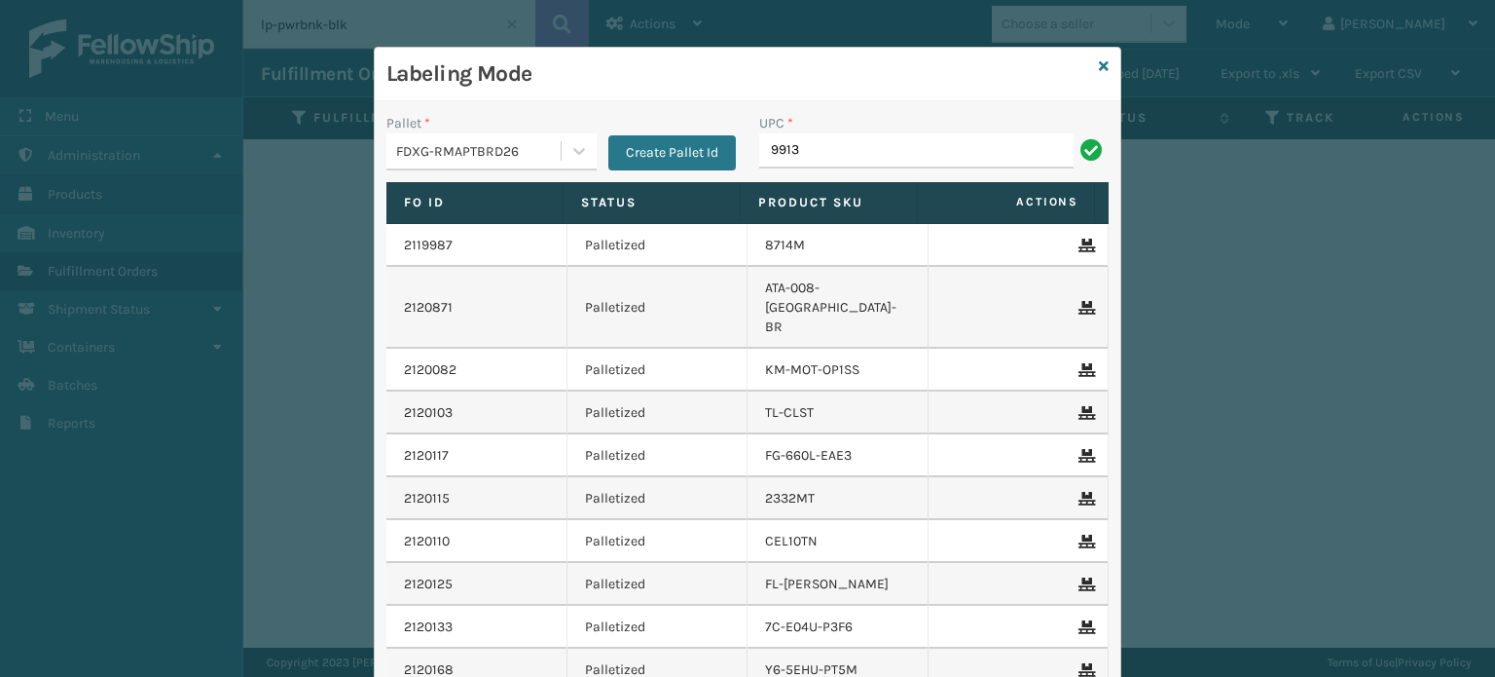
type input "9913"
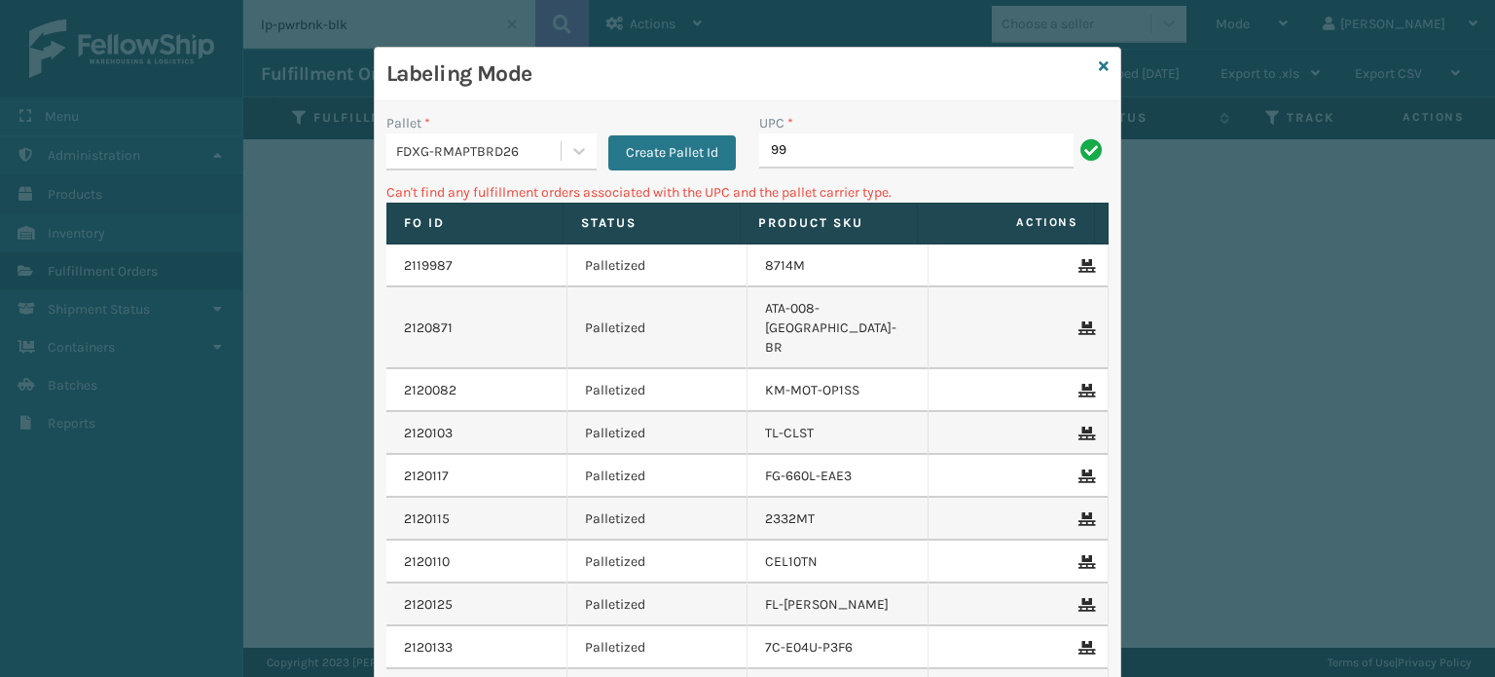
type input "9"
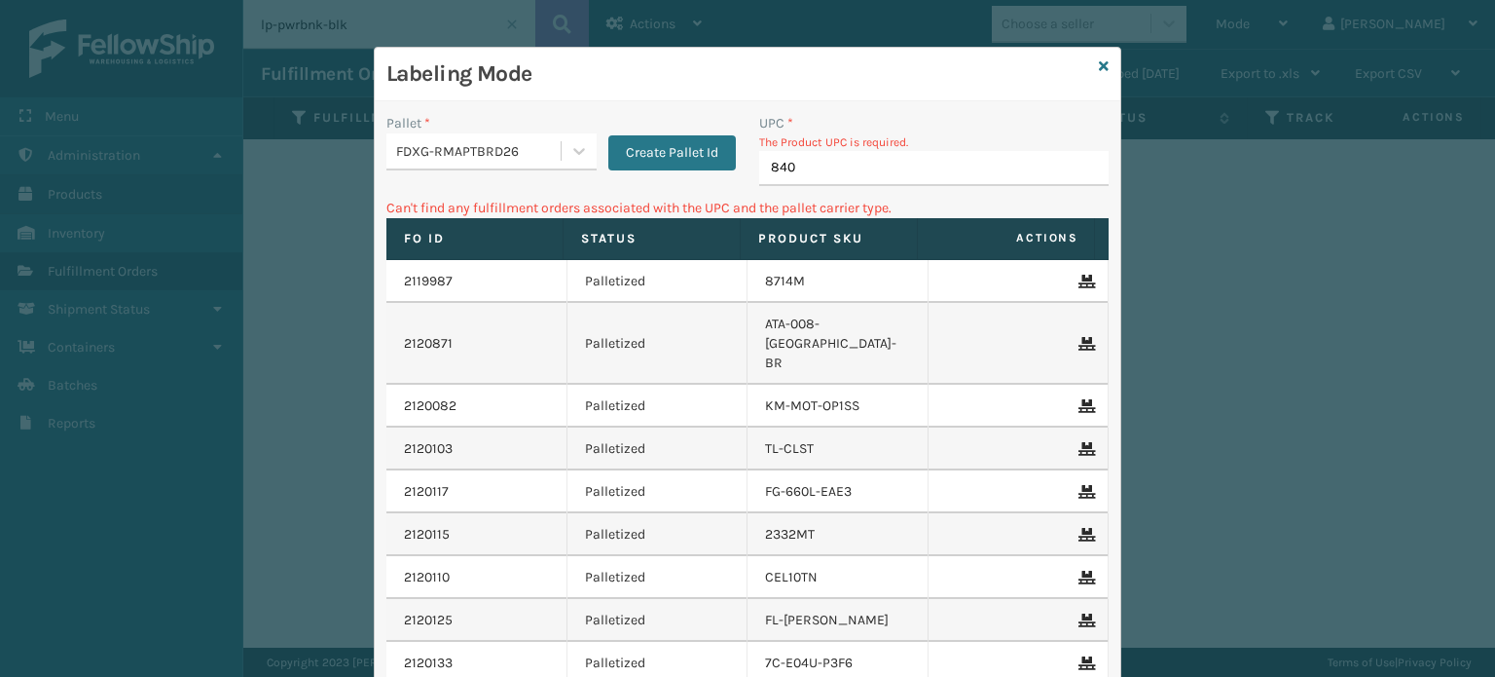
type input "8409"
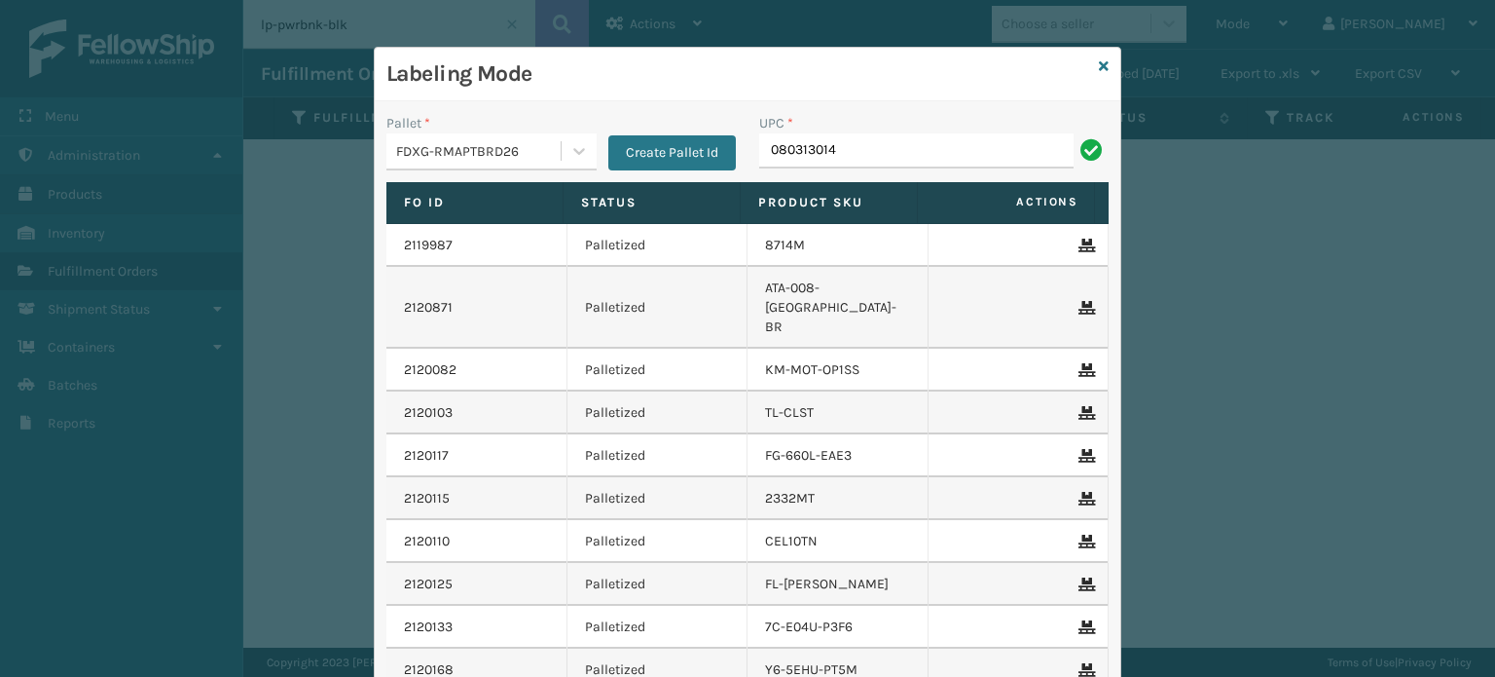
type input "0803130142"
type input "85"
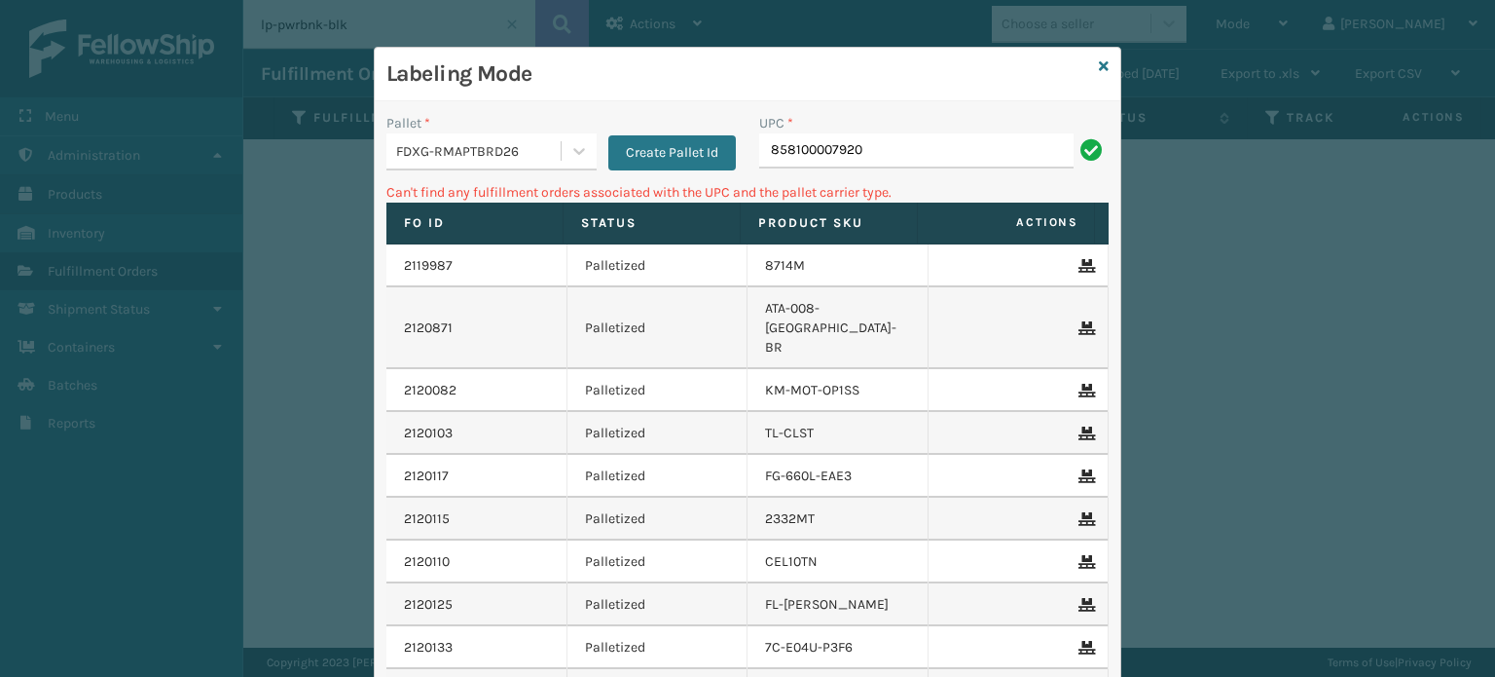
click at [424, 166] on div "FDXG-RMAPTBRD26" at bounding box center [492, 151] width 210 height 37
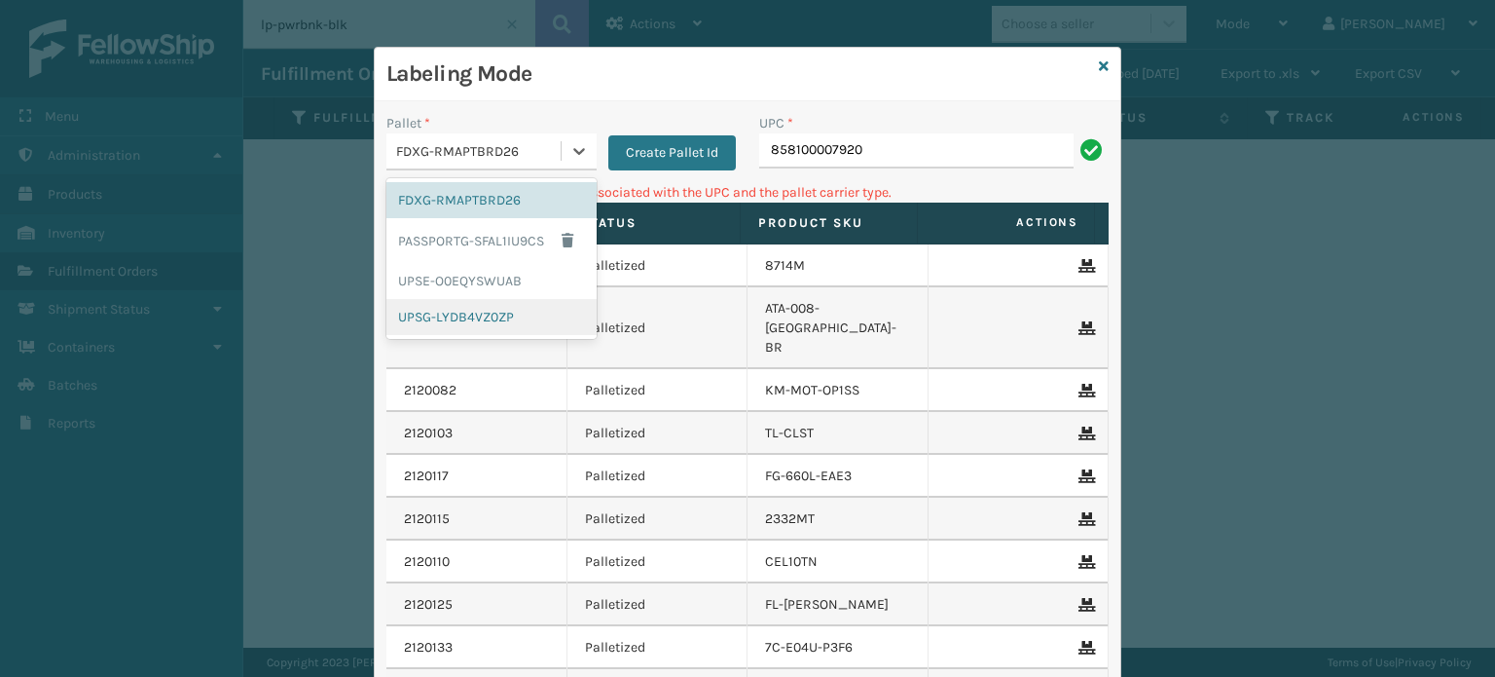
click at [491, 315] on div "UPSG-LYDB4VZ0ZP" at bounding box center [492, 317] width 210 height 36
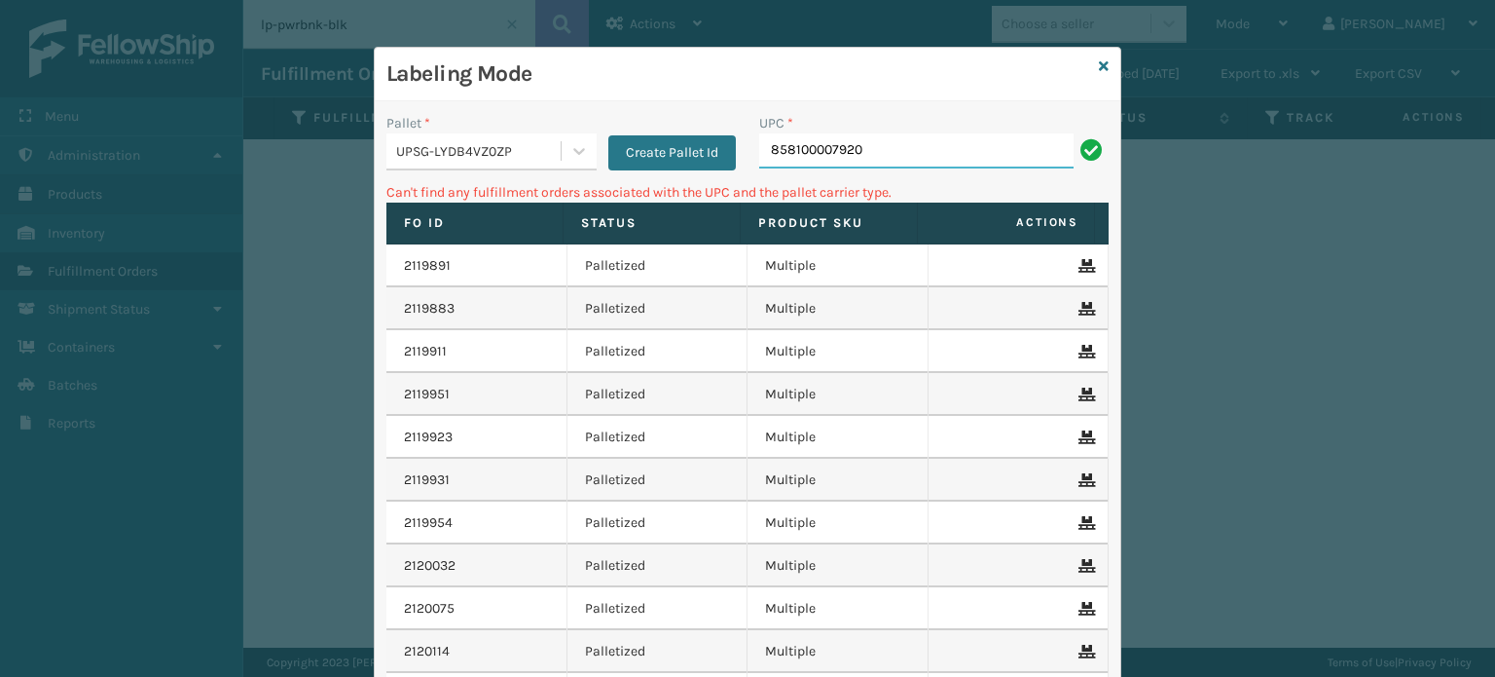
click at [896, 166] on input "858100007920" at bounding box center [916, 150] width 314 height 35
click at [820, 147] on input "858100007920" at bounding box center [916, 150] width 314 height 35
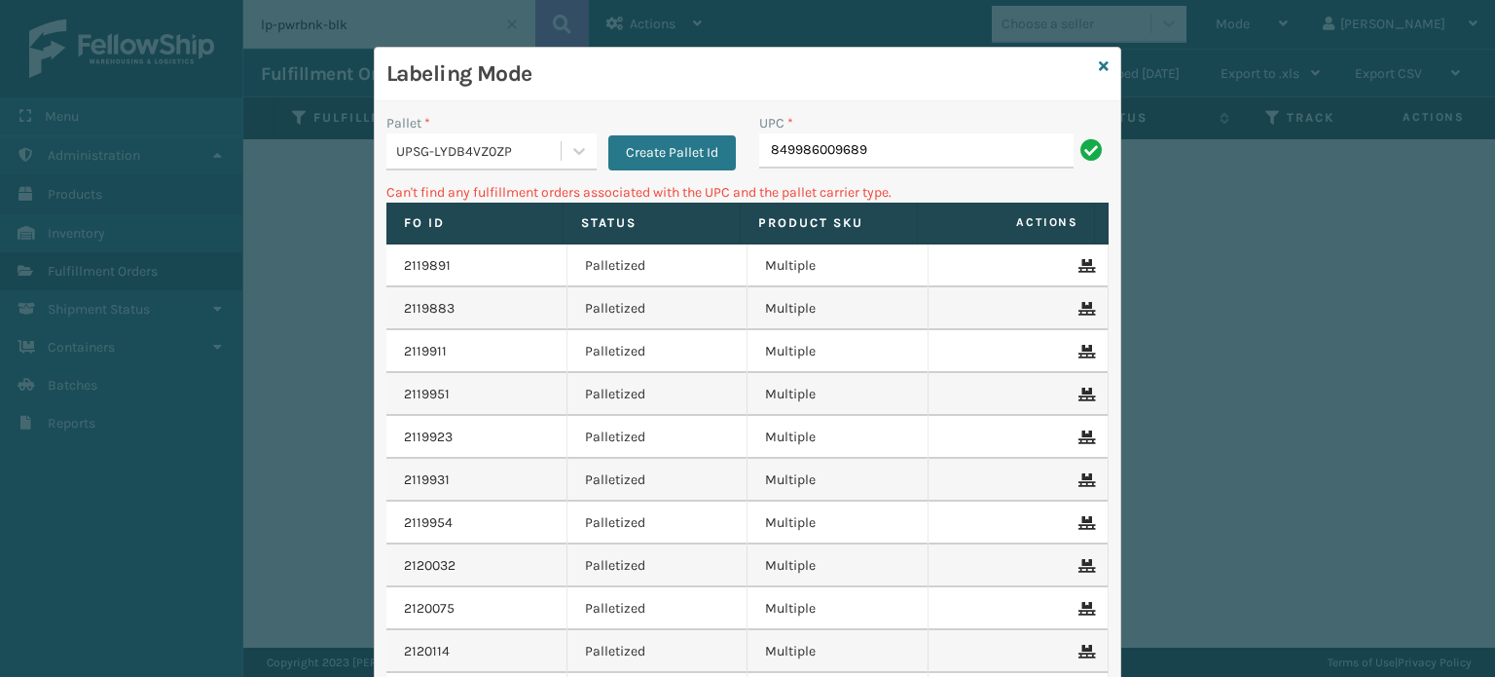
click at [467, 150] on div "UPSG-LYDB4VZ0ZP" at bounding box center [479, 151] width 166 height 20
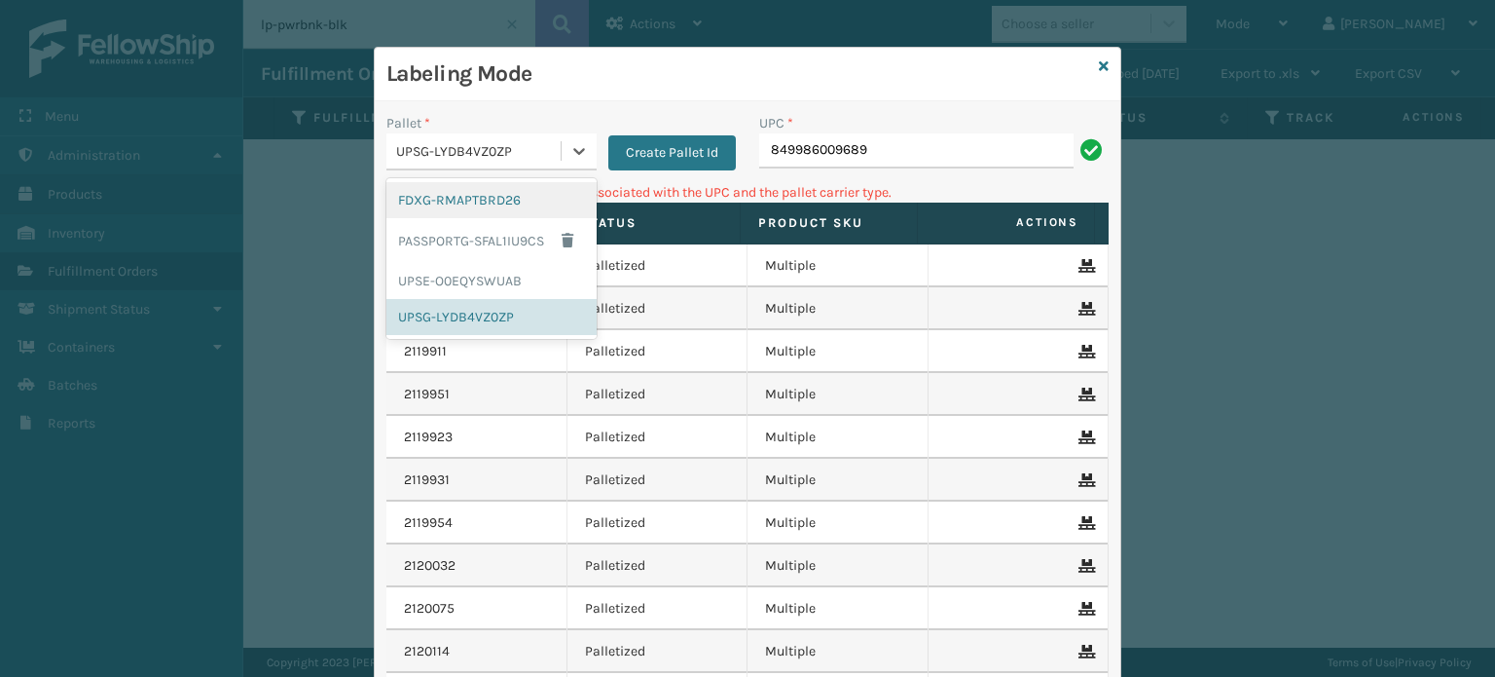
click at [458, 208] on div "FDXG-RMAPTBRD26" at bounding box center [492, 200] width 210 height 36
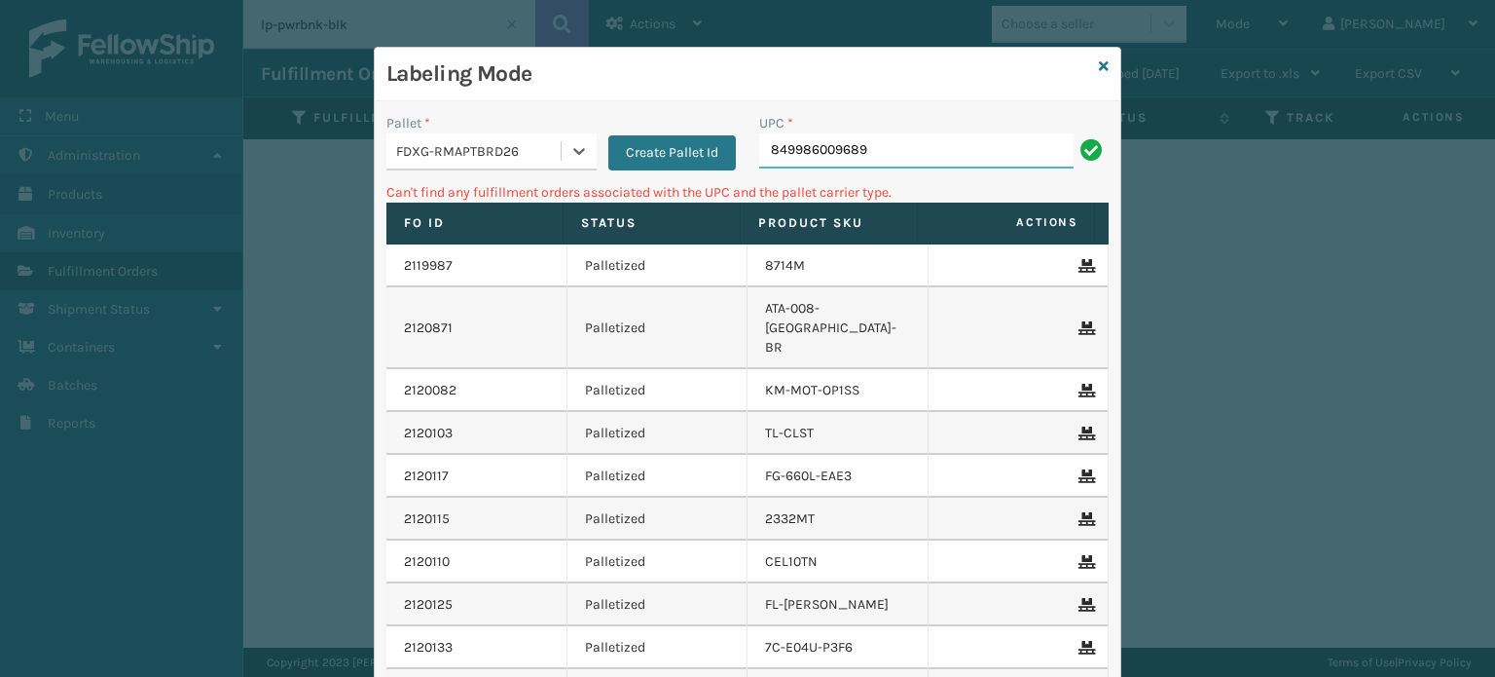
click at [925, 145] on input "849986009689" at bounding box center [916, 150] width 314 height 35
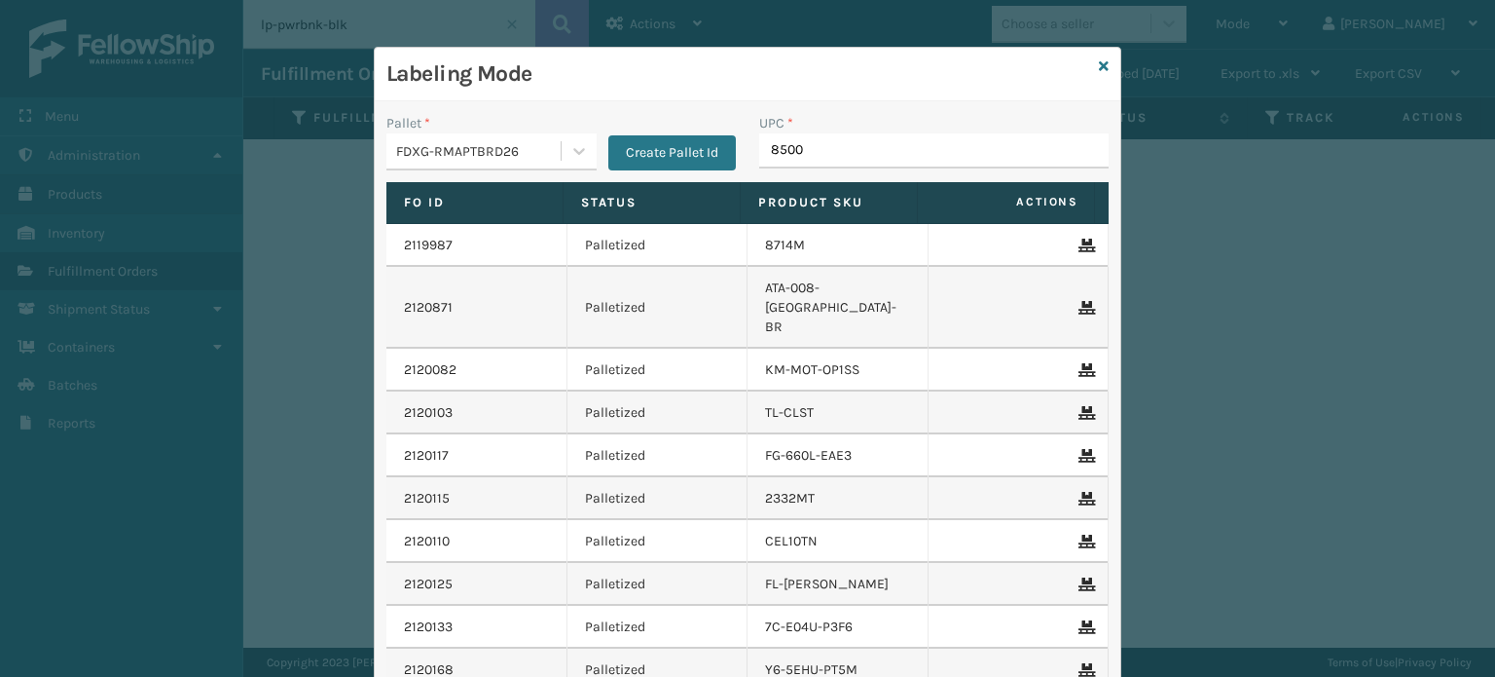
type input "85001"
type input "8544030077"
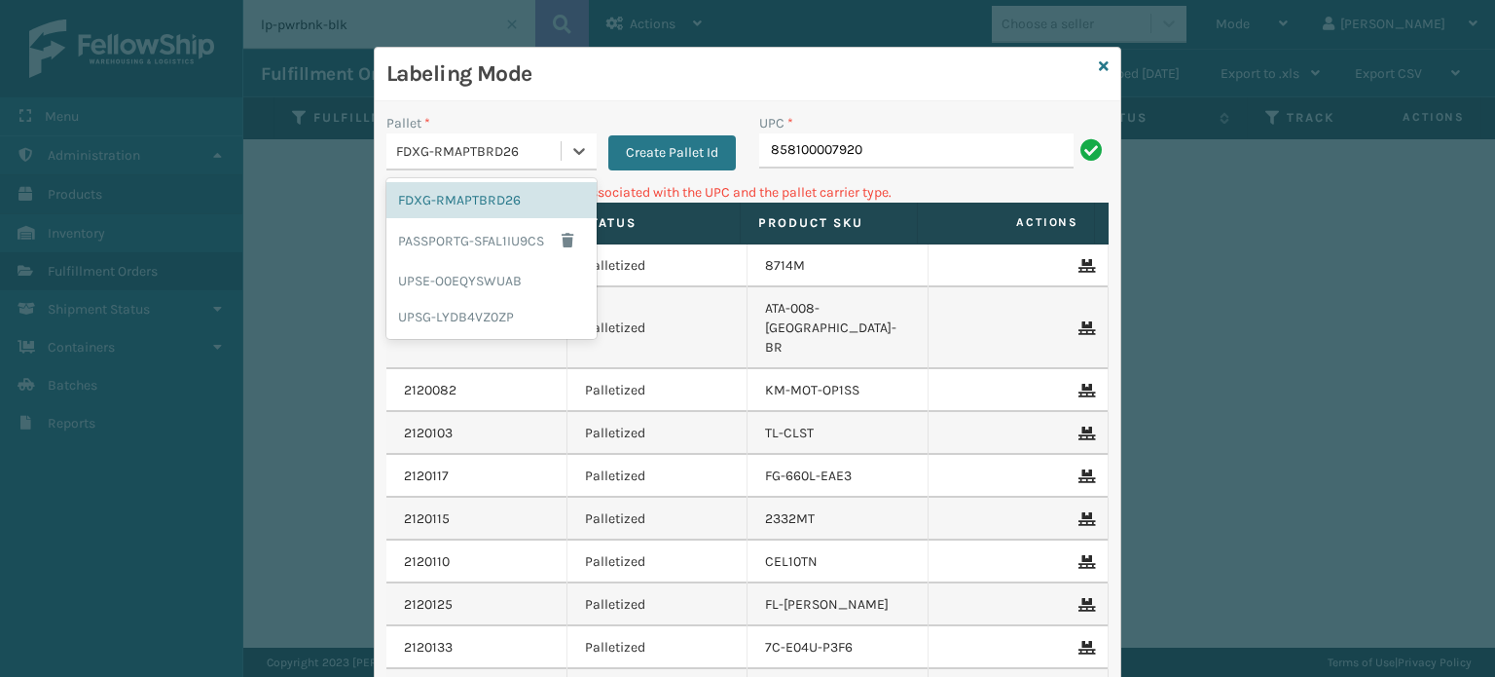
click at [502, 147] on div "FDXG-RMAPTBRD26" at bounding box center [479, 151] width 166 height 20
click at [468, 317] on div "UPSG-LYDB4VZ0ZP" at bounding box center [492, 317] width 210 height 36
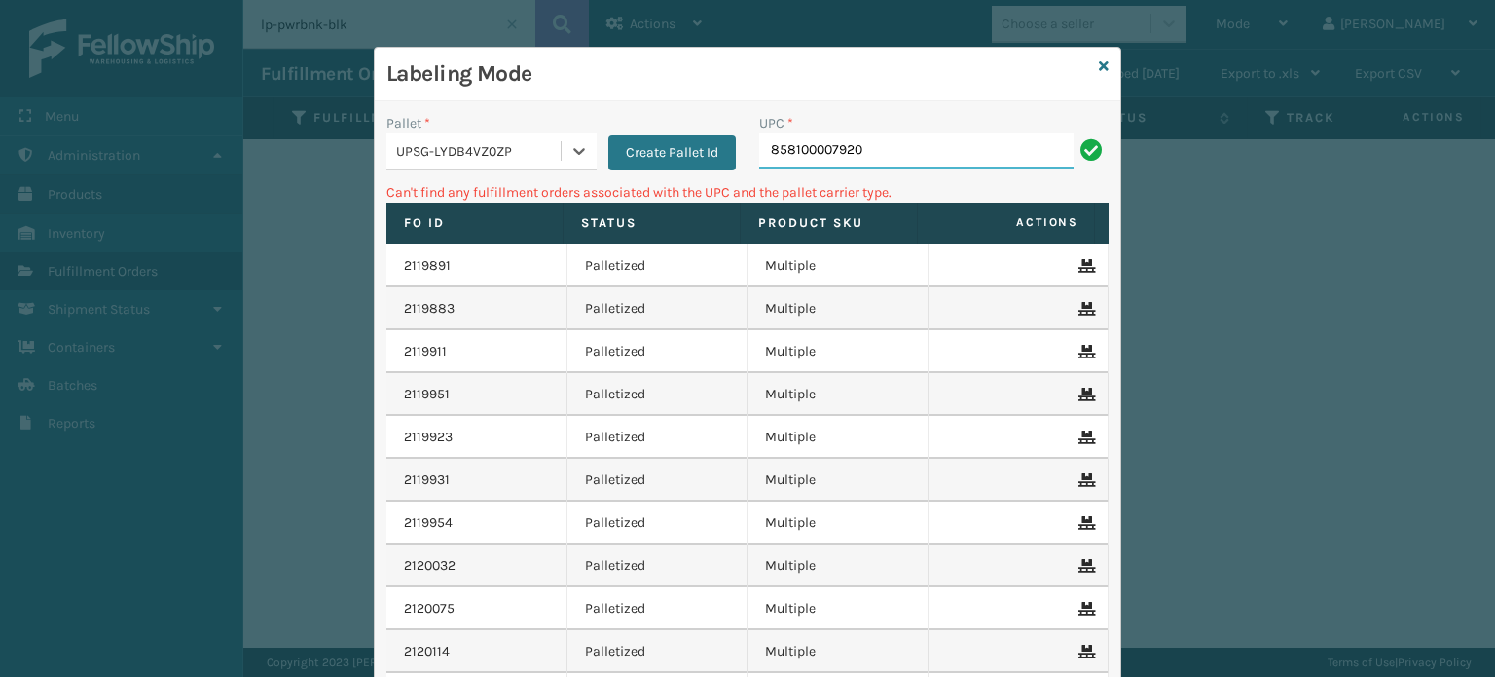
click at [862, 159] on input "858100007920" at bounding box center [916, 150] width 314 height 35
click at [498, 149] on div "UPSG-LYDB4VZ0ZP" at bounding box center [479, 151] width 166 height 20
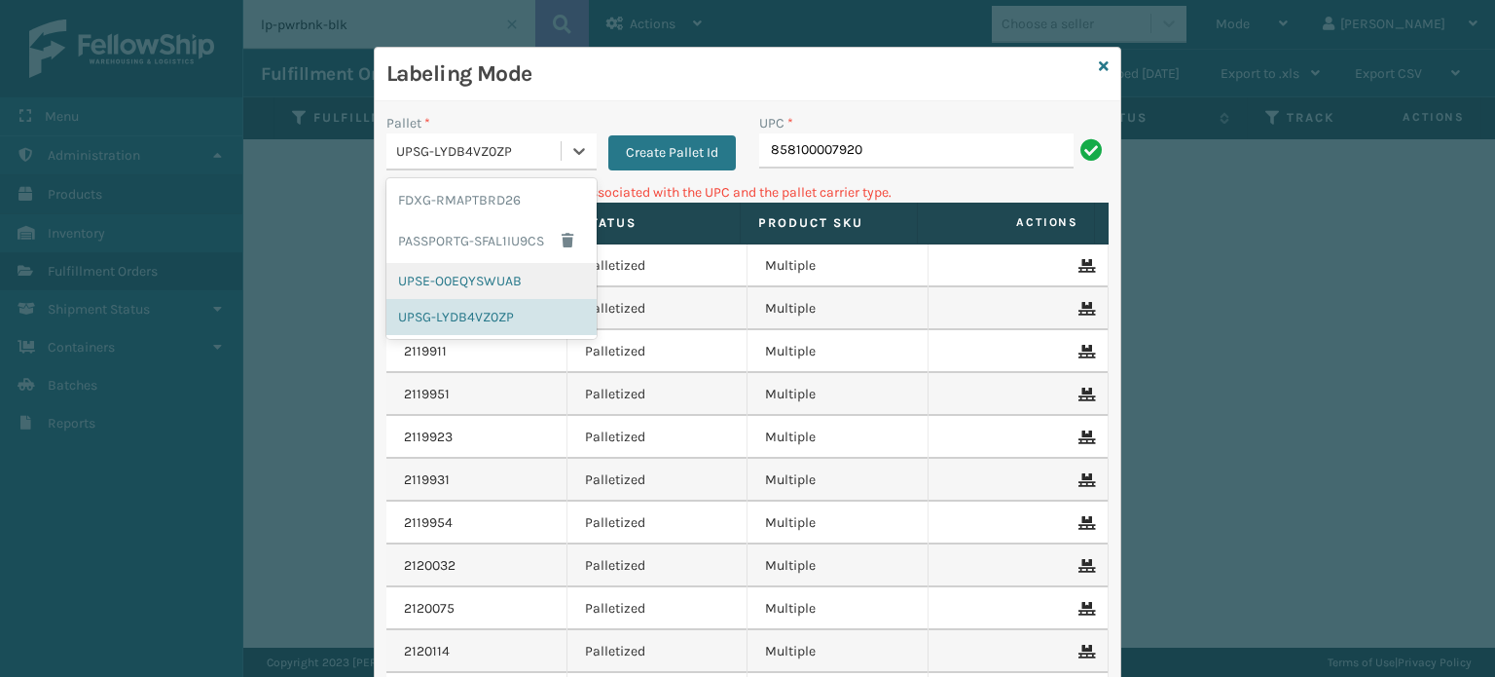
click at [502, 274] on div "UPSE-O0EQYSWUAB" at bounding box center [492, 281] width 210 height 36
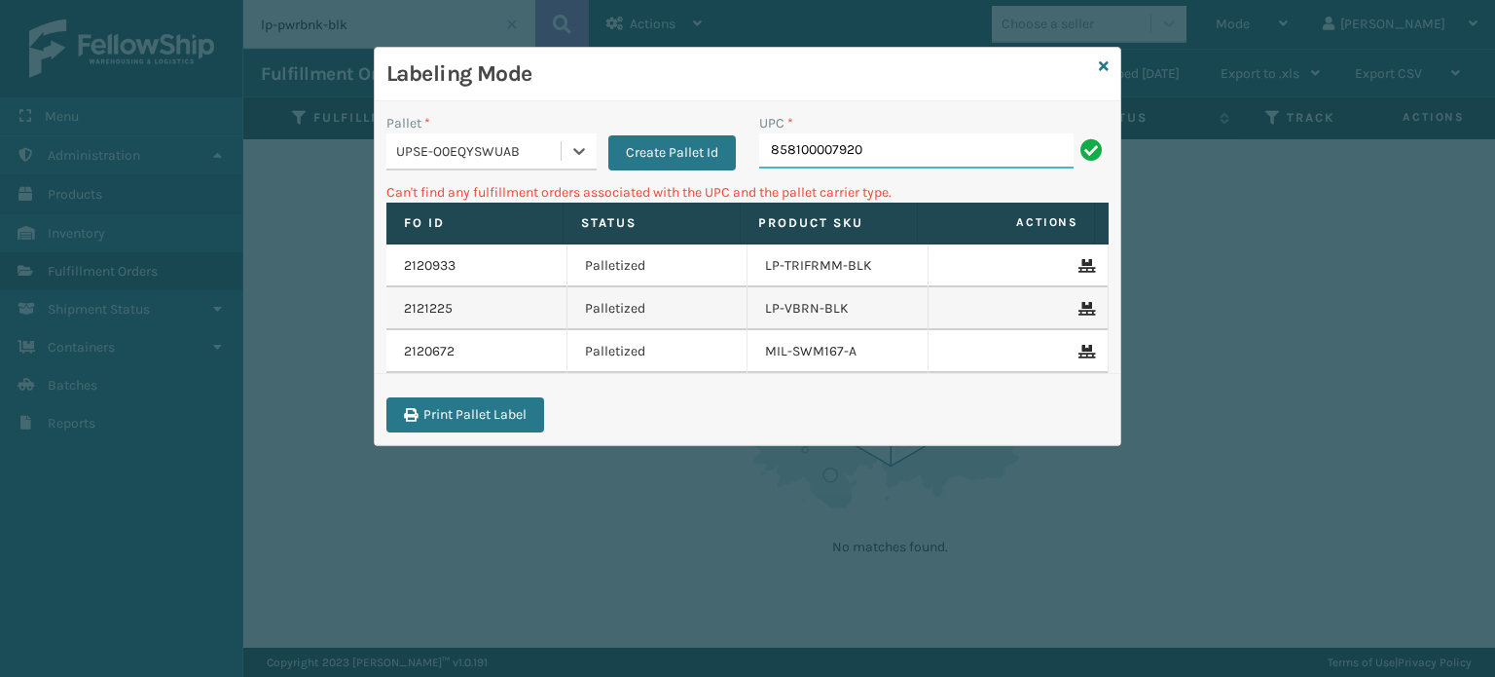
click at [870, 145] on input "858100007920" at bounding box center [916, 150] width 314 height 35
click at [1106, 61] on icon at bounding box center [1104, 66] width 10 height 14
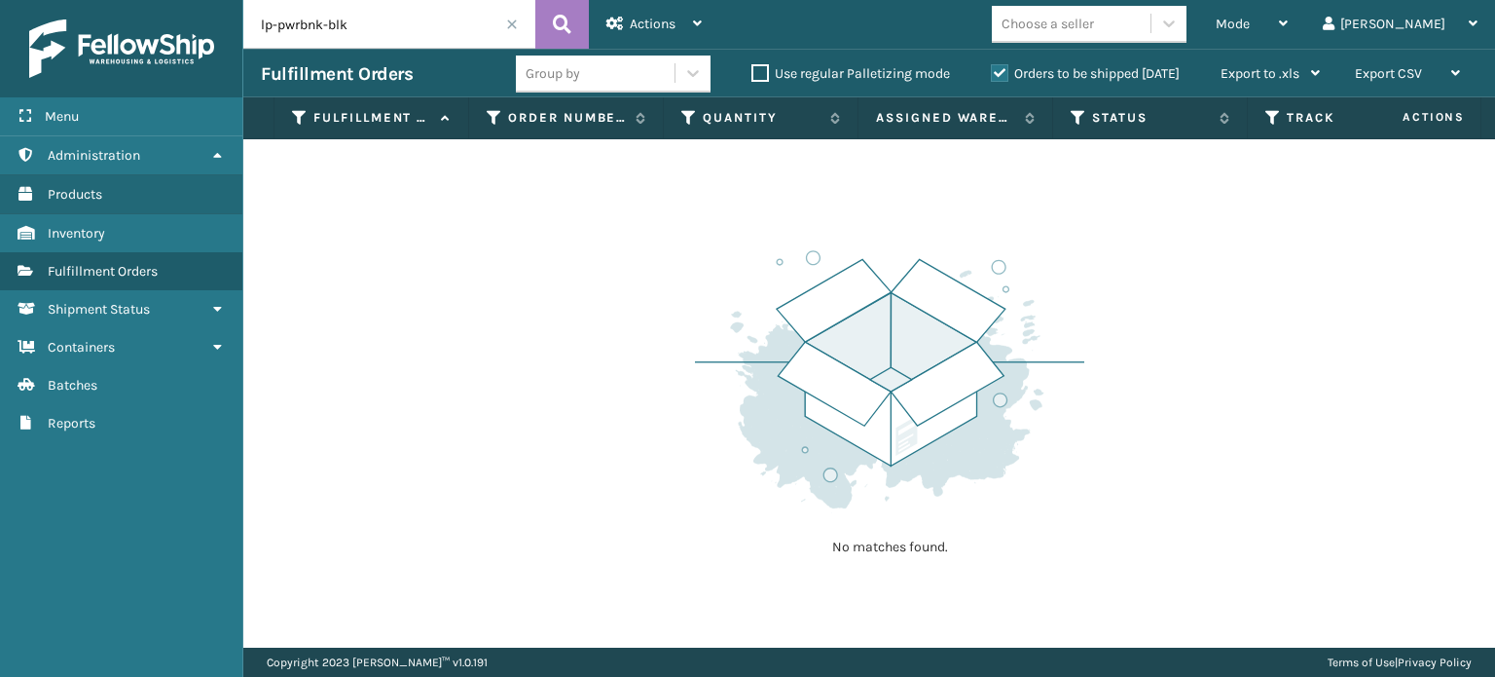
click at [370, 23] on input "lp-pwrbnk-blk" at bounding box center [389, 24] width 292 height 49
paste input "EY-5MK5-54BH"
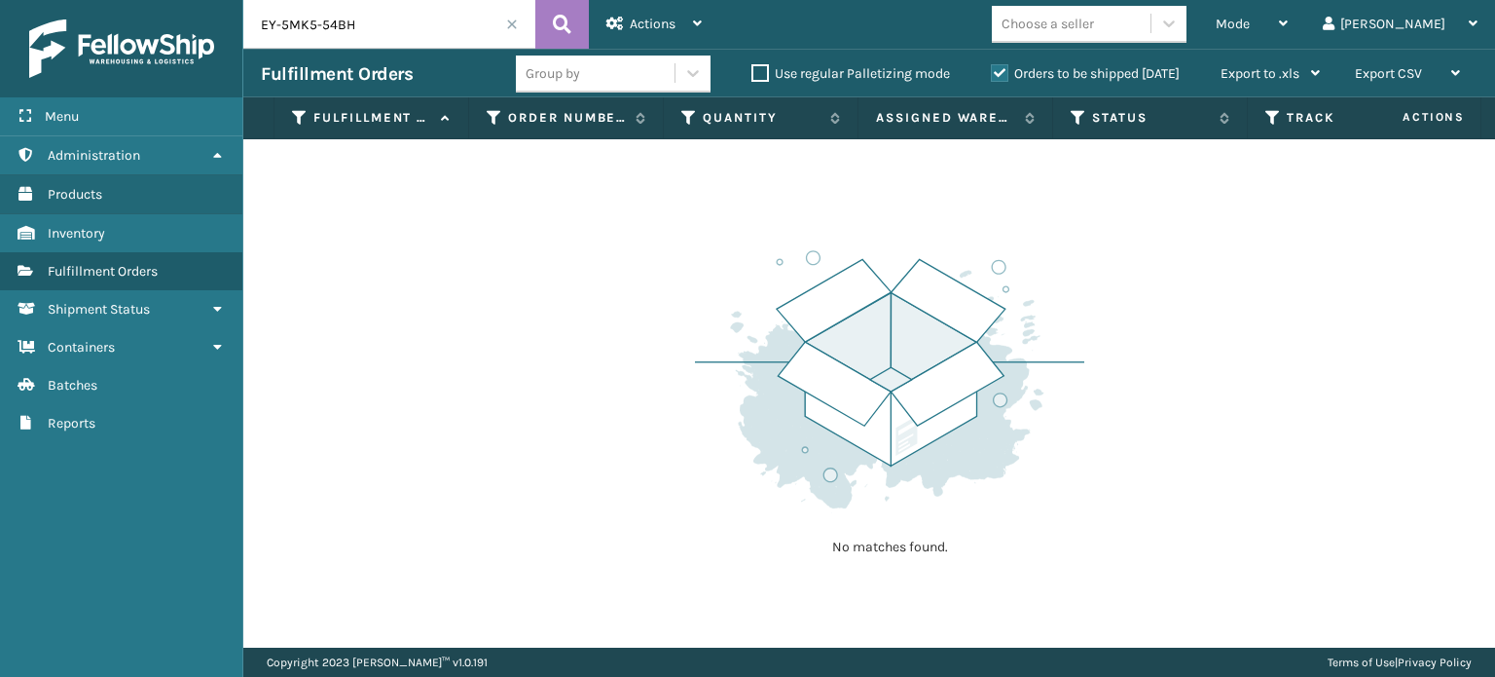
type input "EY-5MK5-54BH"
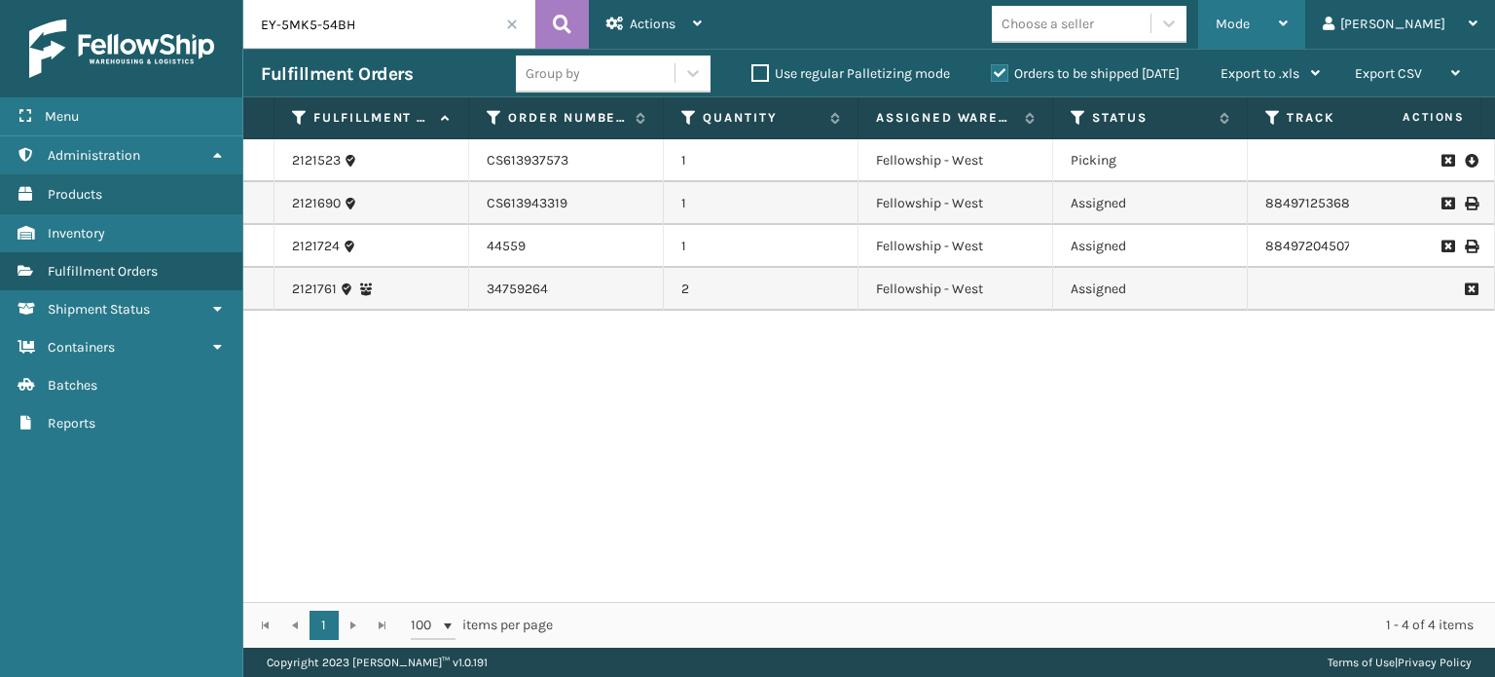
click at [1250, 26] on span "Mode" at bounding box center [1233, 24] width 34 height 17
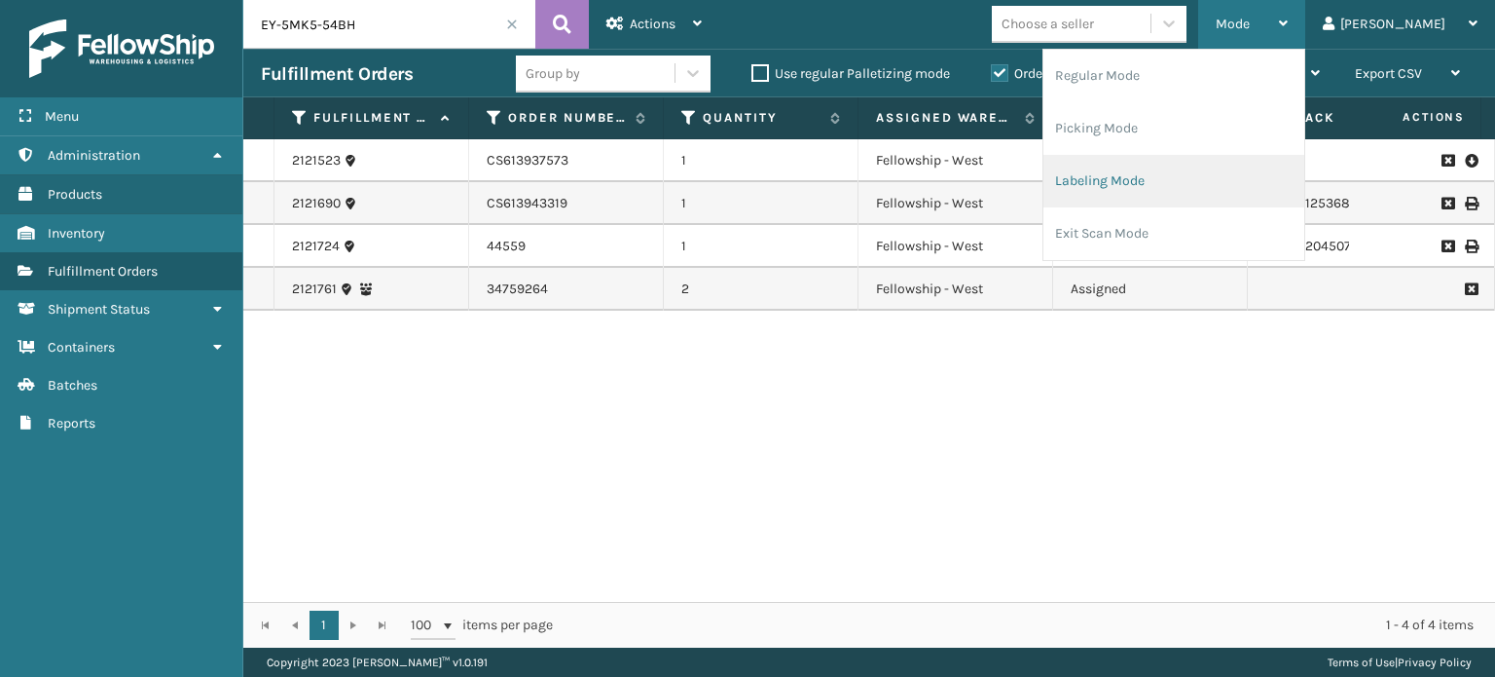
click at [1173, 182] on li "Labeling Mode" at bounding box center [1174, 181] width 261 height 53
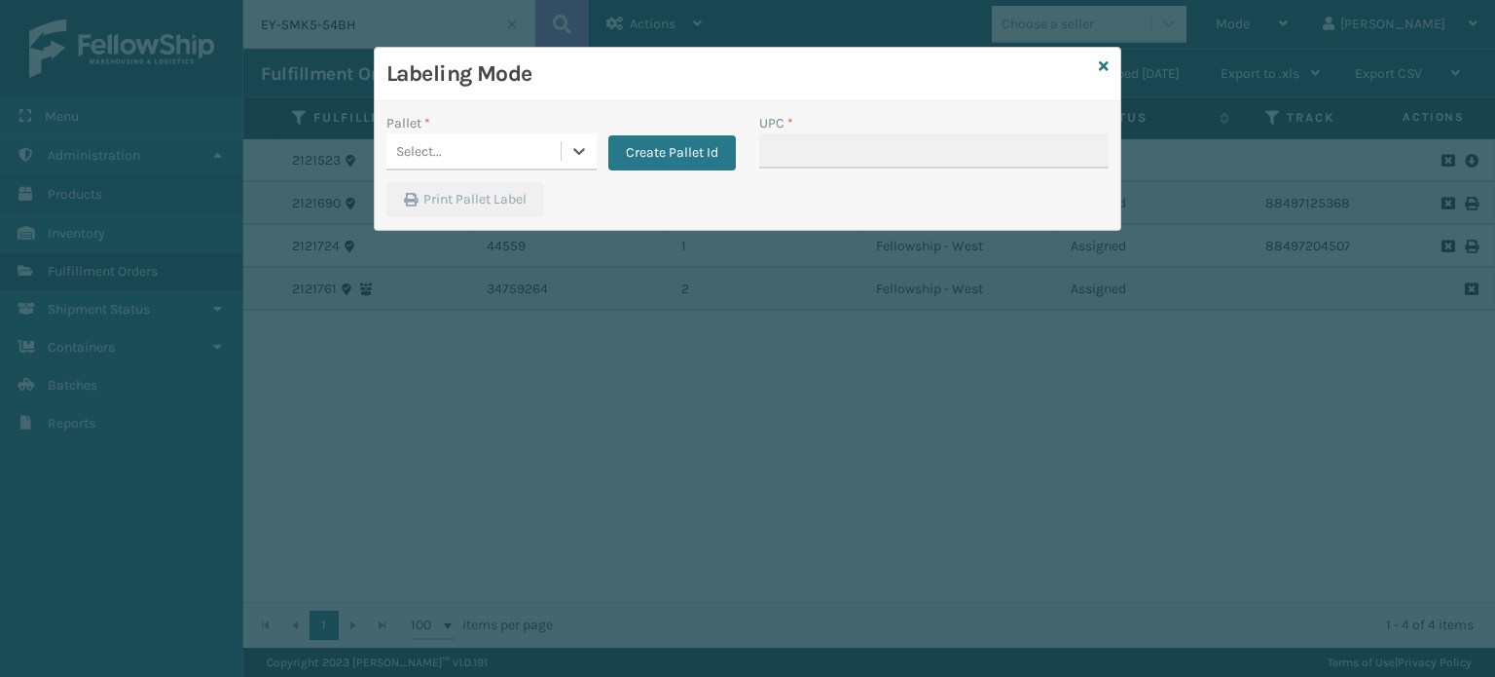
click at [494, 154] on div "Select..." at bounding box center [474, 151] width 174 height 32
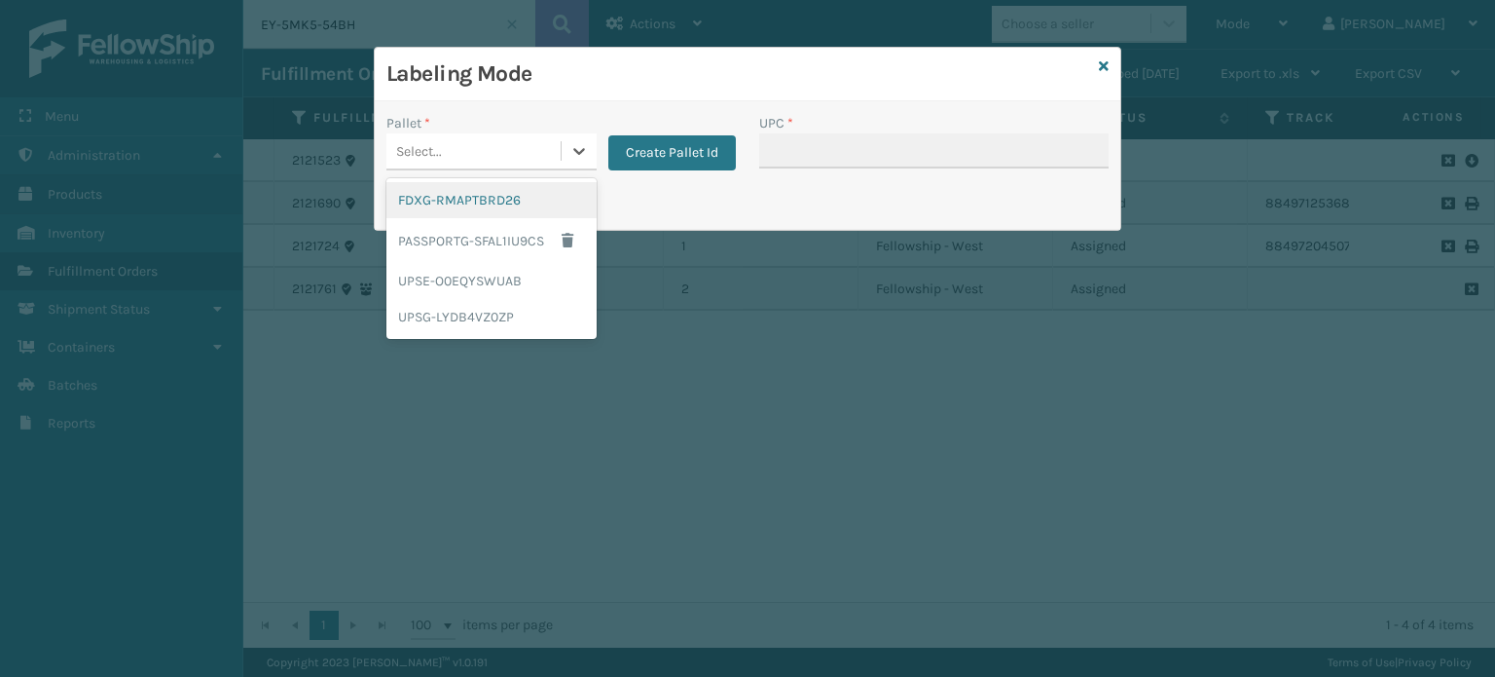
click at [480, 200] on div "FDXG-RMAPTBRD26" at bounding box center [492, 200] width 210 height 36
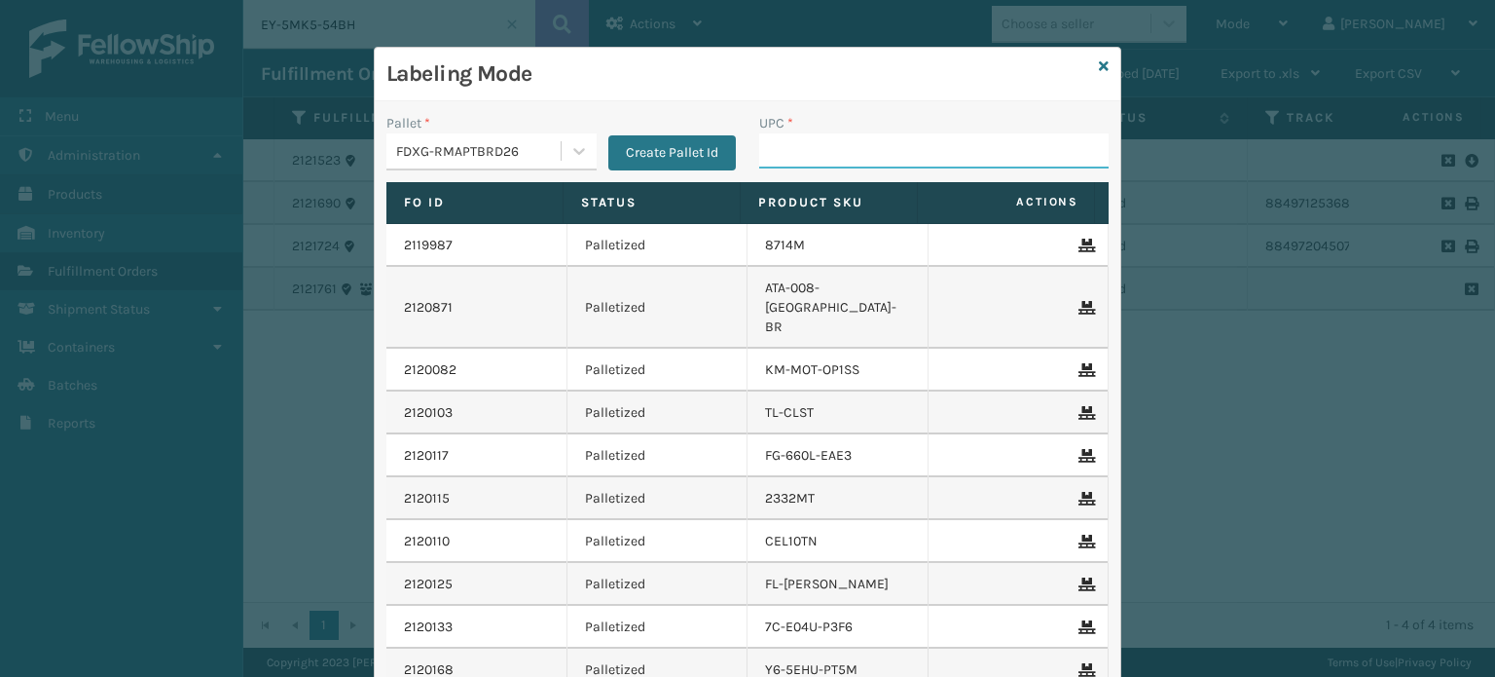
click at [794, 151] on input "UPC *" at bounding box center [934, 150] width 350 height 35
paste input "EY-5MK5-54BH"
type input "EY-5MK5-54BH"
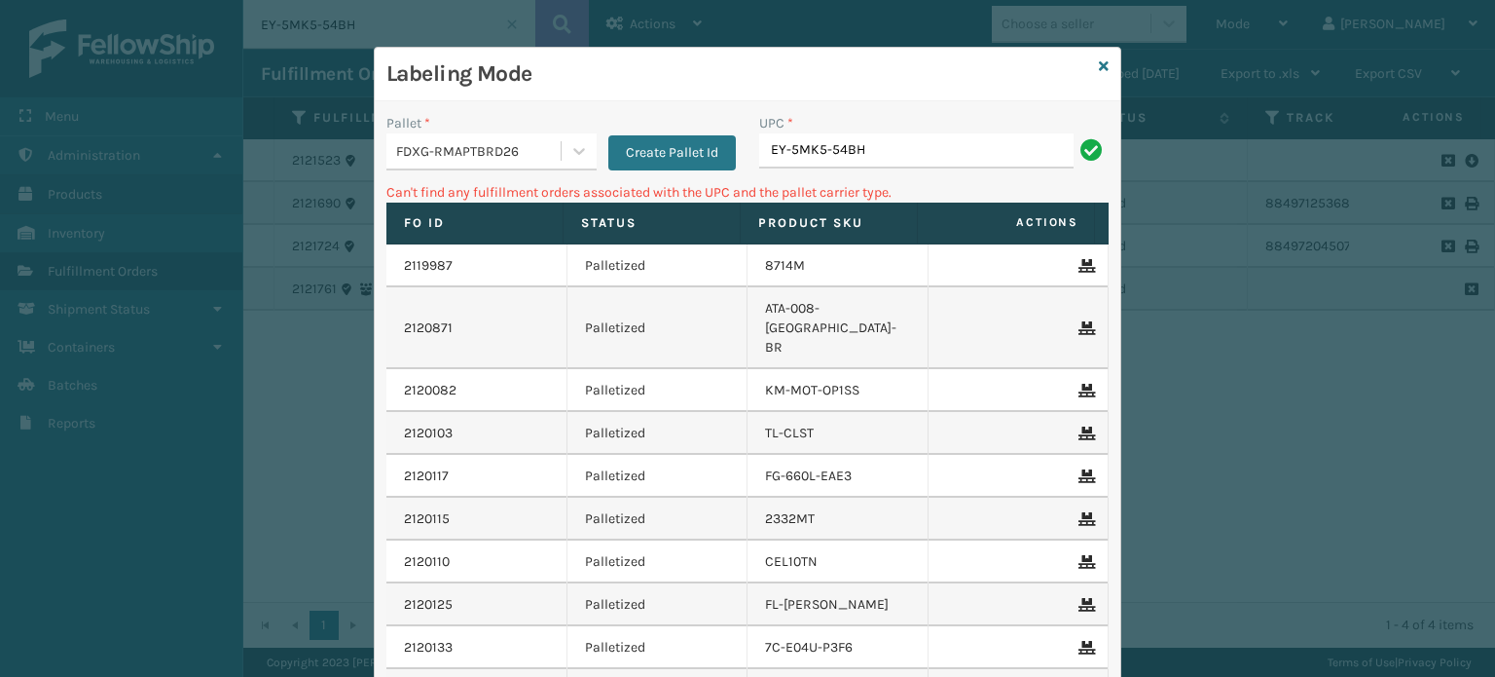
click at [460, 161] on div "FDXG-RMAPTBRD26" at bounding box center [474, 151] width 174 height 32
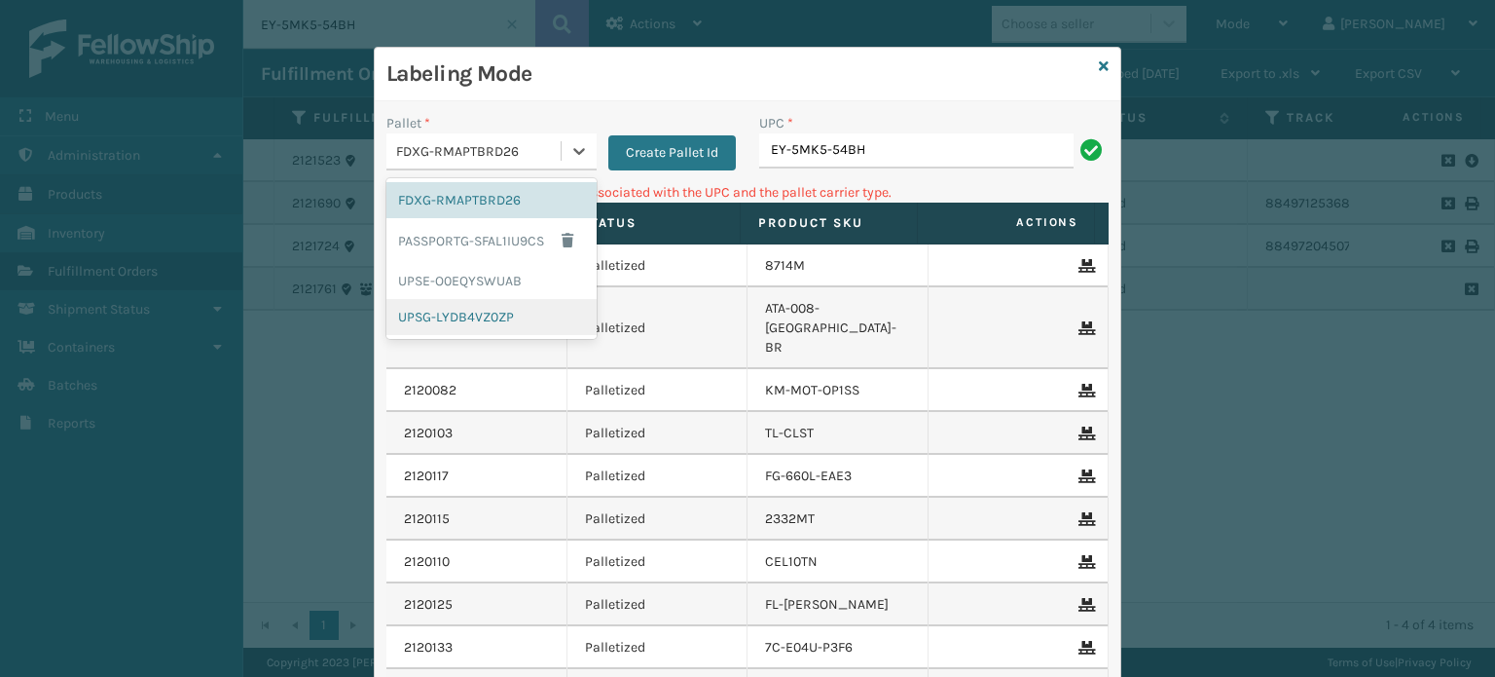
click at [471, 326] on div "UPSG-LYDB4VZ0ZP" at bounding box center [492, 317] width 210 height 36
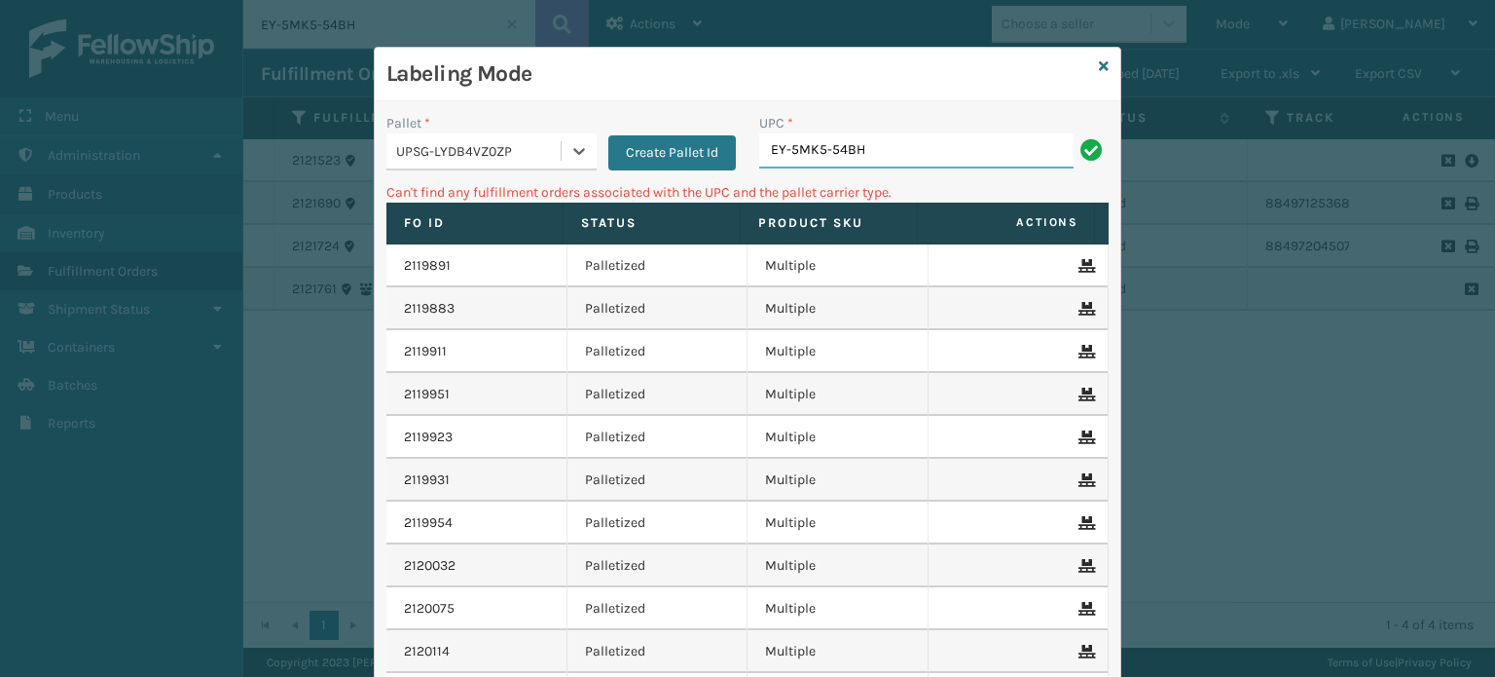
click at [884, 163] on input "EY-5MK5-54BH" at bounding box center [916, 150] width 314 height 35
click at [1090, 64] on div "Labeling Mode" at bounding box center [748, 75] width 746 height 54
click at [1099, 60] on icon at bounding box center [1104, 66] width 10 height 14
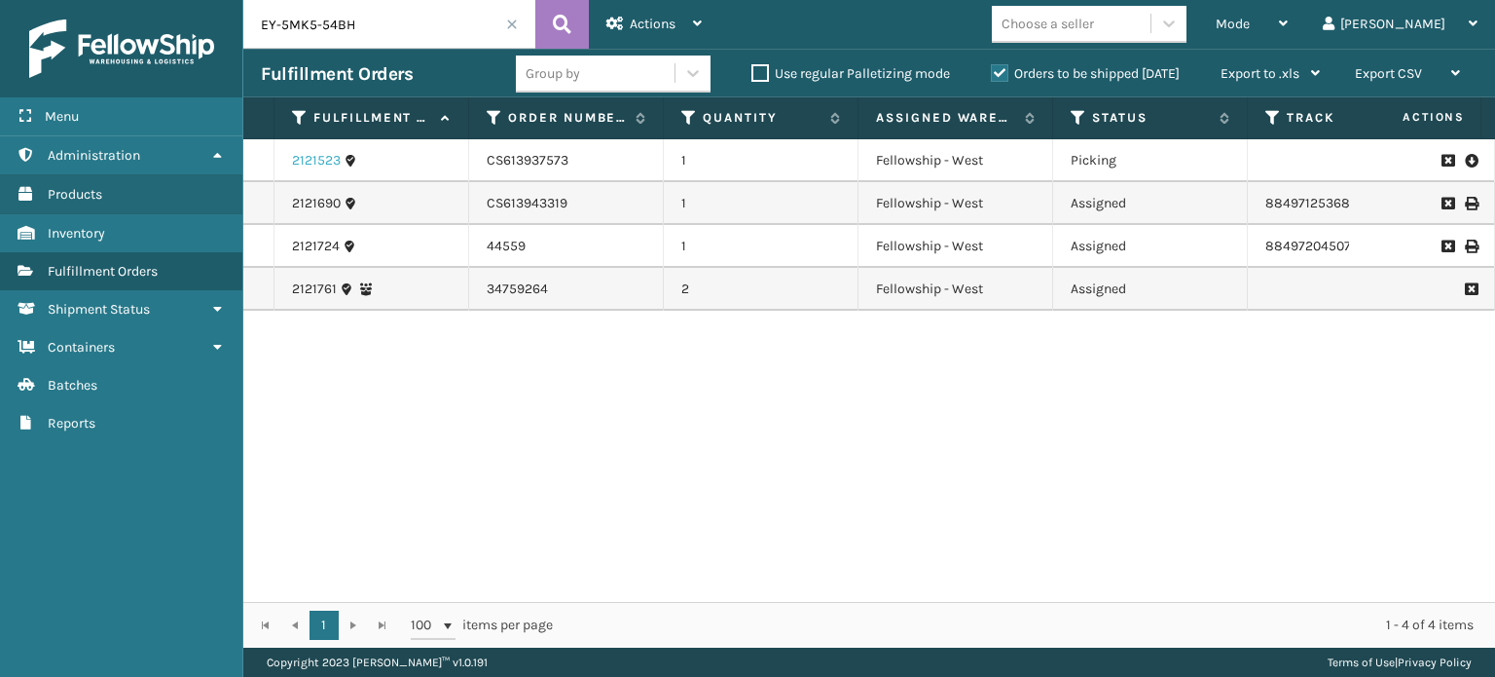
click at [333, 161] on link "2121523" at bounding box center [316, 160] width 49 height 19
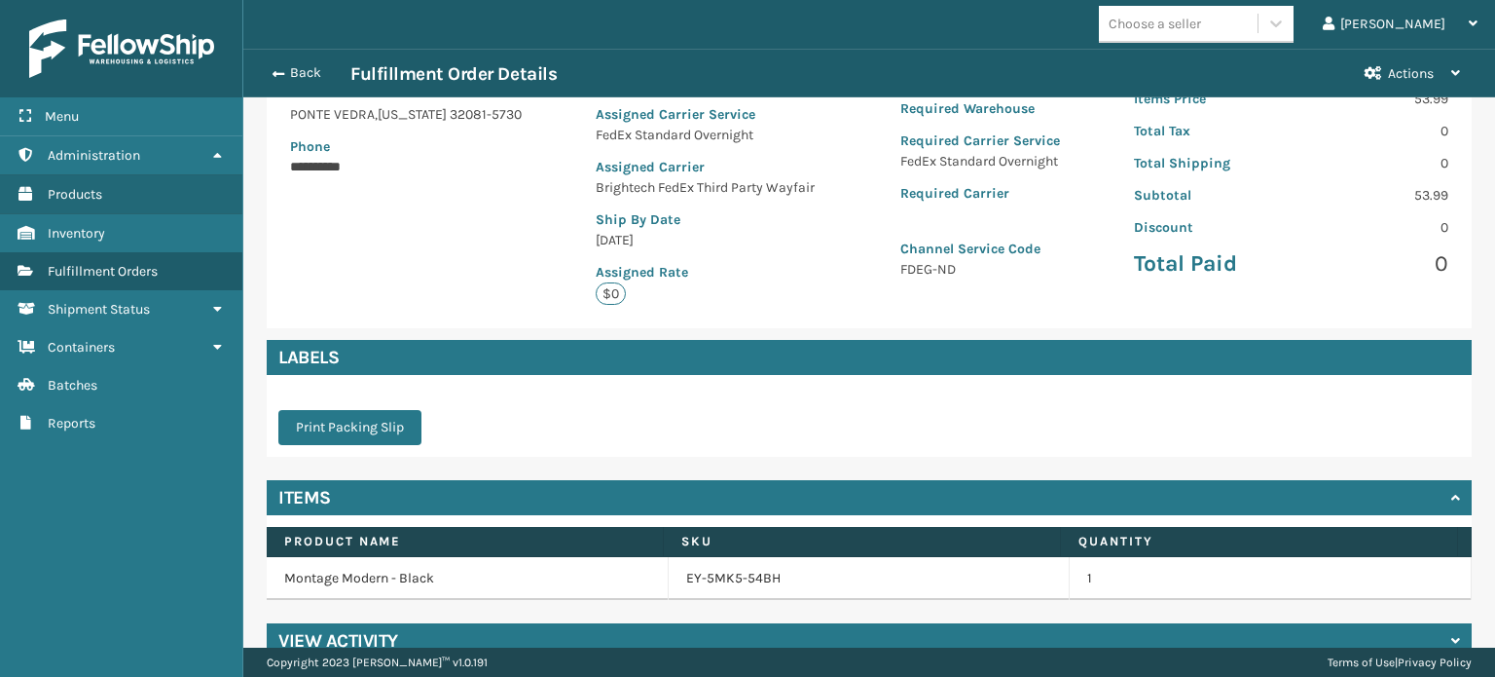
scroll to position [344, 0]
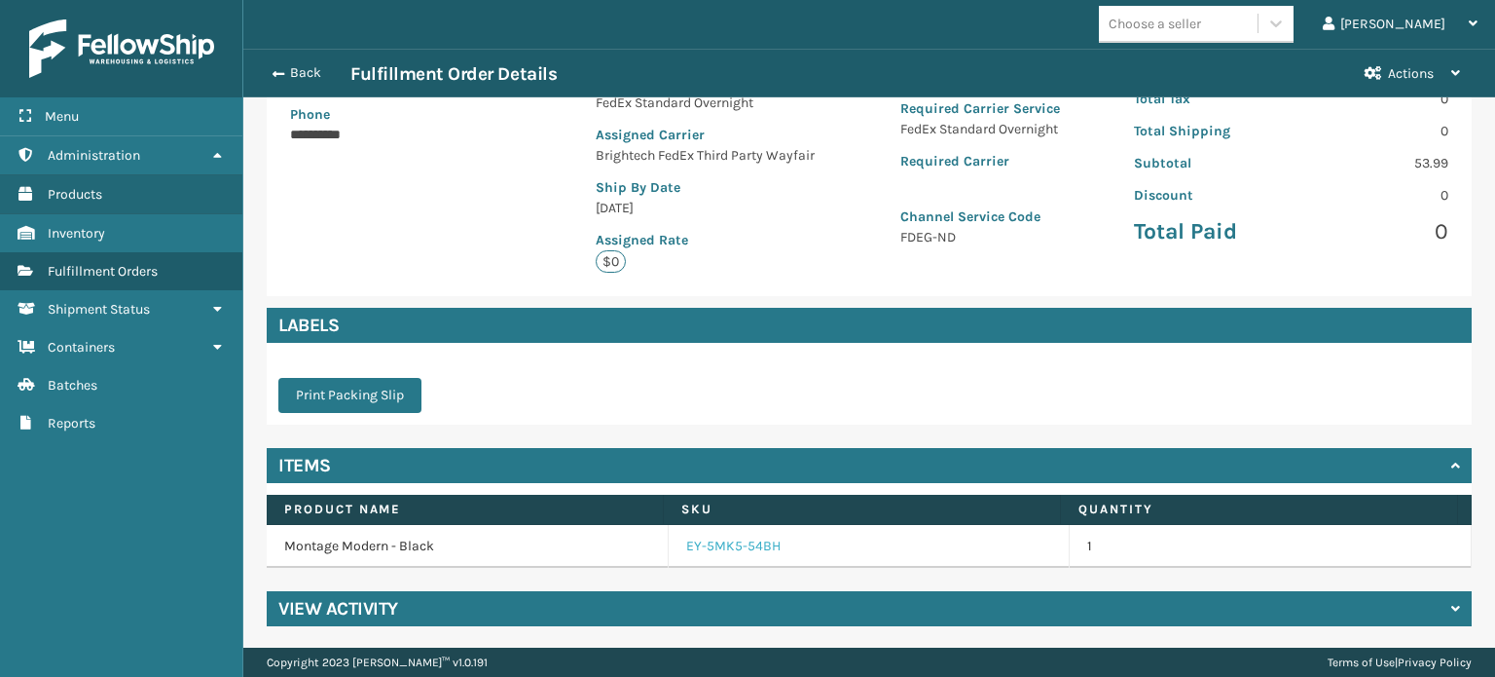
click at [739, 536] on link "EY-5MK5-54BH" at bounding box center [733, 545] width 94 height 19
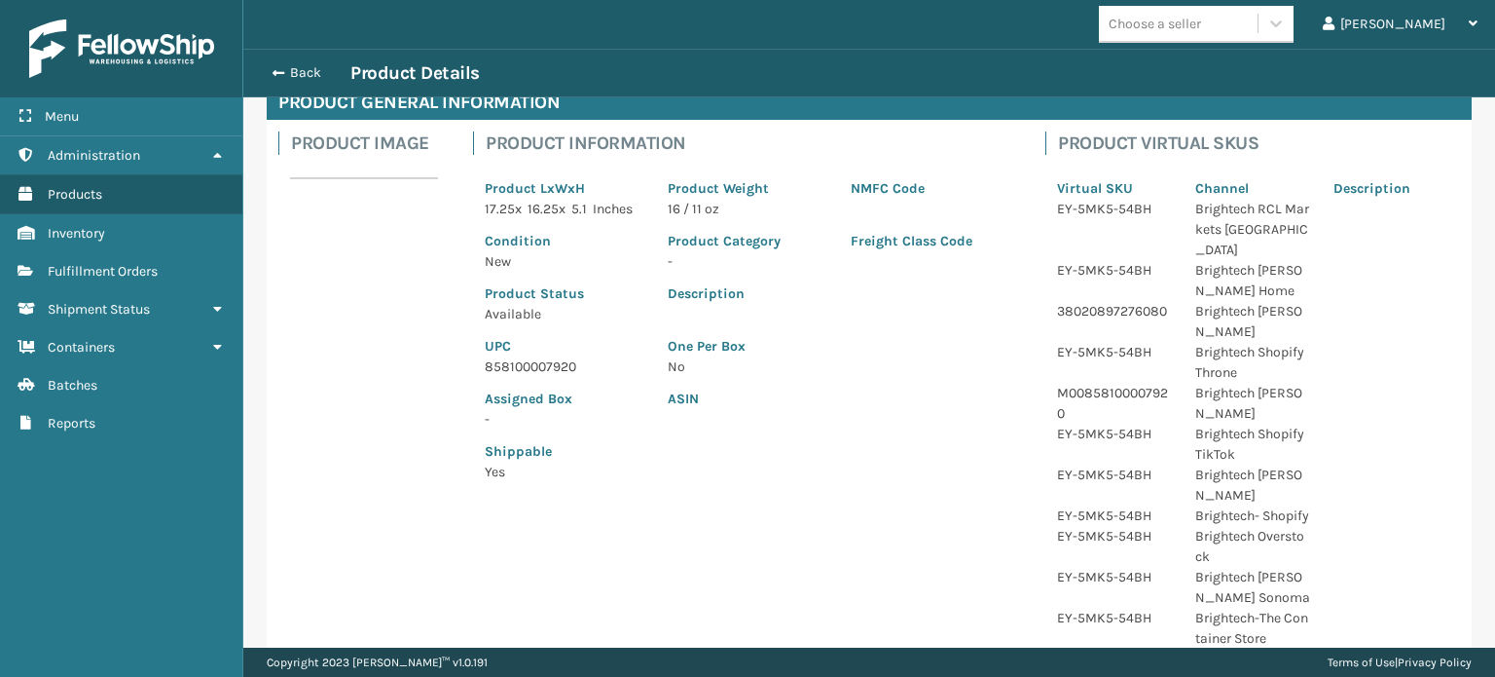
scroll to position [105, 0]
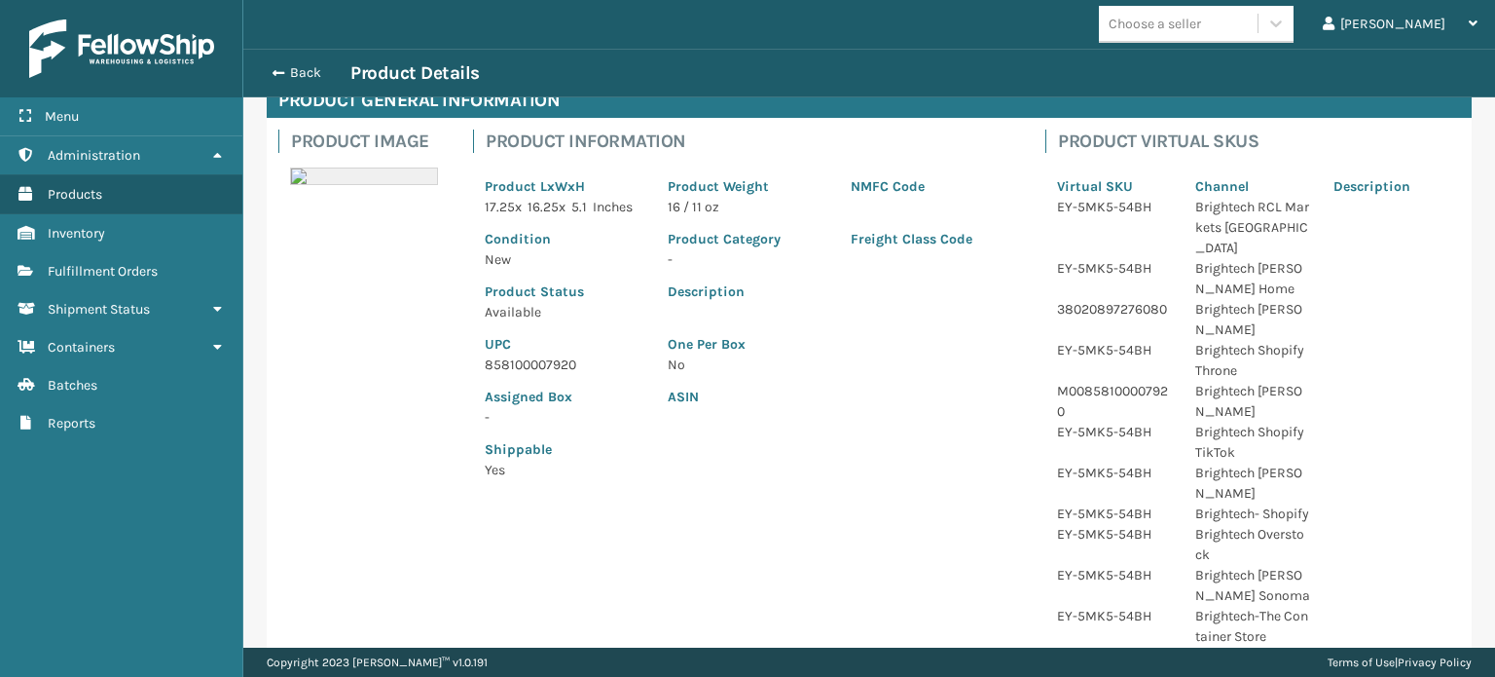
click at [554, 369] on p "858100007920" at bounding box center [565, 364] width 160 height 20
copy p "858100007920"
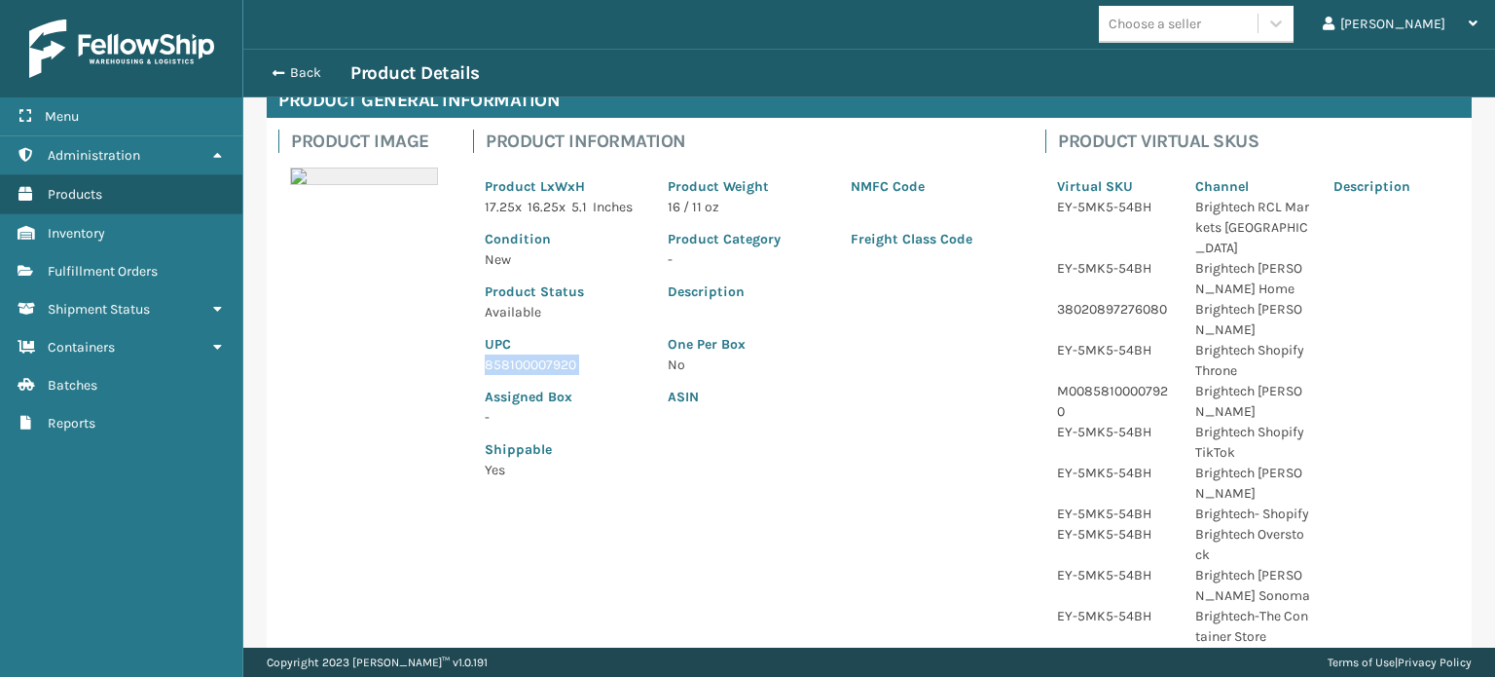
scroll to position [0, 0]
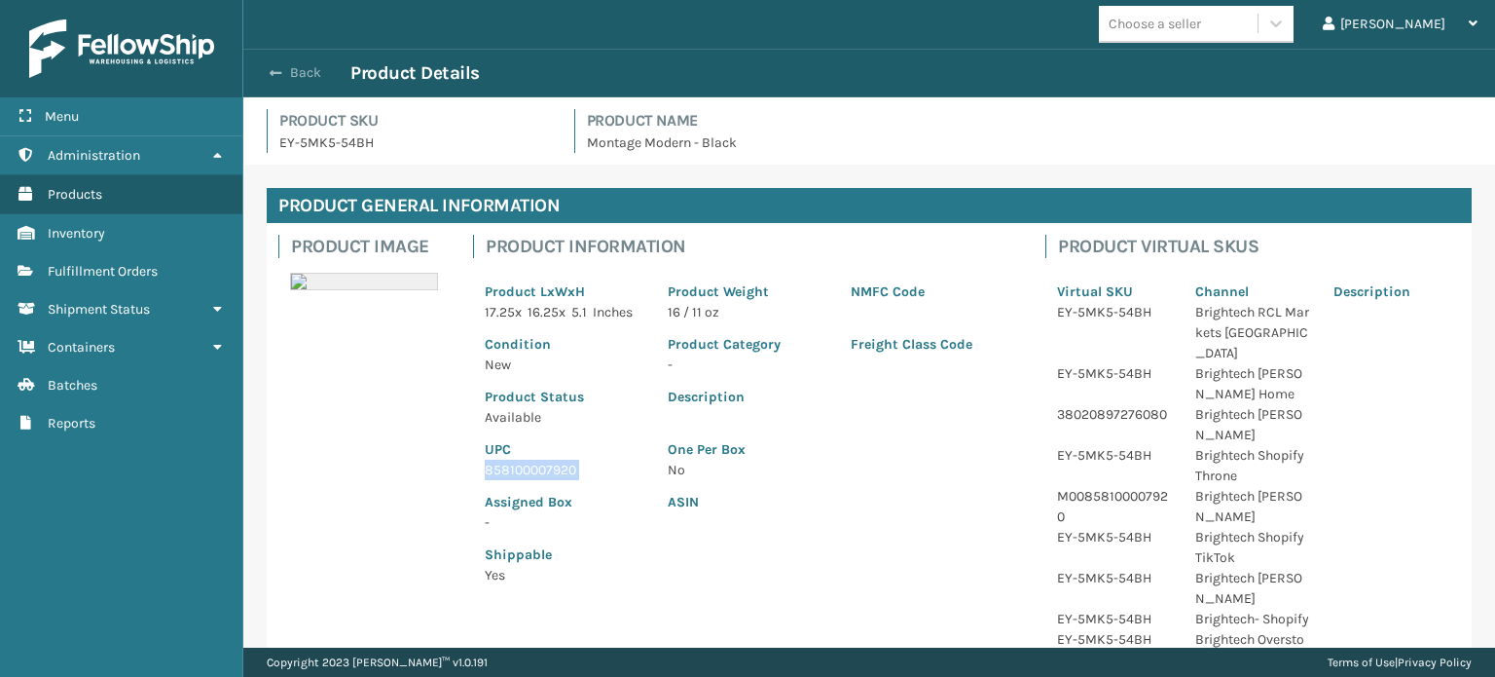
click at [315, 65] on button "Back" at bounding box center [306, 73] width 90 height 18
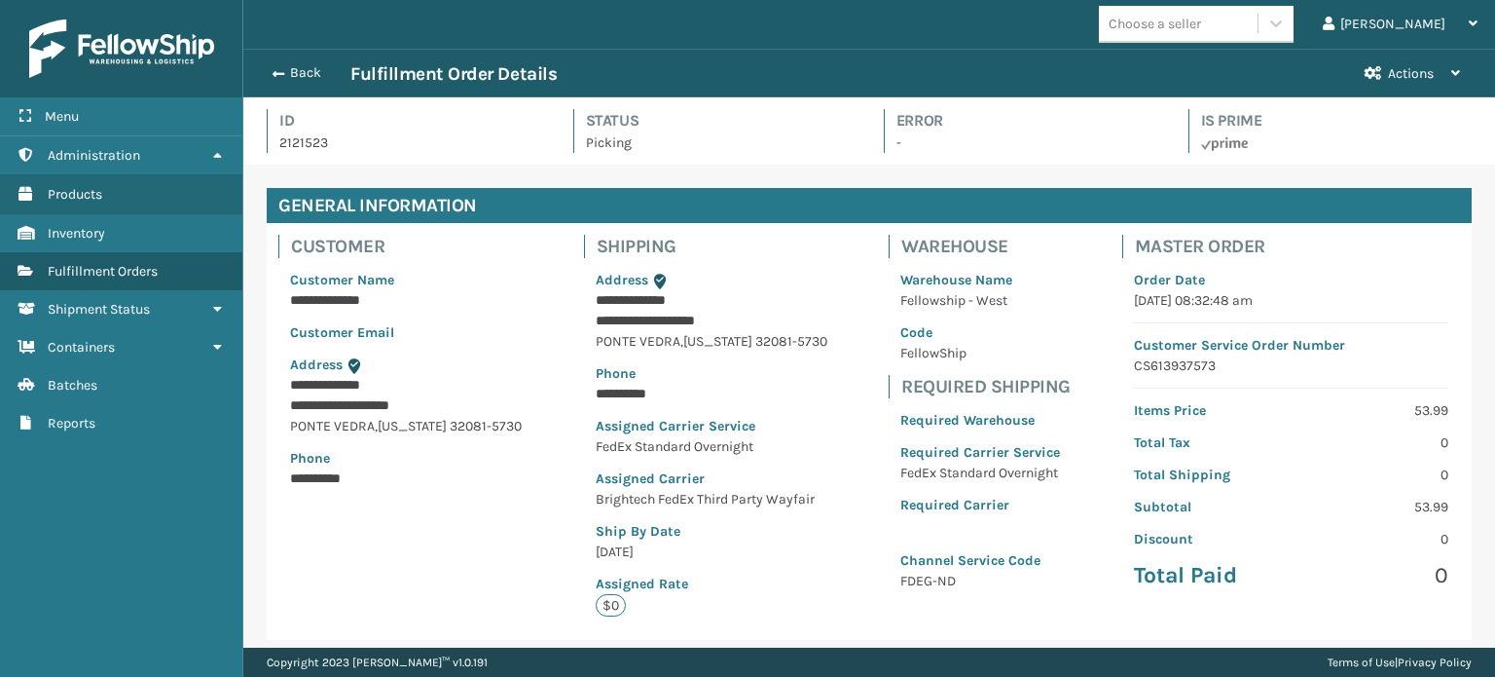
scroll to position [47, 1251]
click at [283, 81] on button "Back" at bounding box center [306, 73] width 90 height 18
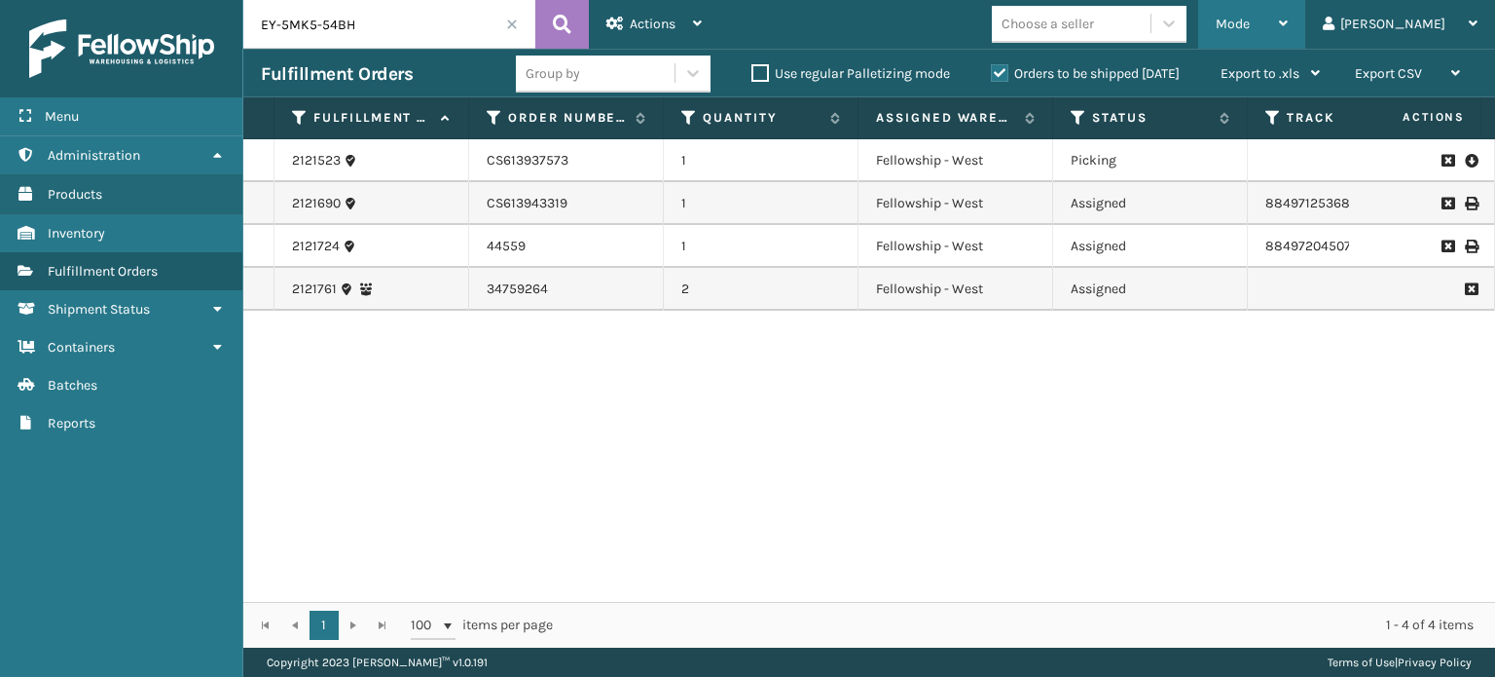
click at [1288, 34] on div "Mode" at bounding box center [1252, 24] width 72 height 49
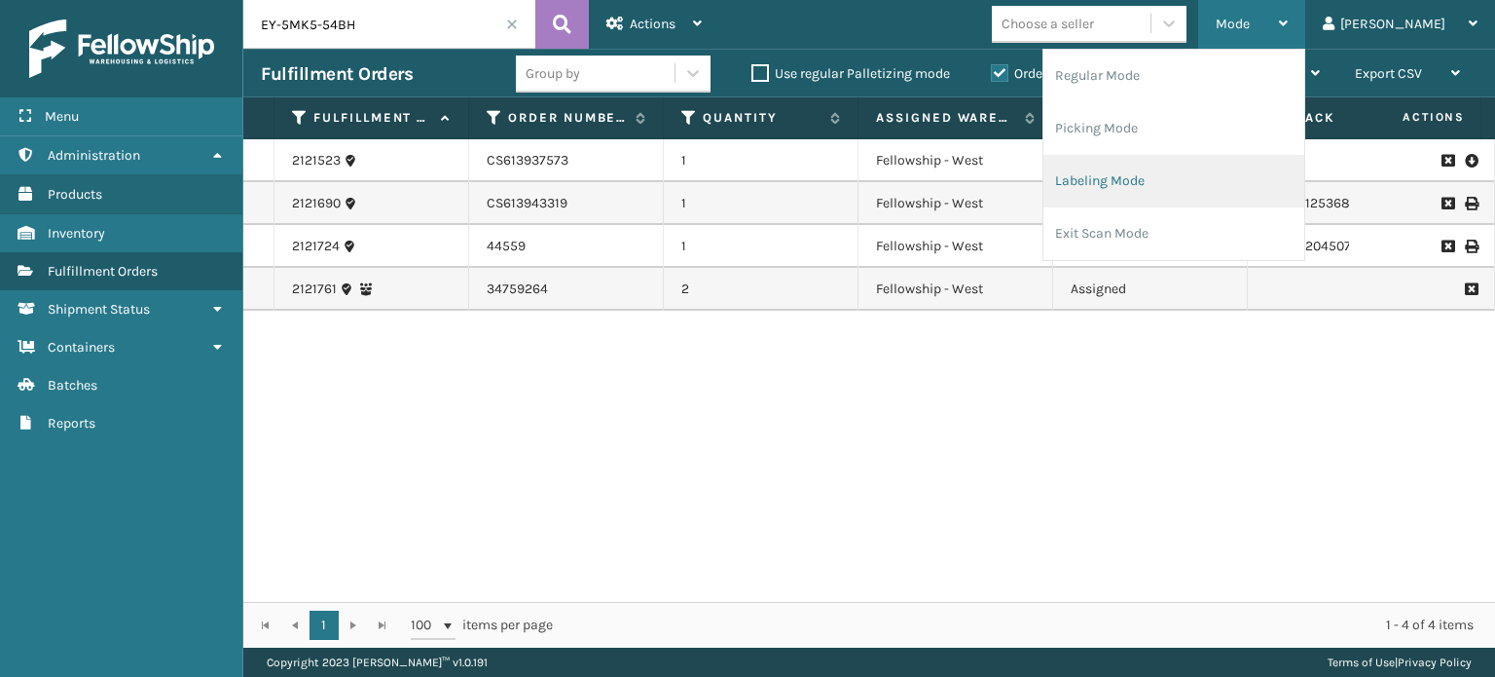
click at [1200, 186] on li "Labeling Mode" at bounding box center [1174, 181] width 261 height 53
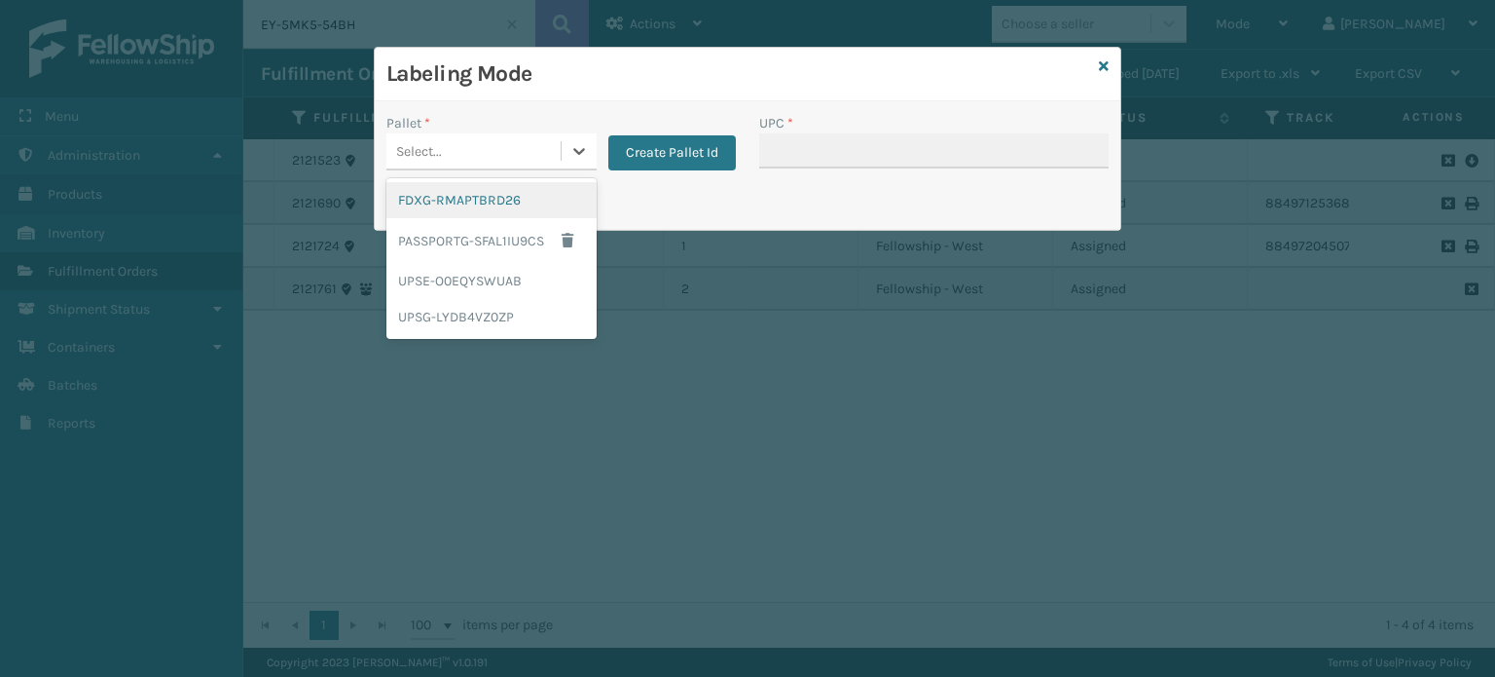
click at [461, 135] on div "Select..." at bounding box center [474, 151] width 174 height 32
click at [498, 316] on div "UPSG-LYDB4VZ0ZP" at bounding box center [492, 317] width 210 height 36
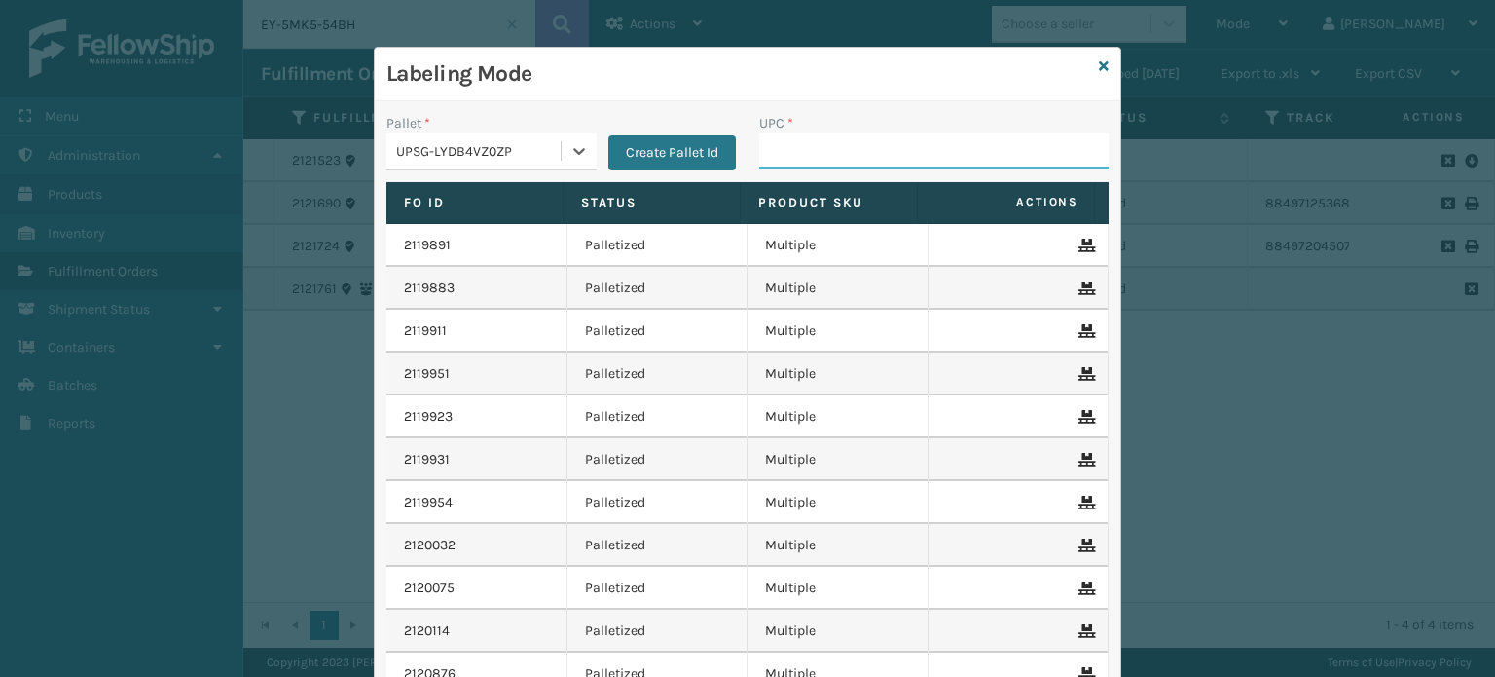
click at [832, 155] on input "UPC *" at bounding box center [934, 150] width 350 height 35
paste input "858100007920"
type input "858100007920"
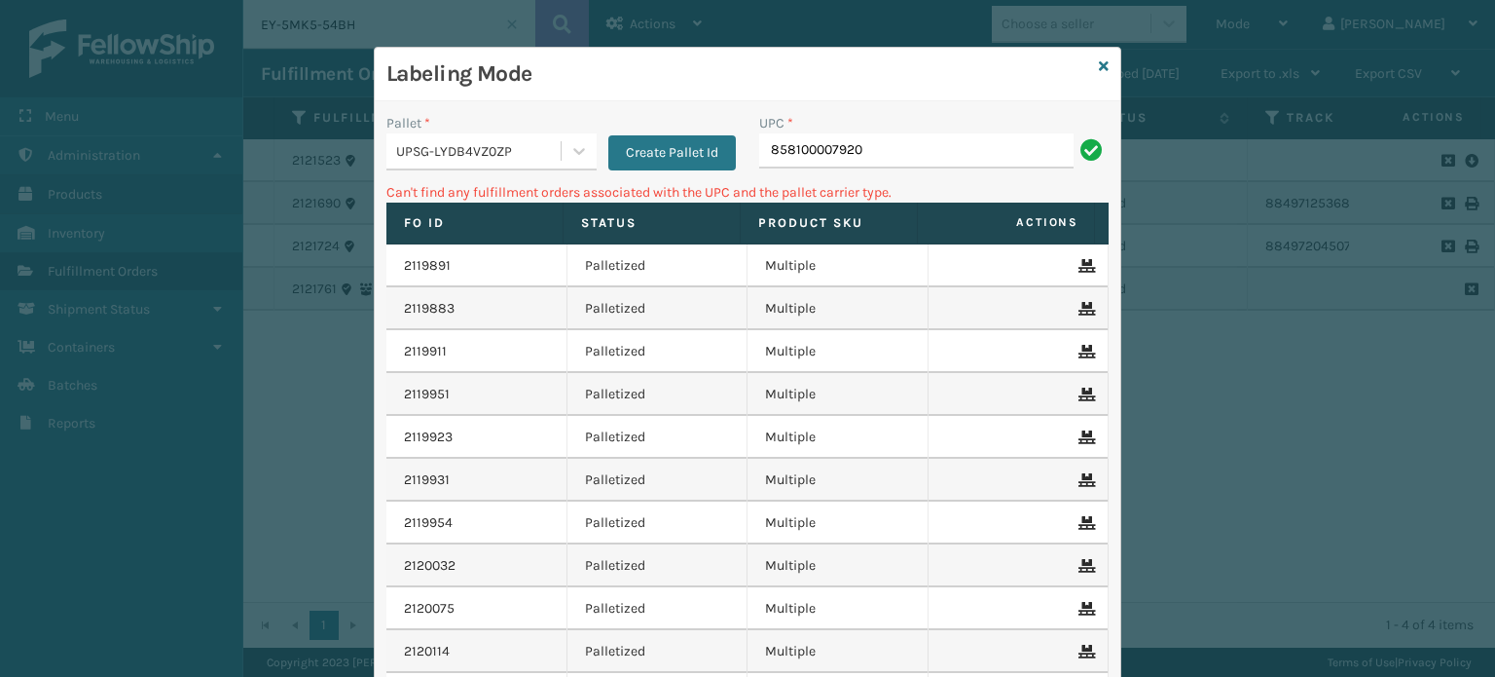
click at [463, 148] on div "UPSG-LYDB4VZ0ZP" at bounding box center [479, 151] width 166 height 20
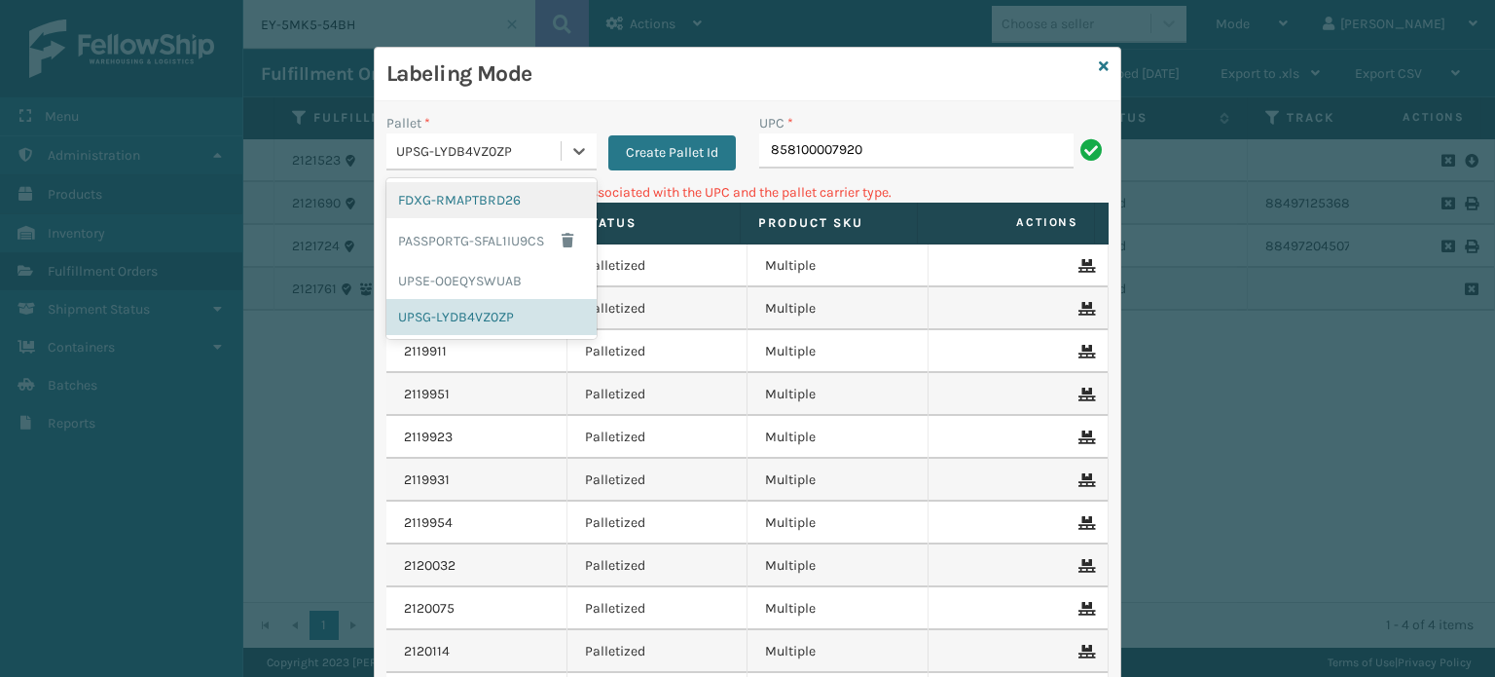
click at [484, 183] on div "FDXG-RMAPTBRD26" at bounding box center [492, 200] width 210 height 36
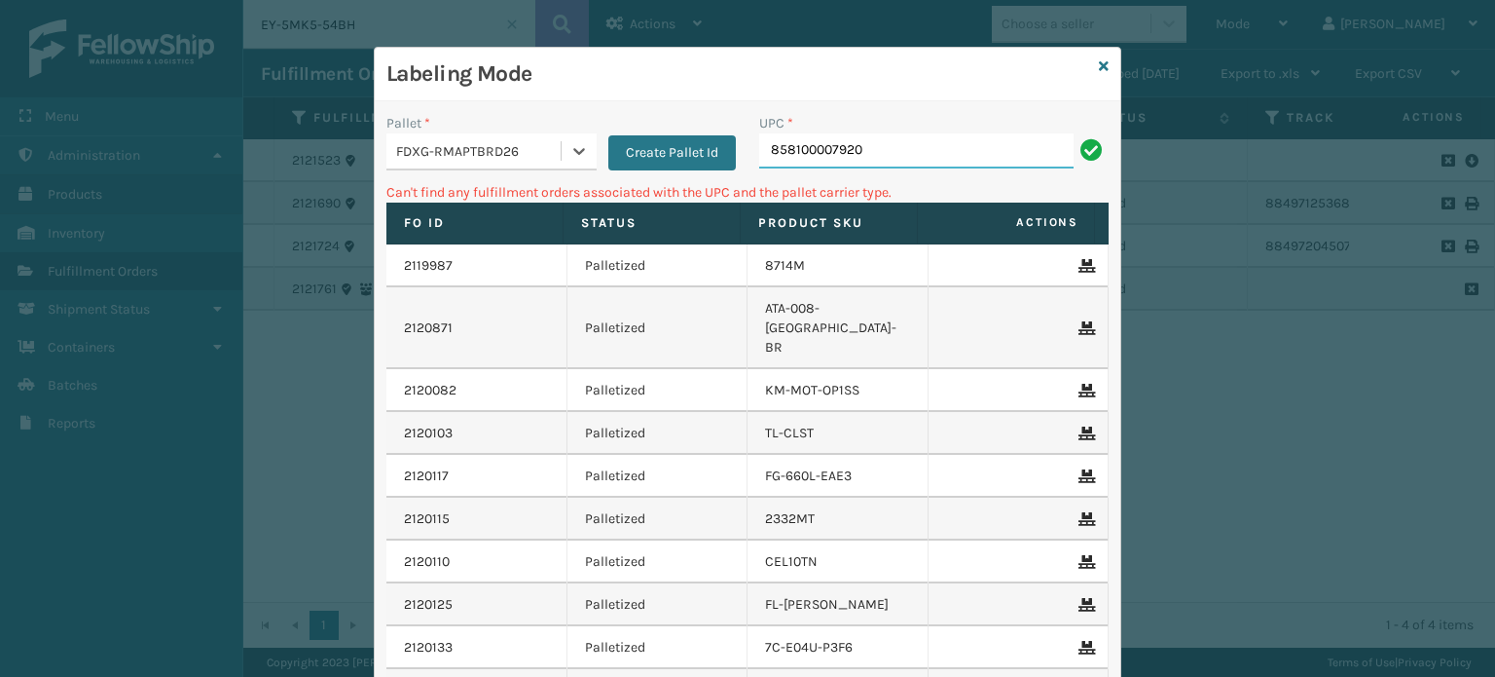
click at [904, 156] on input "858100007920" at bounding box center [916, 150] width 314 height 35
click at [1099, 61] on icon at bounding box center [1104, 66] width 10 height 14
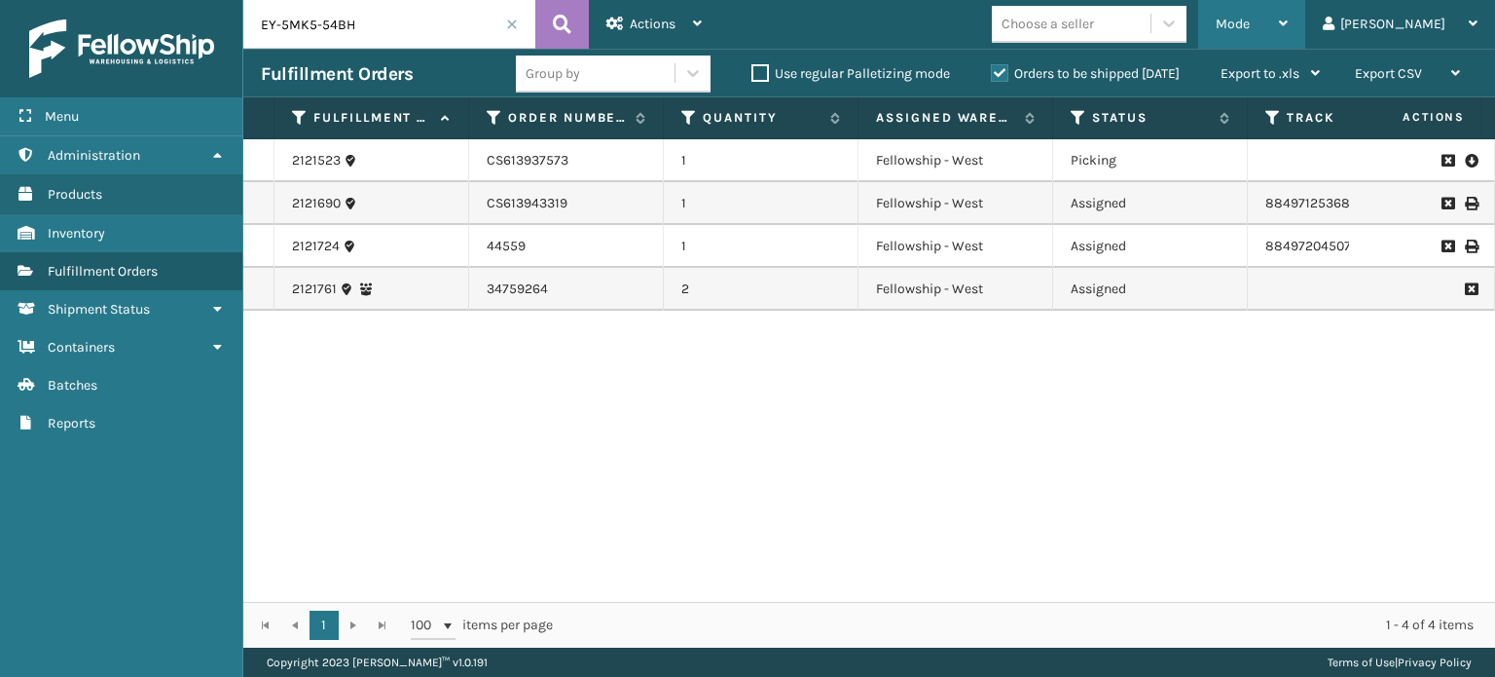
click at [1288, 10] on div "Mode" at bounding box center [1252, 24] width 72 height 49
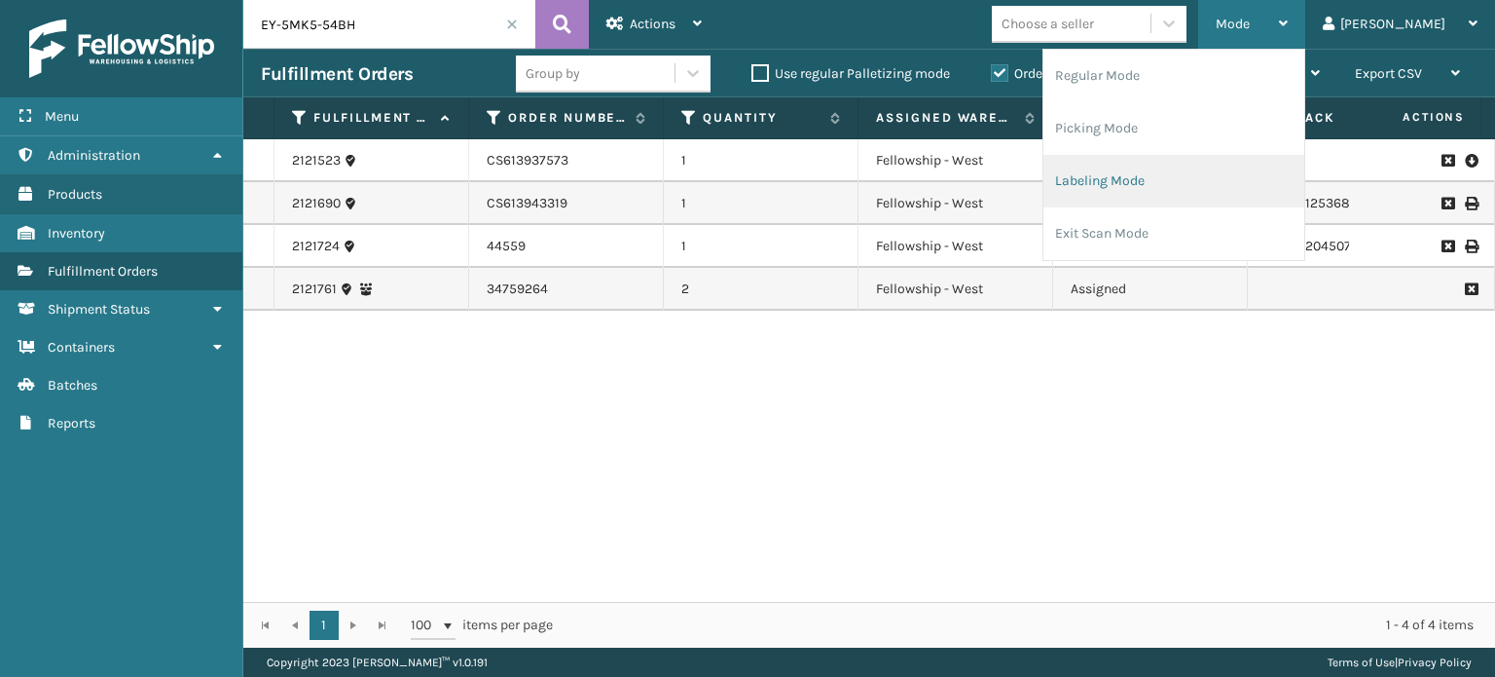
click at [1207, 159] on li "Labeling Mode" at bounding box center [1174, 181] width 261 height 53
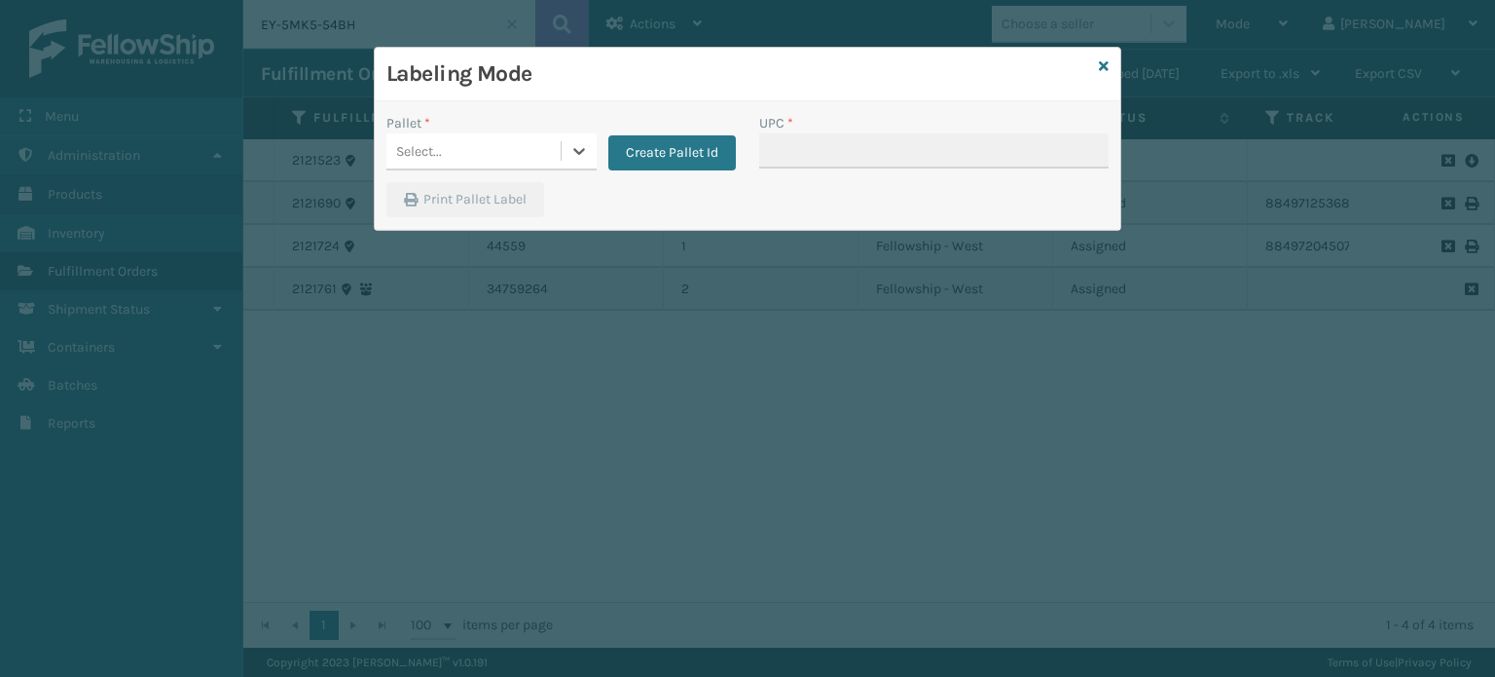
click at [546, 168] on div "Select..." at bounding box center [492, 151] width 210 height 37
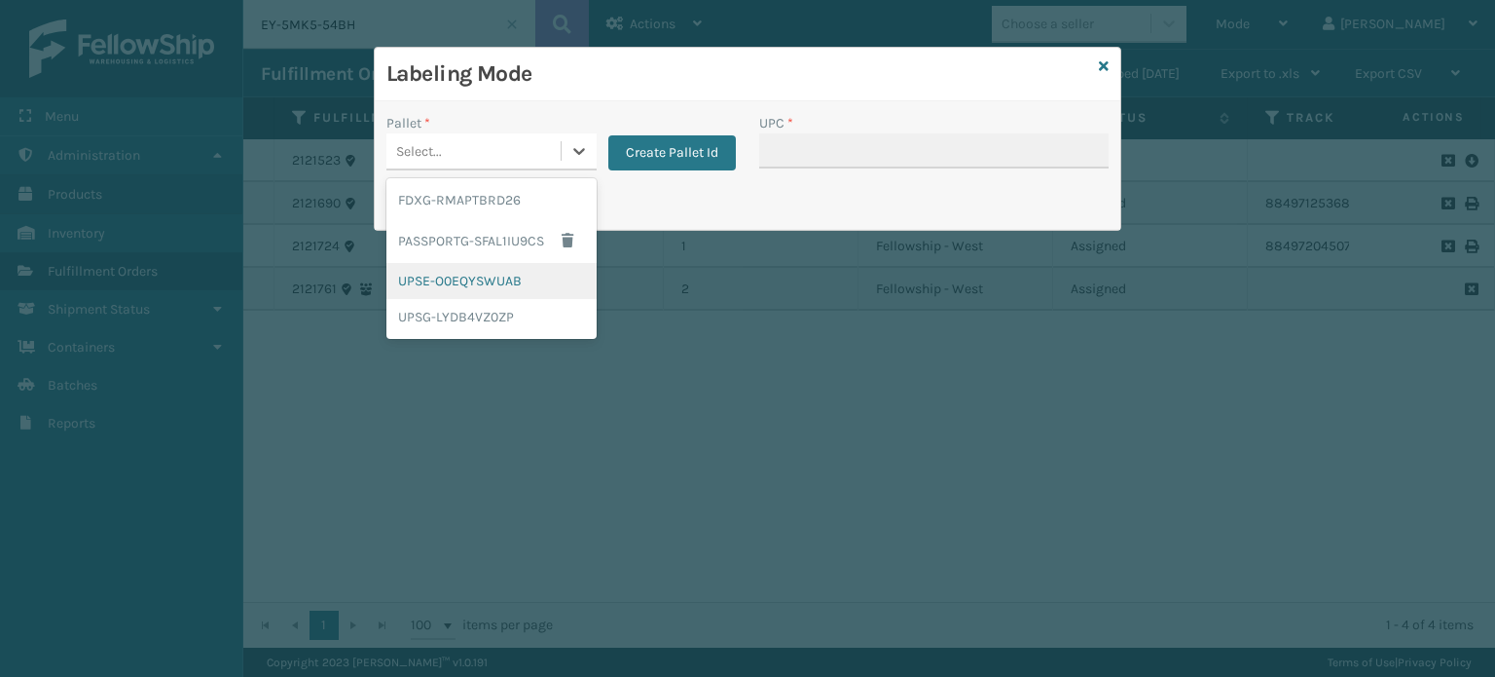
click at [526, 286] on div "UPSE-O0EQYSWUAB" at bounding box center [492, 281] width 210 height 36
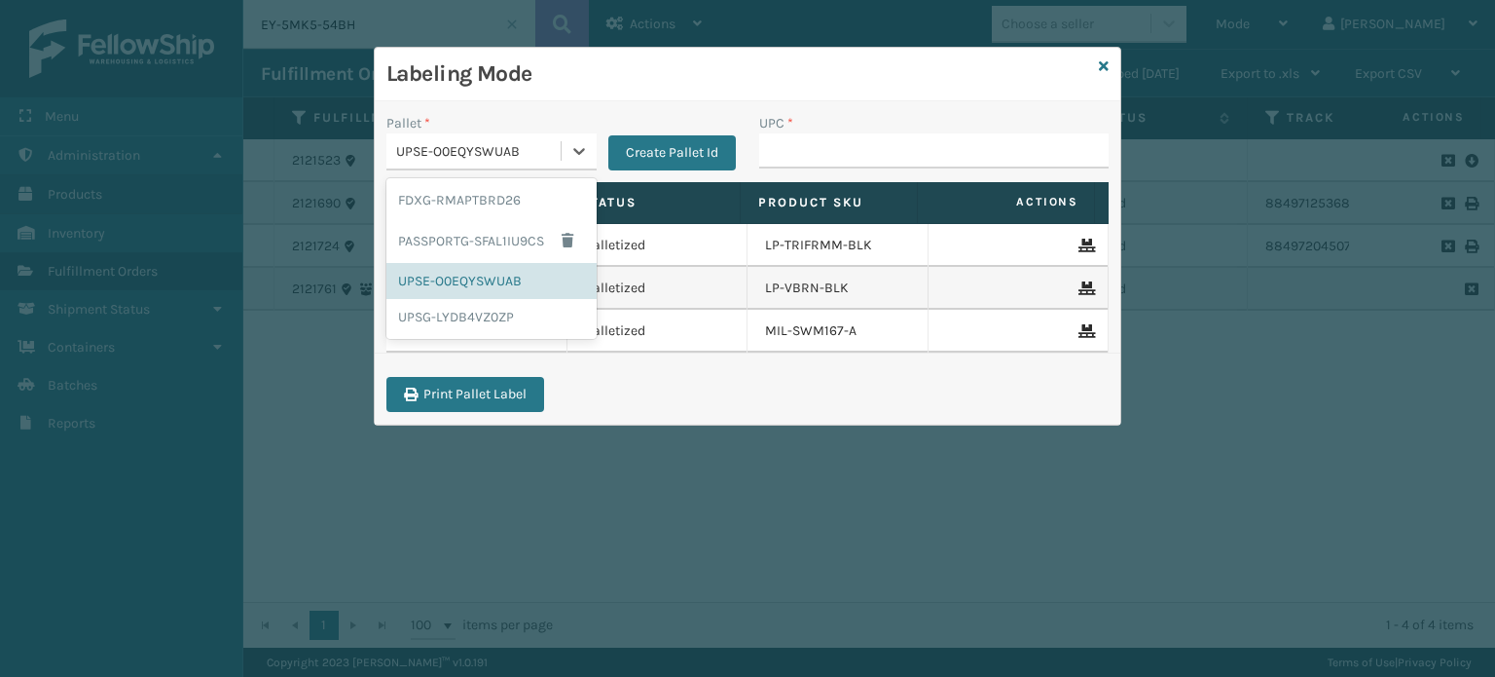
click at [519, 147] on div "UPSE-O0EQYSWUAB" at bounding box center [479, 151] width 166 height 20
click at [492, 334] on div "FDXG-RMAPTBRD26 PASSPORTG-SFAL1IU9CS UPSE-O0EQYSWUAB UPSG-LYDB4VZ0ZP" at bounding box center [492, 258] width 210 height 161
click at [491, 331] on div "UPSG-LYDB4VZ0ZP" at bounding box center [492, 317] width 210 height 36
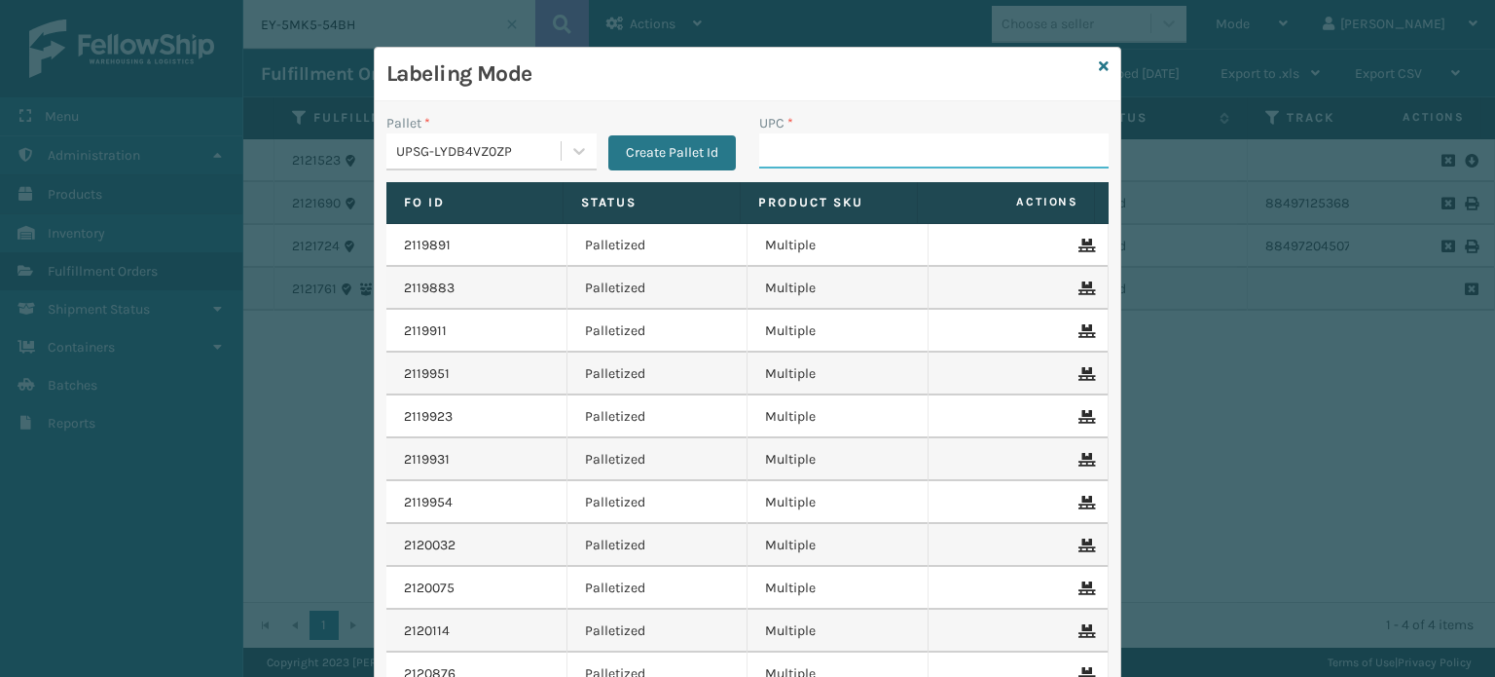
click at [762, 161] on input "UPC *" at bounding box center [934, 150] width 350 height 35
click at [787, 155] on input "UPC *" at bounding box center [934, 150] width 350 height 35
click at [502, 148] on div "UPSG-LYDB4VZ0ZP" at bounding box center [479, 151] width 166 height 20
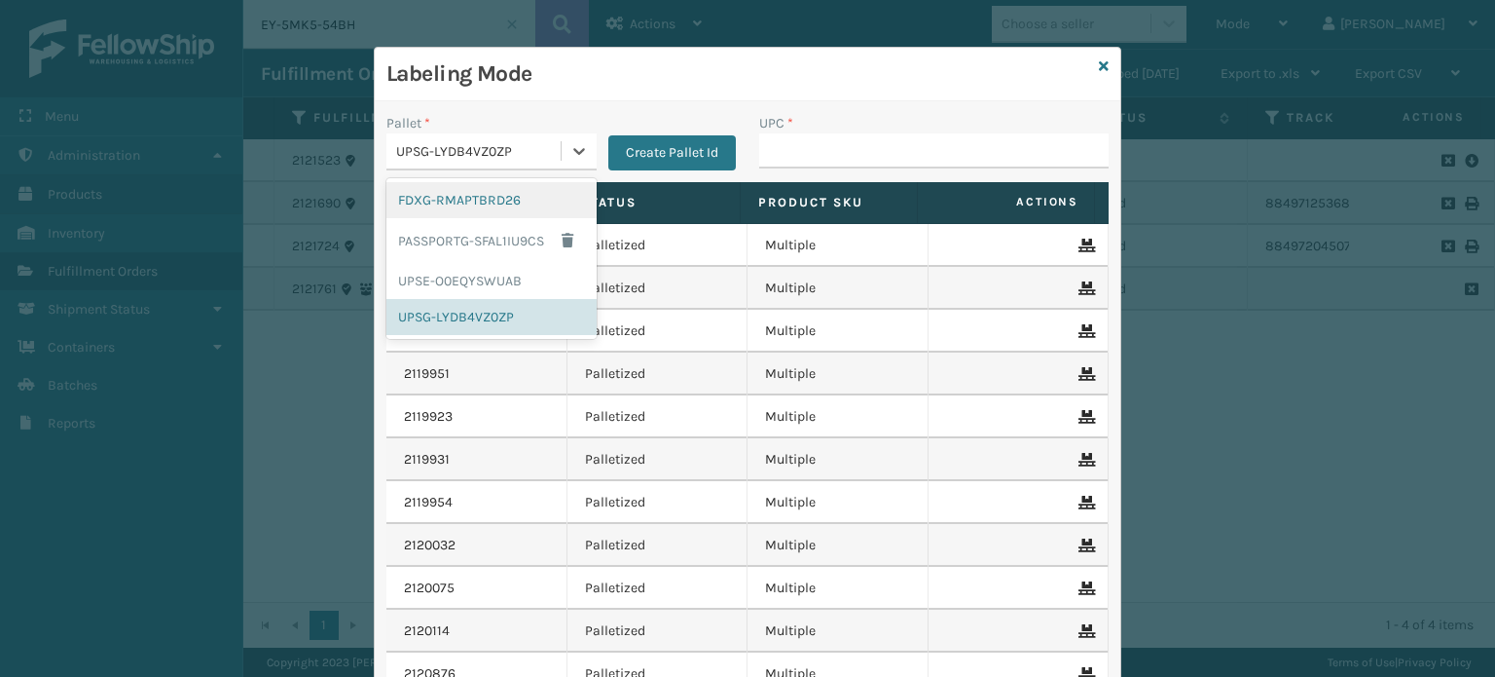
click at [474, 201] on div "FDXG-RMAPTBRD26" at bounding box center [492, 200] width 210 height 36
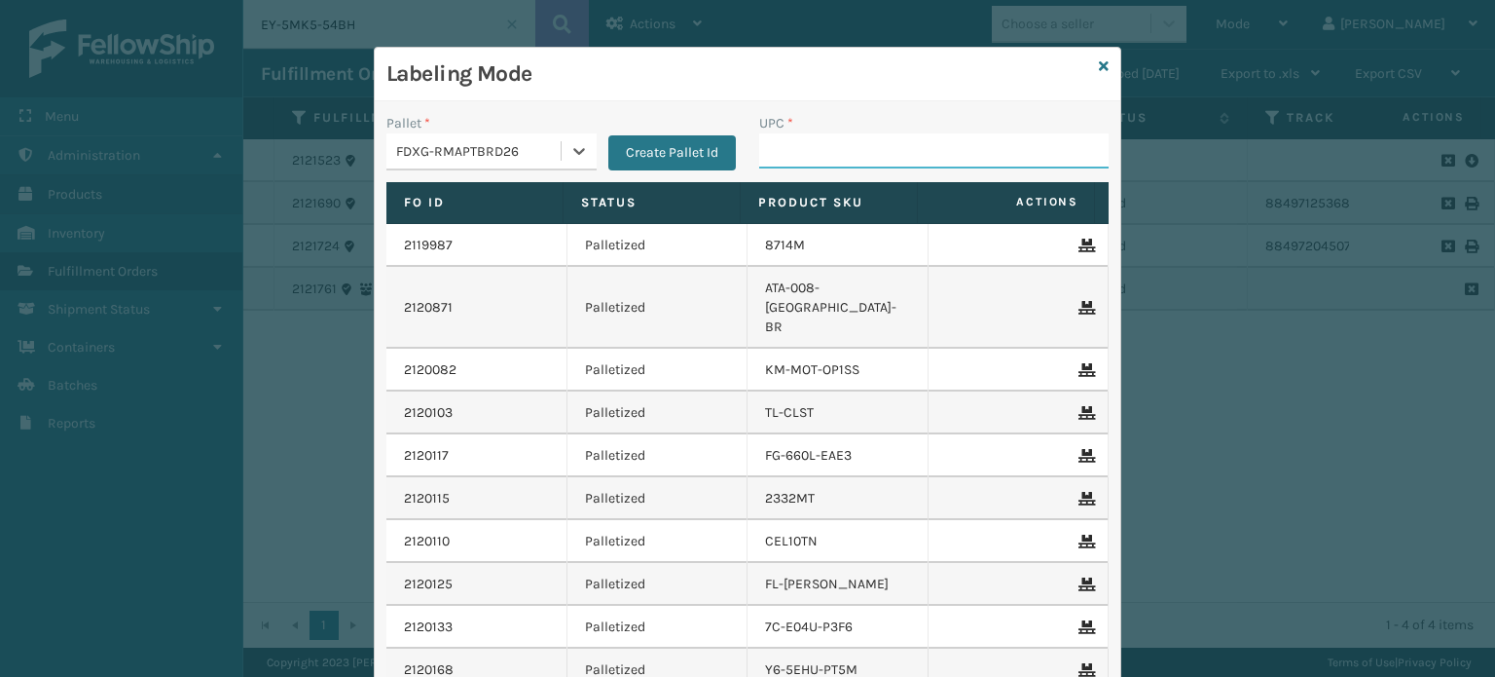
click at [771, 141] on input "UPC *" at bounding box center [934, 150] width 350 height 35
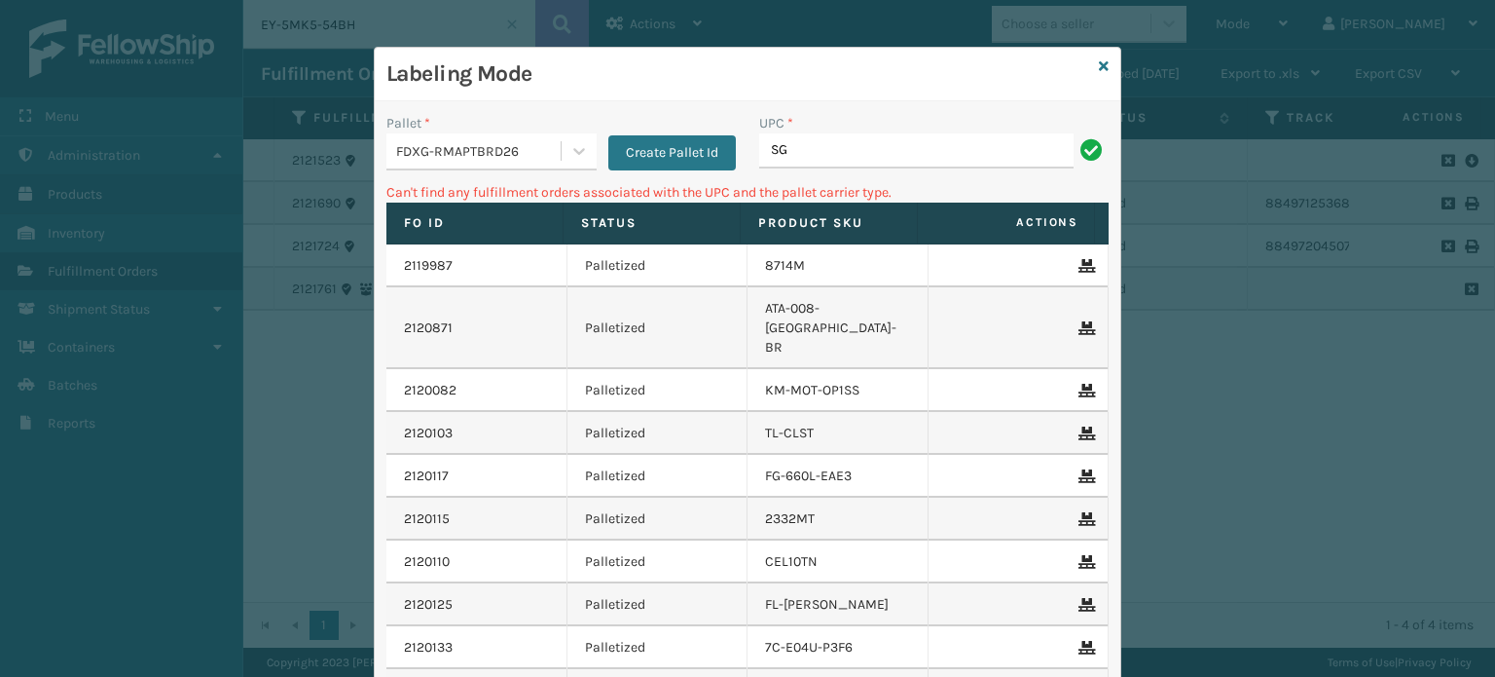
type input "S"
type input "\S9"
type input "\"
type input "1"
type input "gen-ab-c-q"
